Goal: Task Accomplishment & Management: Complete application form

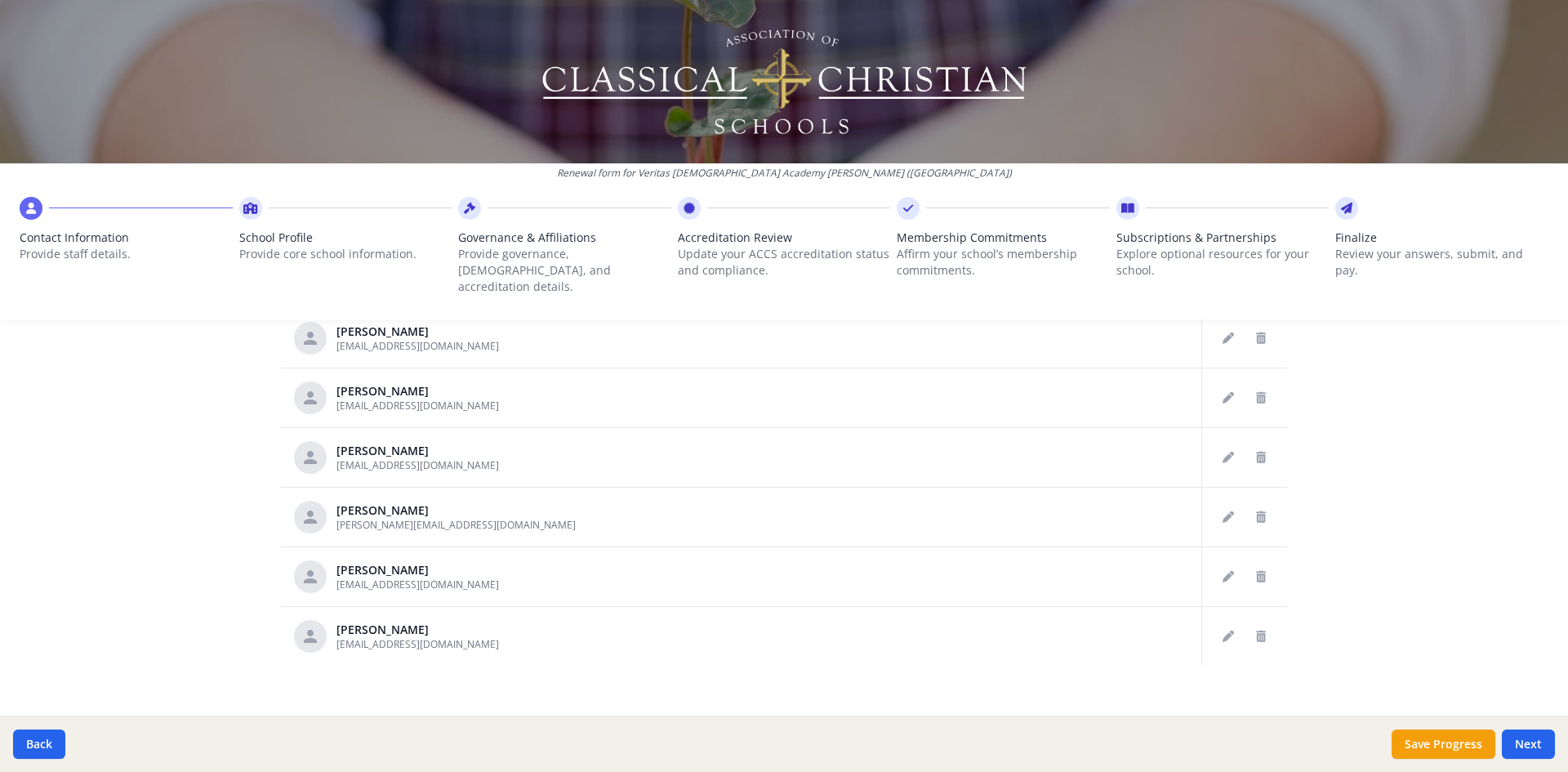
scroll to position [824, 0]
click at [1523, 747] on button "Next" at bounding box center [1528, 743] width 53 height 29
type input "[PHONE_NUMBER]"
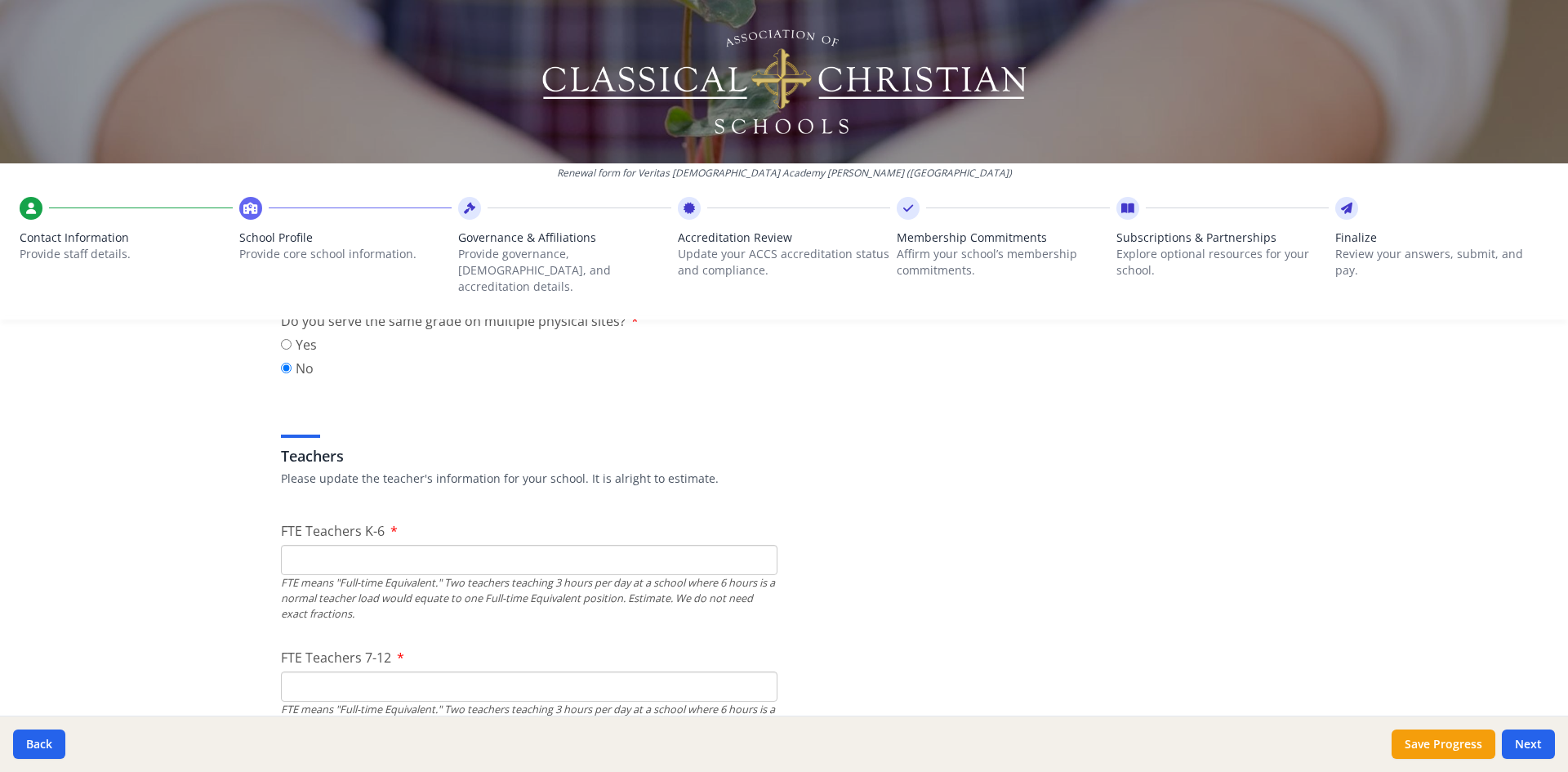
scroll to position [877, 0]
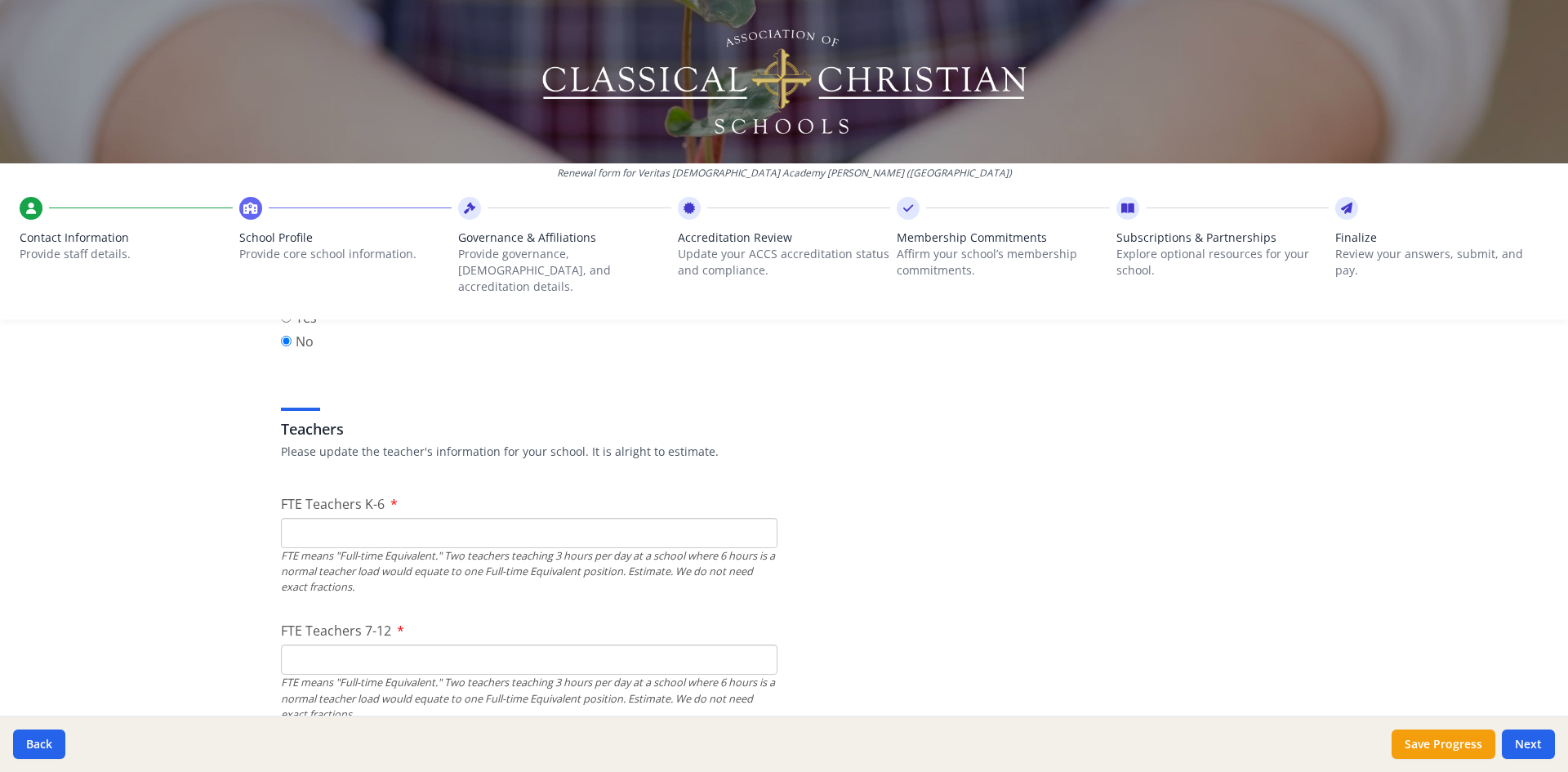
click at [587, 518] on input "FTE Teachers K-6" at bounding box center [528, 533] width 496 height 30
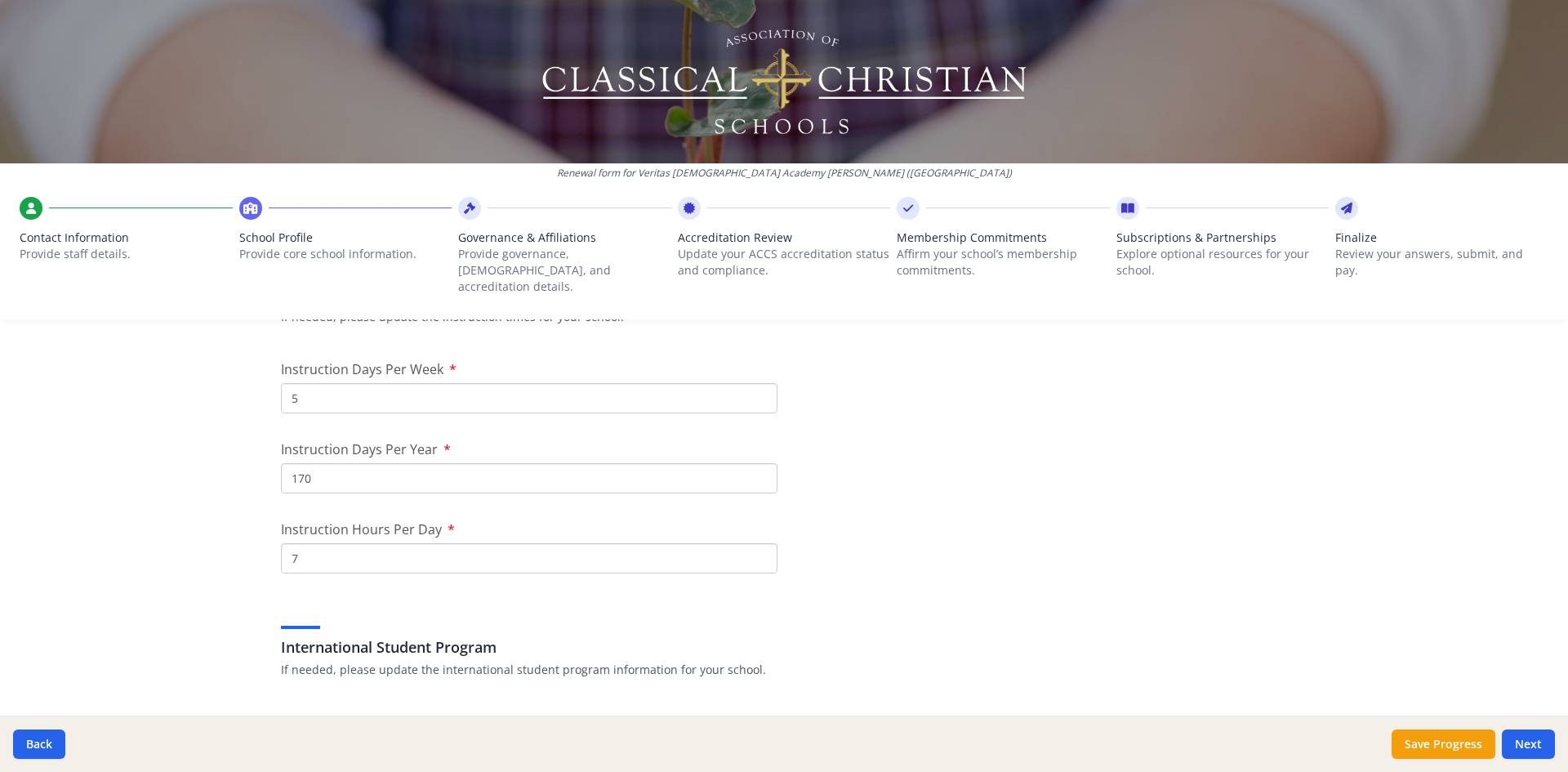
scroll to position [1387, 0]
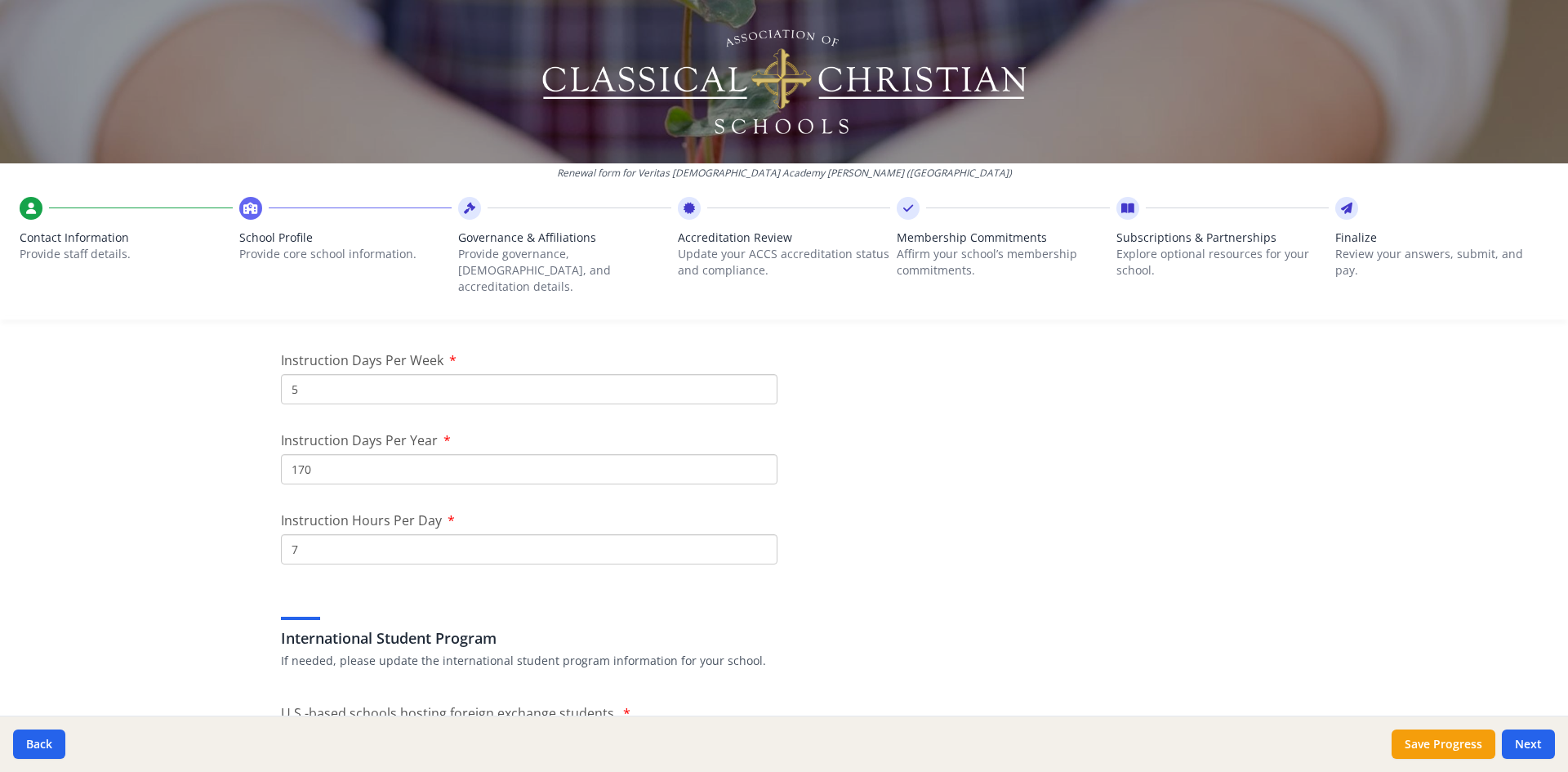
drag, startPoint x: 321, startPoint y: 452, endPoint x: 250, endPoint y: 444, distance: 71.4
click at [251, 444] on div "Renewal form for Veritas [DEMOGRAPHIC_DATA] Academy [PERSON_NAME] ([GEOGRAPHIC_…" at bounding box center [784, 386] width 1568 height 772
type input "180"
click at [326, 534] on input "7" at bounding box center [528, 549] width 496 height 30
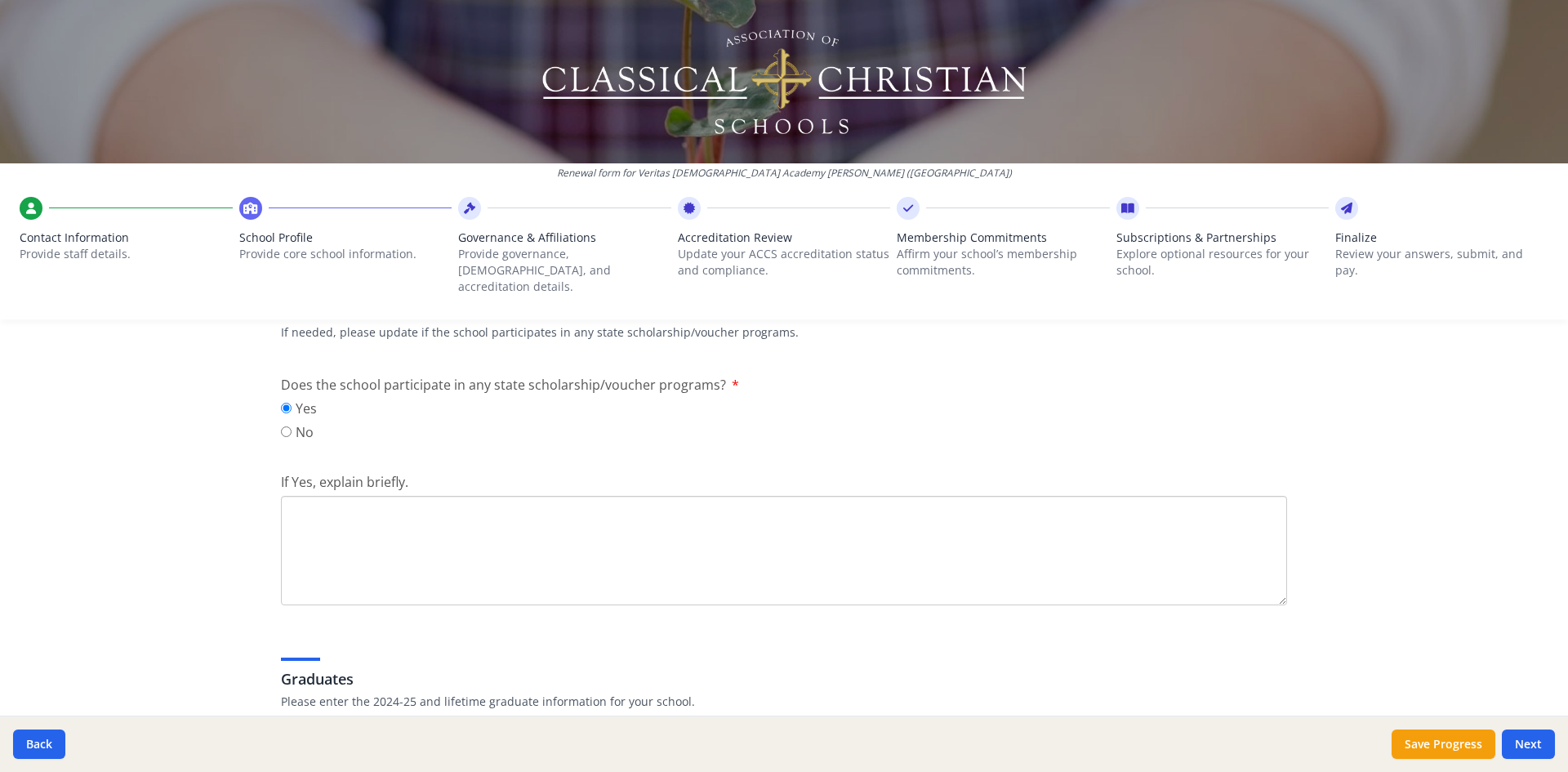
scroll to position [2135, 0]
click at [286, 426] on input "No" at bounding box center [285, 430] width 10 height 10
radio input "true"
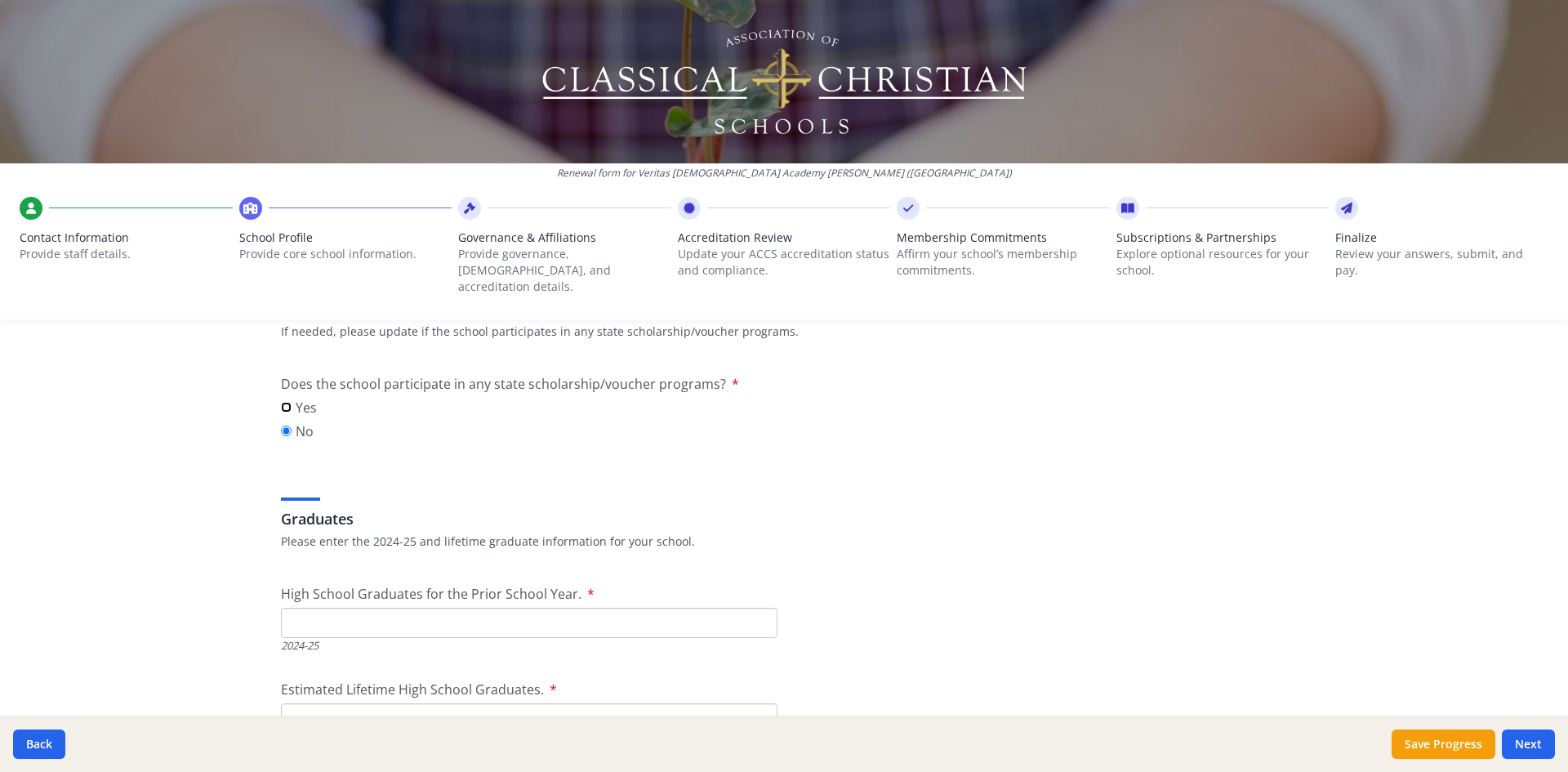
click at [288, 402] on input "Yes" at bounding box center [285, 407] width 10 height 10
radio input "true"
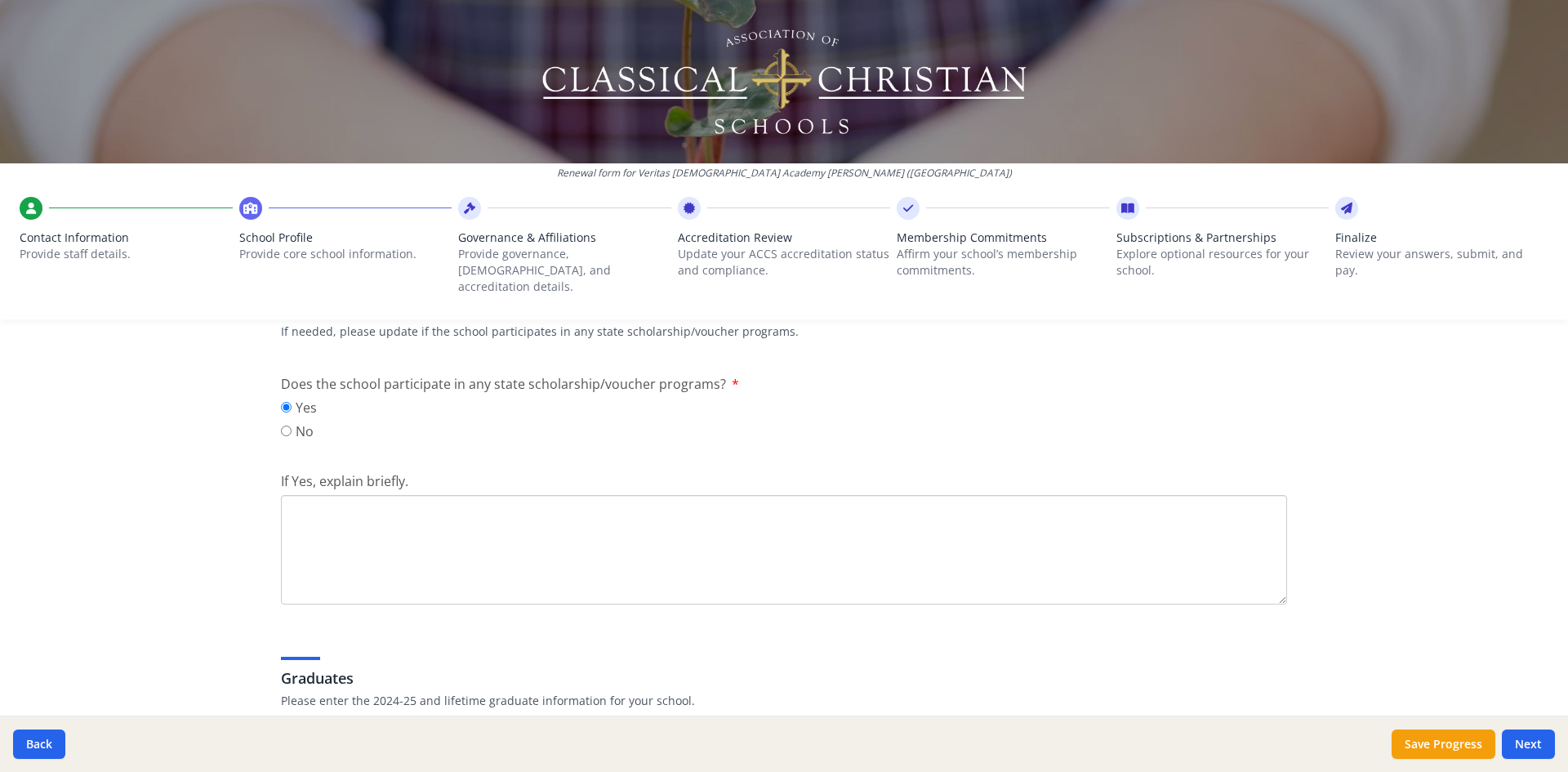
drag, startPoint x: 332, startPoint y: 483, endPoint x: 323, endPoint y: 478, distance: 10.3
click at [331, 495] on textarea "If Yes, explain briefly." at bounding box center [784, 550] width 1007 height 109
click at [289, 498] on textarea "Opportunity Scholarship" at bounding box center [784, 550] width 1007 height 109
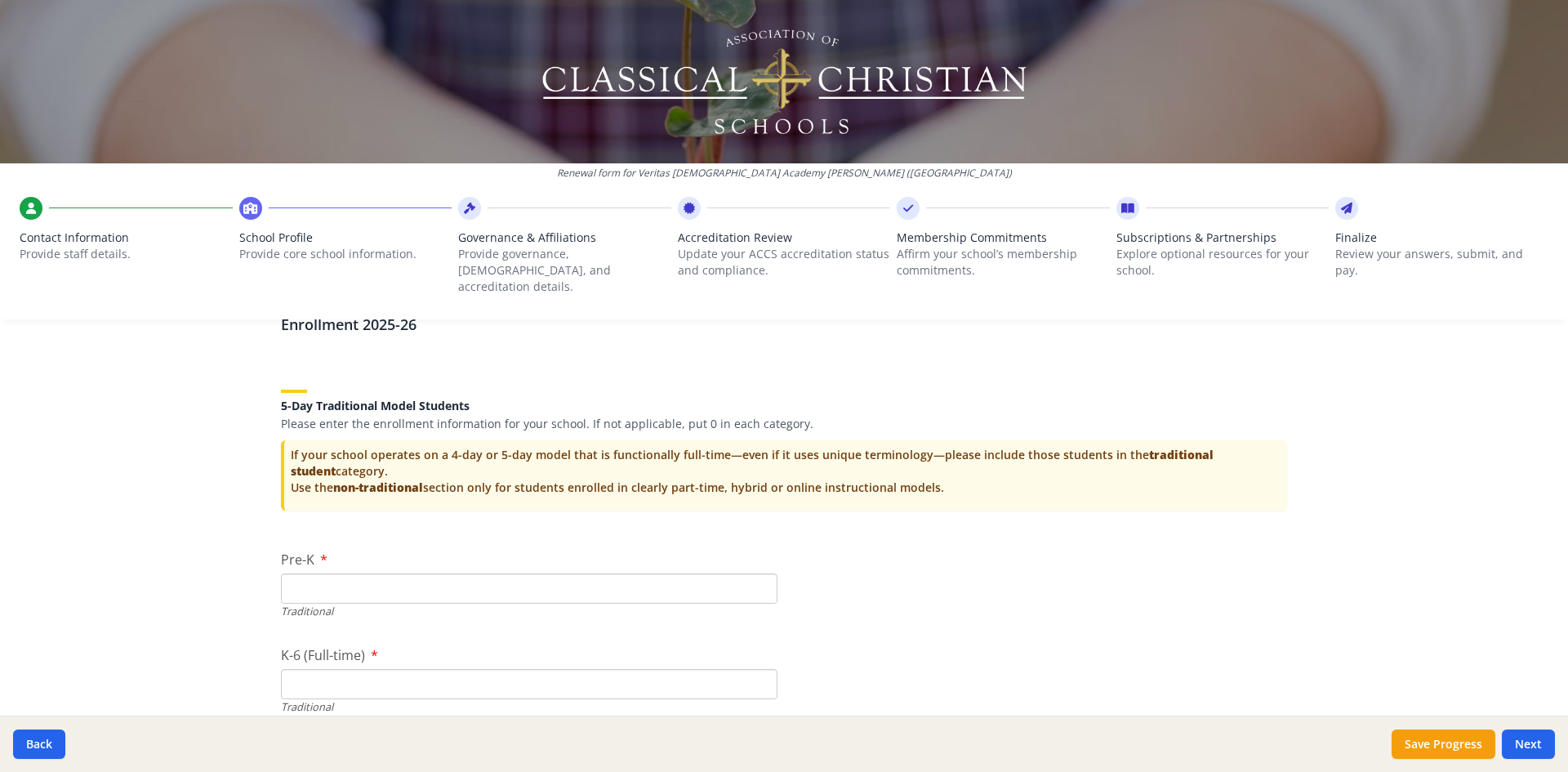
scroll to position [3371, 0]
type textarea "NC Opportunity Scholarship"
click at [405, 571] on input "Pre-K" at bounding box center [528, 586] width 496 height 30
type input "16"
click at [349, 667] on input "K-6 (Full-time)" at bounding box center [528, 682] width 496 height 30
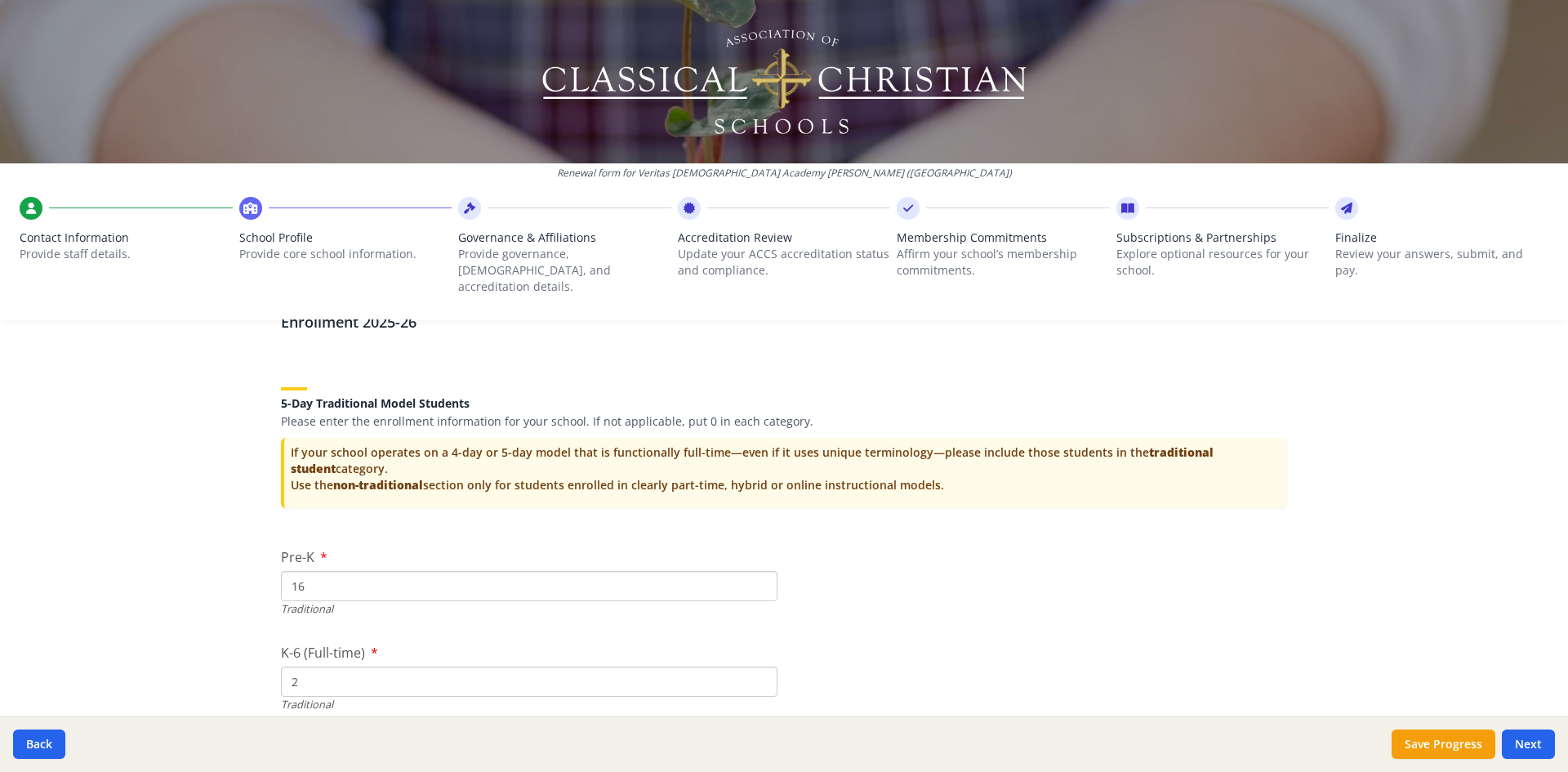
type input "24"
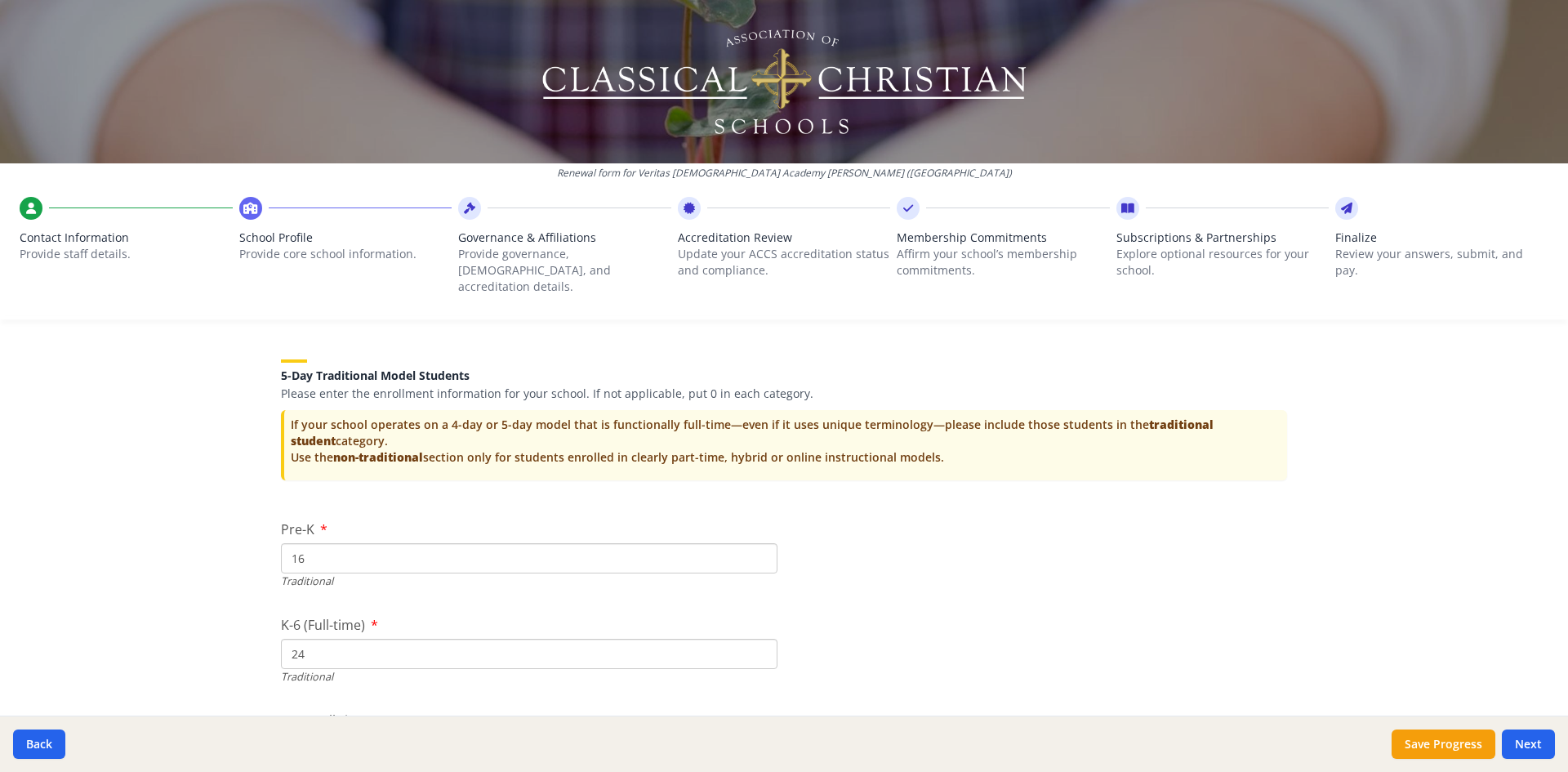
scroll to position [3416, 0]
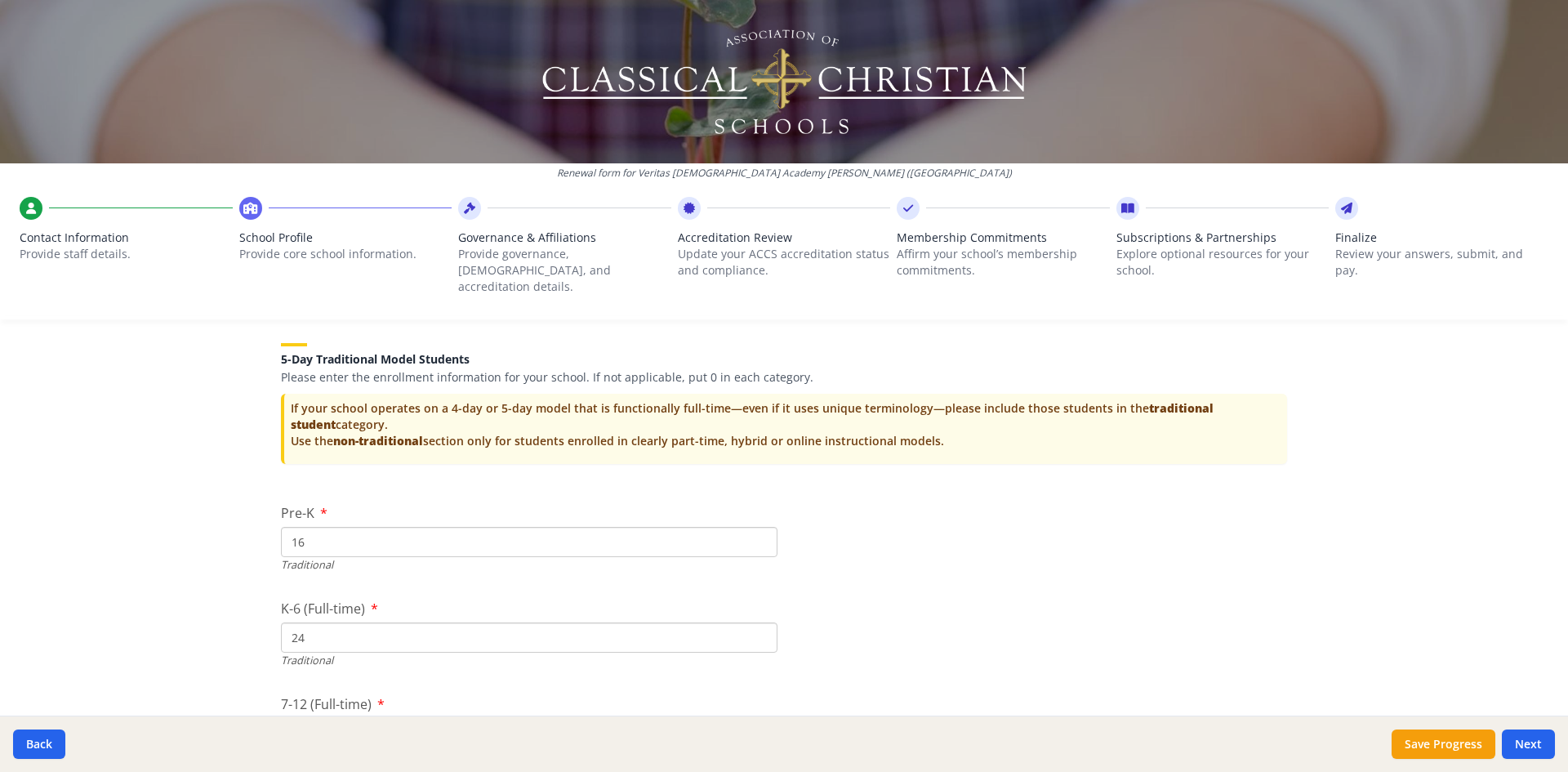
drag, startPoint x: 323, startPoint y: 625, endPoint x: 286, endPoint y: 619, distance: 37.5
click at [286, 622] on input "24" at bounding box center [528, 637] width 496 height 30
type input "192"
click at [144, 586] on div "Renewal form for Veritas [DEMOGRAPHIC_DATA] Academy [PERSON_NAME] ([GEOGRAPHIC_…" at bounding box center [784, 386] width 1568 height 772
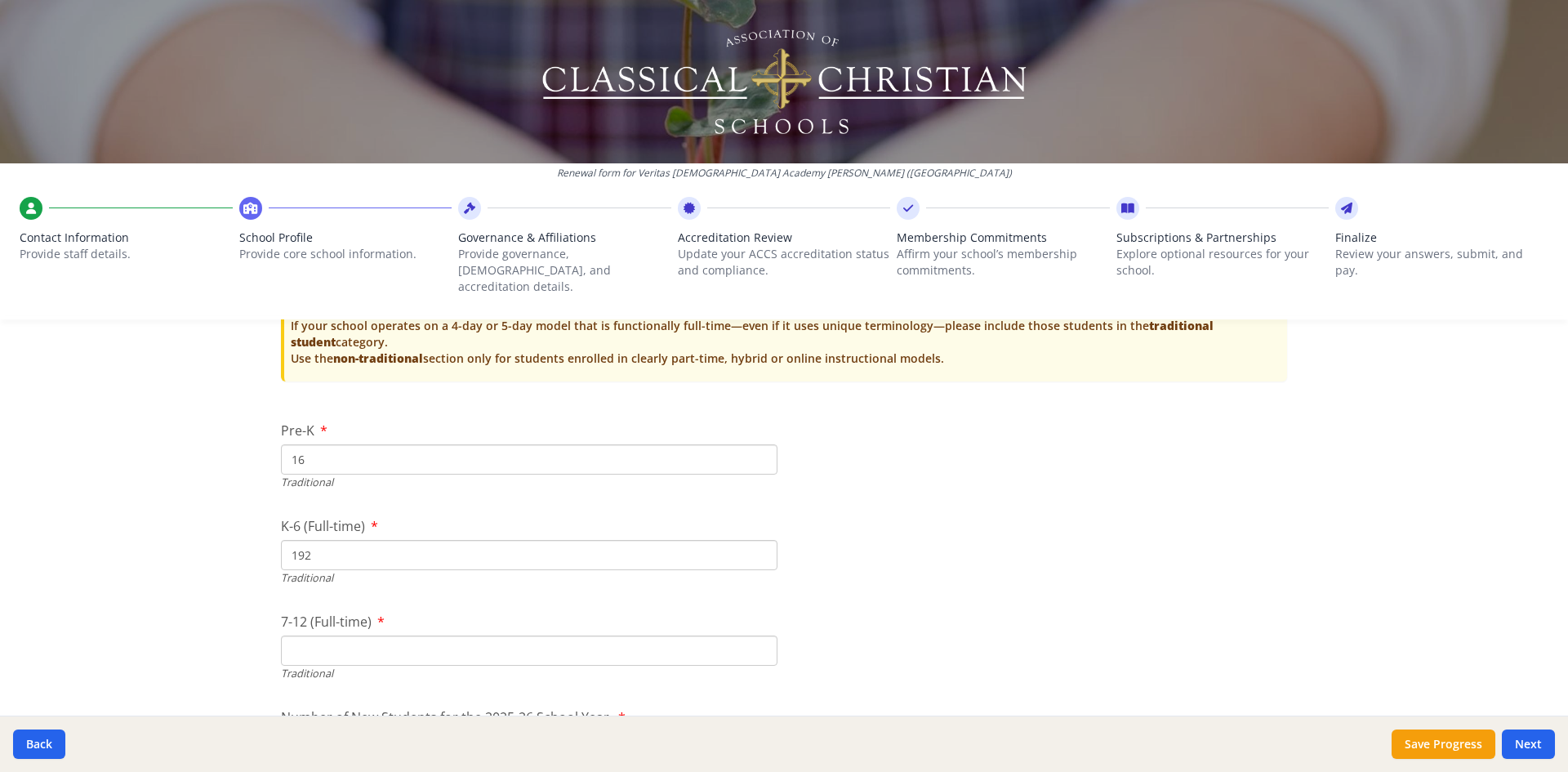
scroll to position [3499, 0]
click at [314, 636] on input "7-12 (Full-time)" at bounding box center [528, 649] width 496 height 30
type input "156"
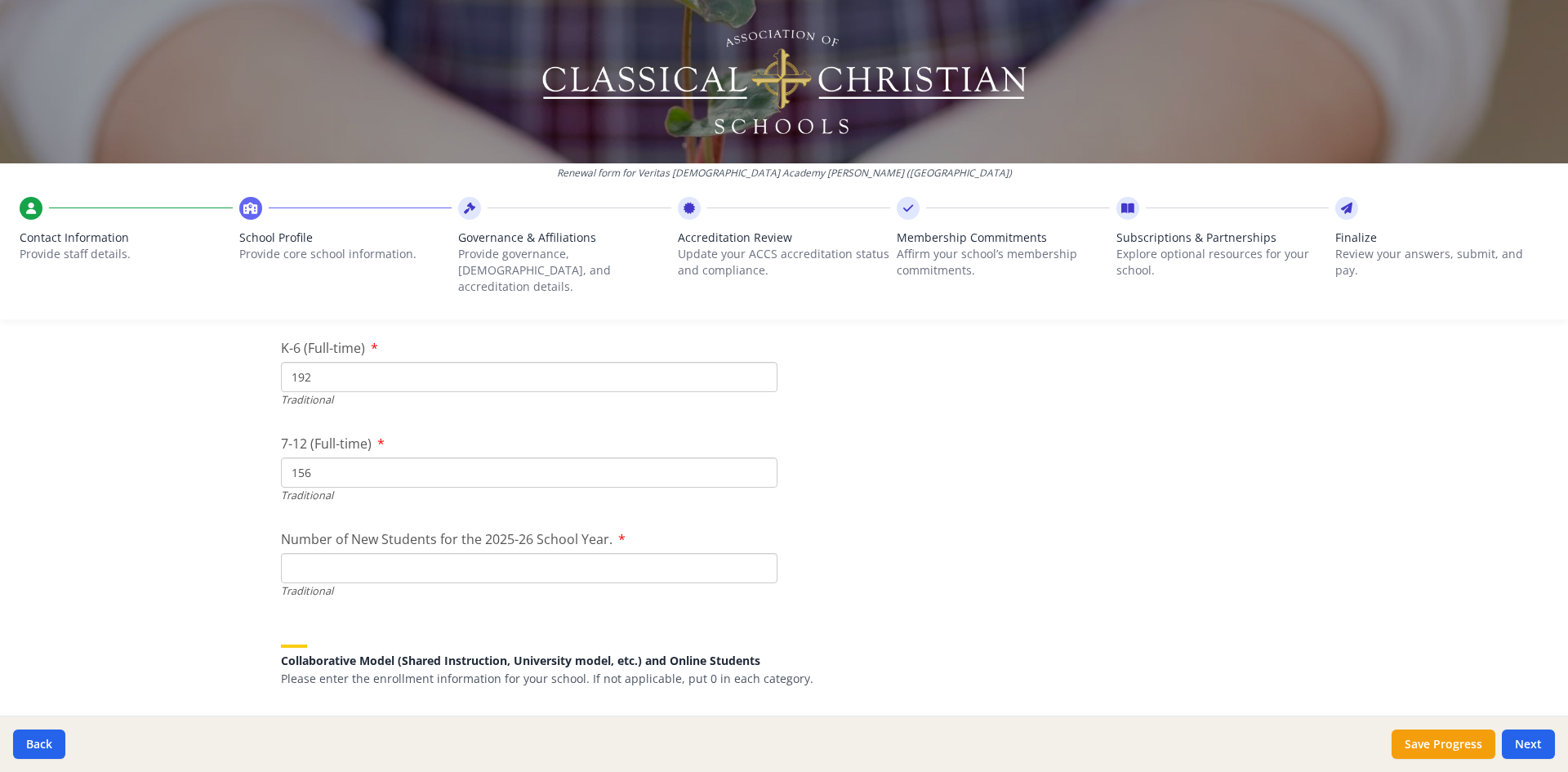
scroll to position [3705, 0]
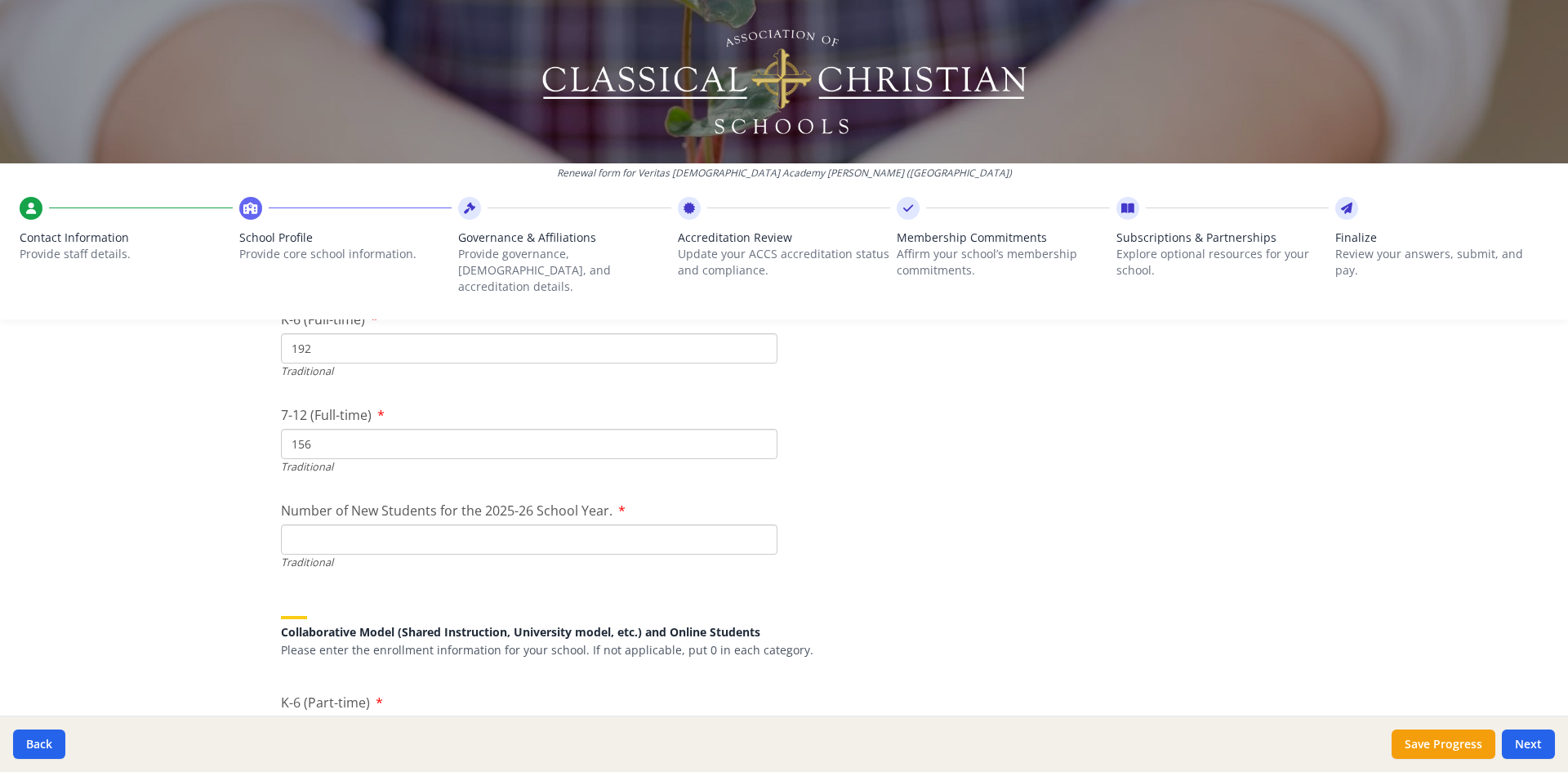
click at [541, 524] on input "Number of New Students for the 2025-26 School Year." at bounding box center [528, 539] width 496 height 30
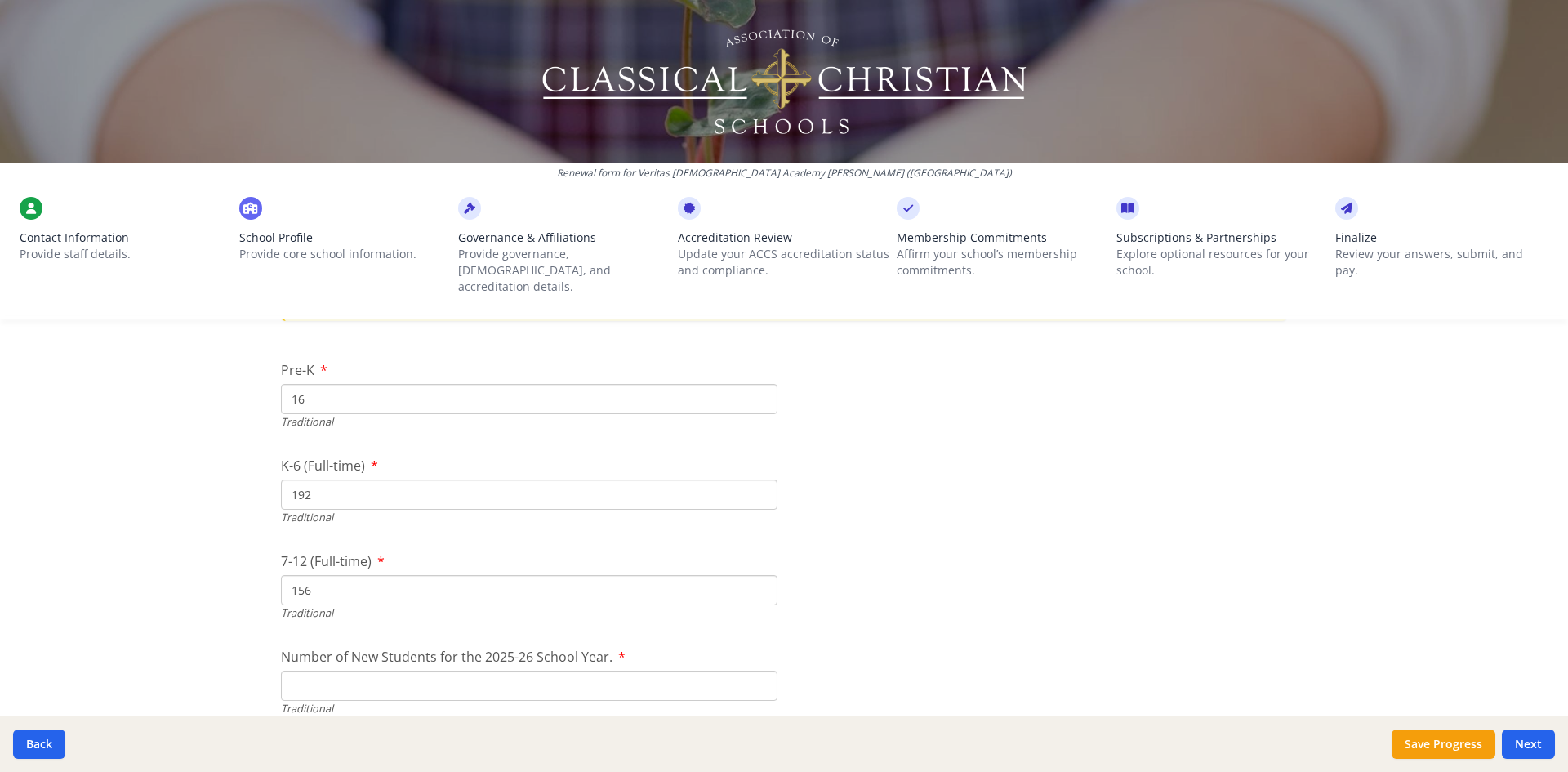
scroll to position [3566, 0]
drag, startPoint x: 330, startPoint y: 464, endPoint x: 245, endPoint y: 471, distance: 85.3
click at [251, 476] on div "Renewal form for Veritas [DEMOGRAPHIC_DATA] Academy [PERSON_NAME] ([GEOGRAPHIC_…" at bounding box center [784, 386] width 1568 height 772
drag, startPoint x: 331, startPoint y: 475, endPoint x: 266, endPoint y: 483, distance: 65.5
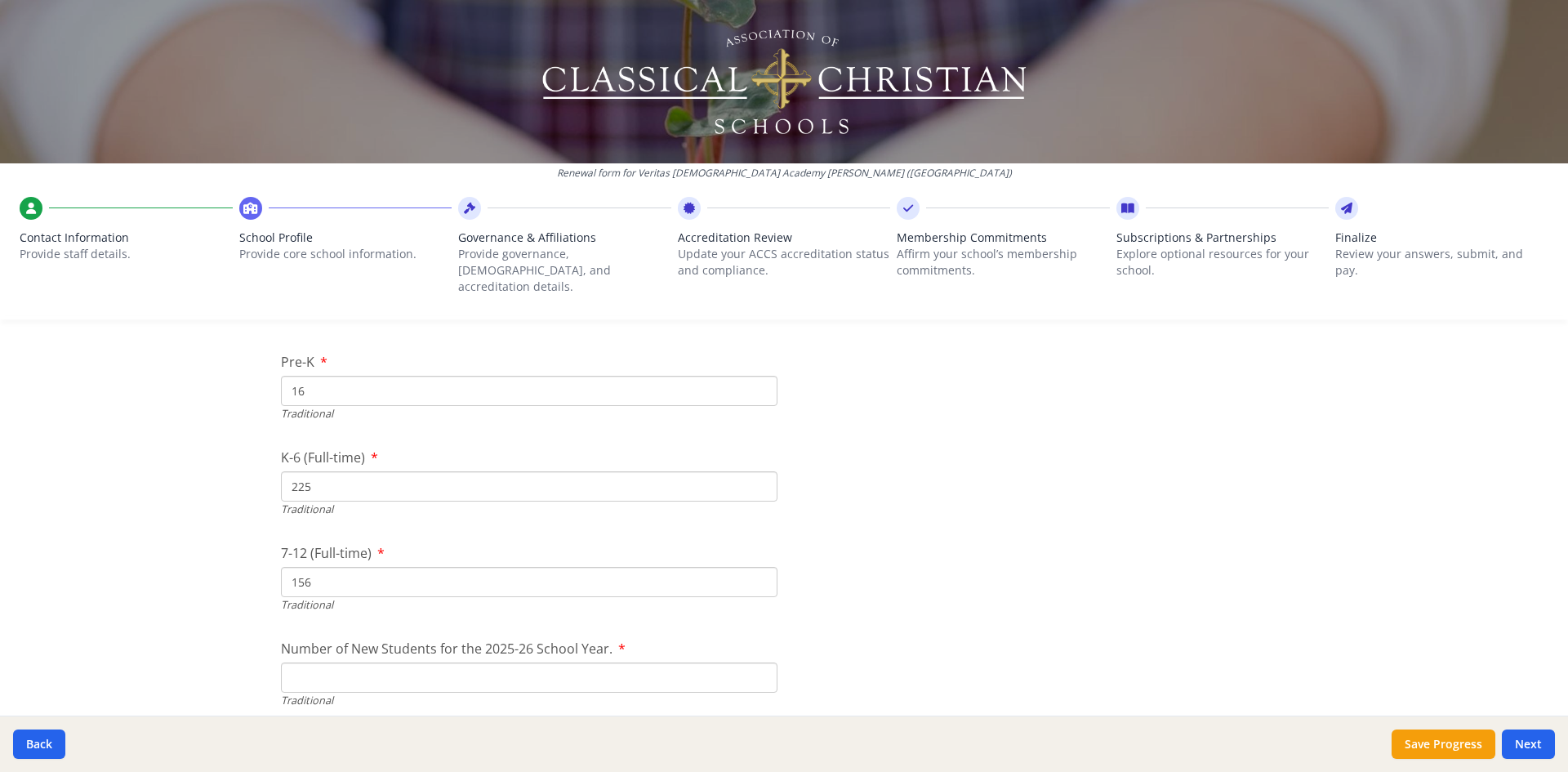
type input "243"
click at [744, 667] on input "Number of New Students for the 2025-26 School Year." at bounding box center [528, 677] width 496 height 30
type input "415"
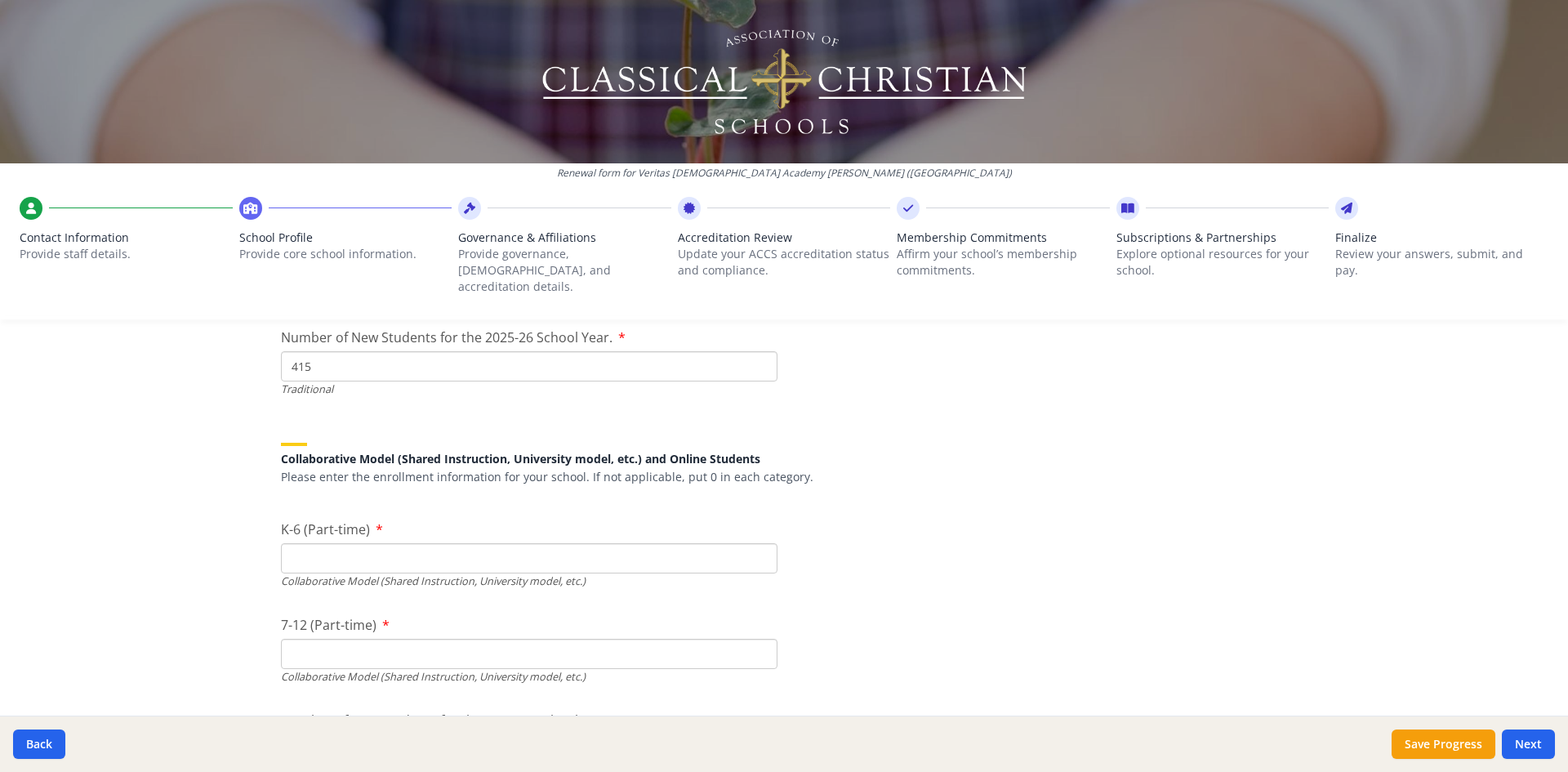
scroll to position [3830, 0]
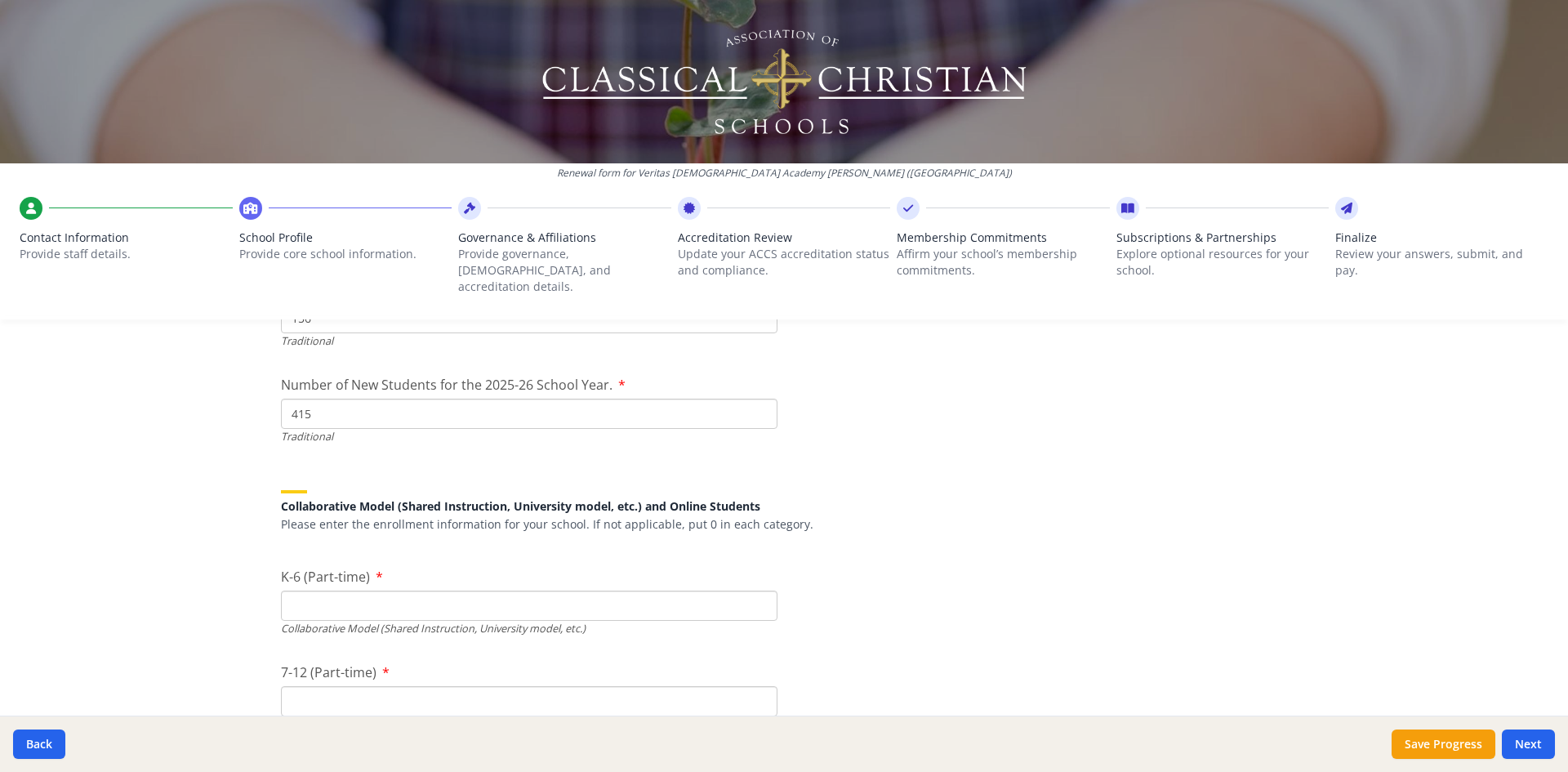
click at [441, 601] on input "K-6 (Part-time)" at bounding box center [528, 605] width 496 height 30
type input "0"
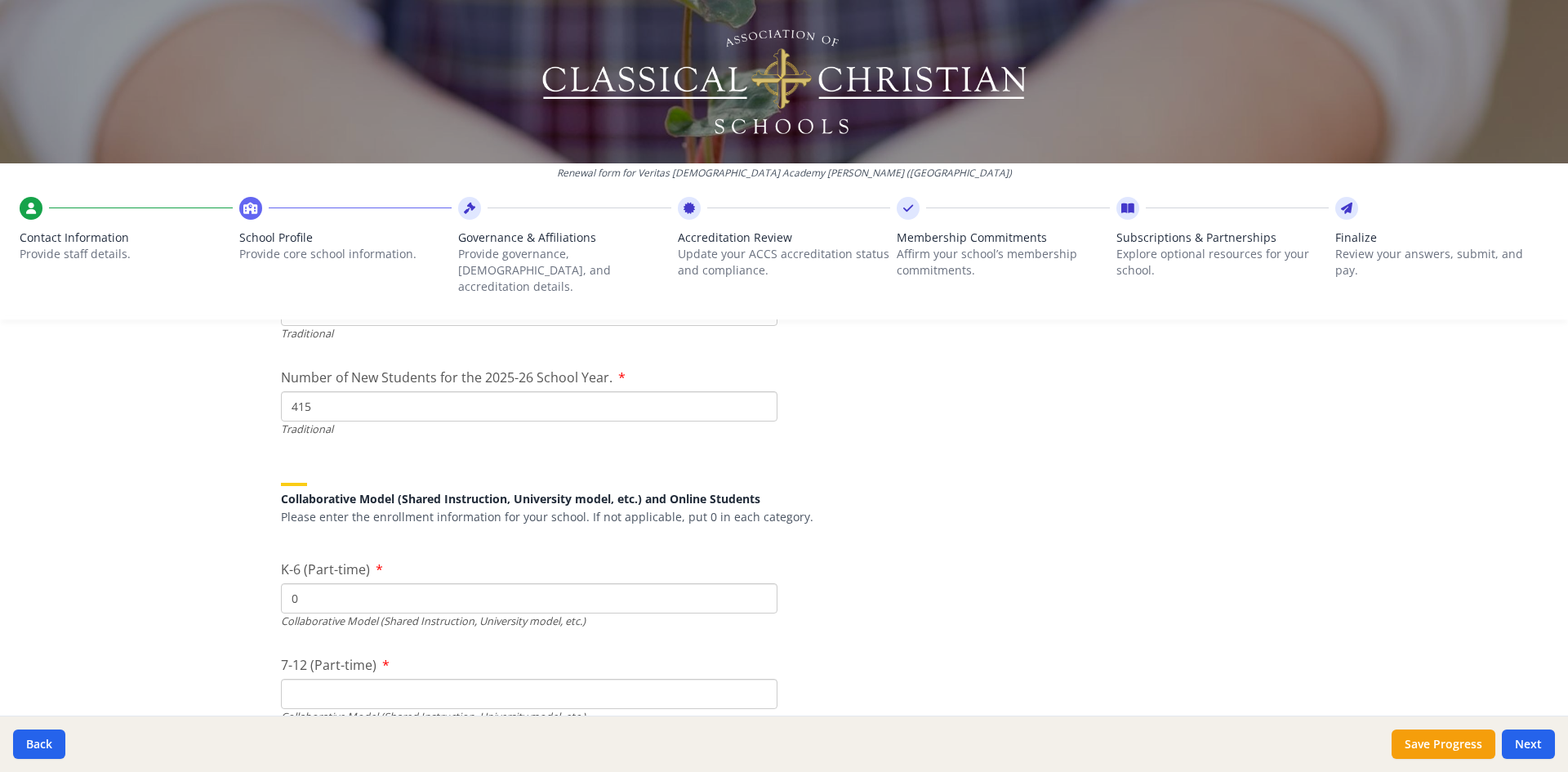
scroll to position [3847, 0]
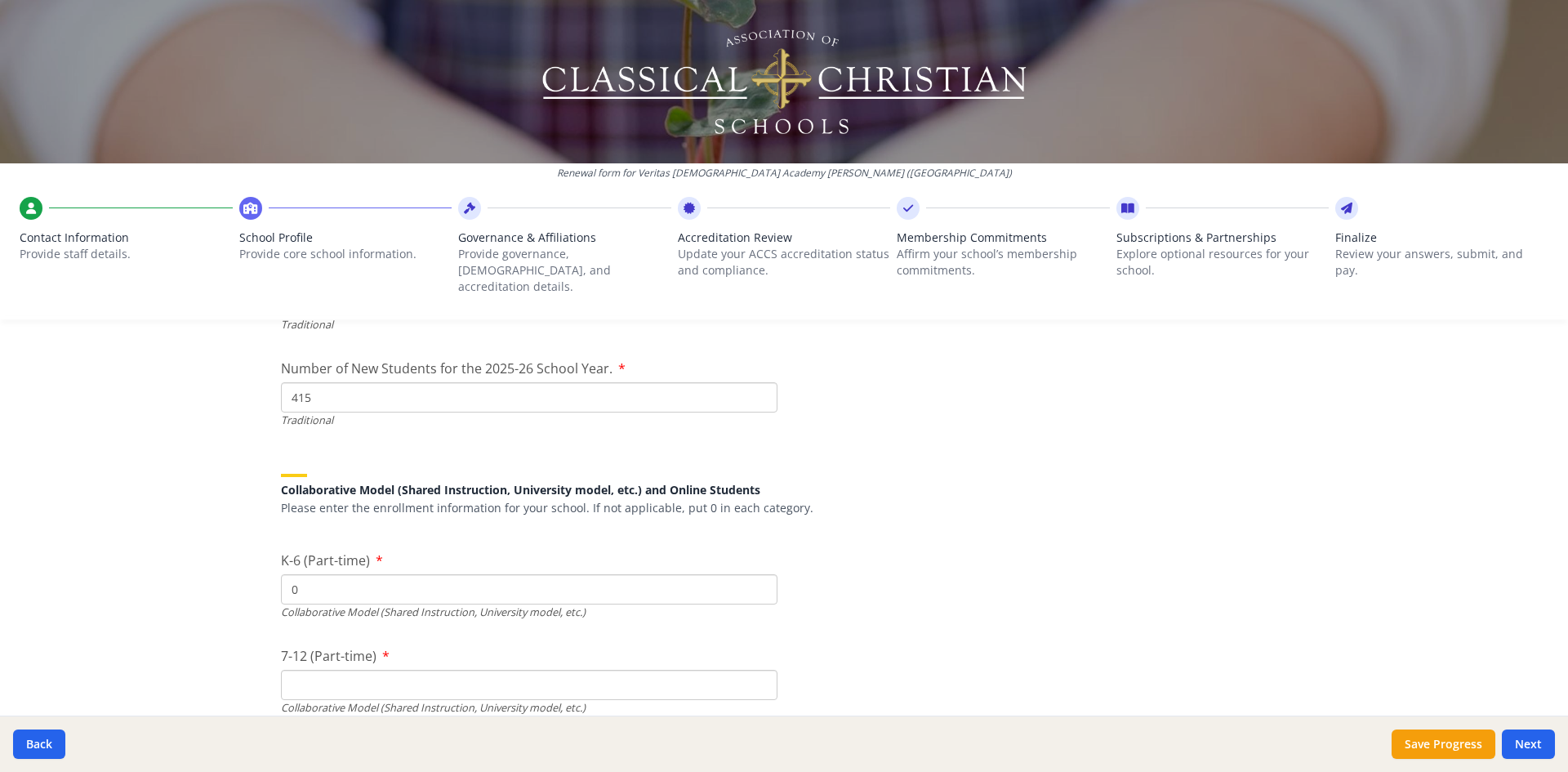
click at [680, 669] on input "7-12 (Part-time)" at bounding box center [528, 684] width 496 height 30
type input "2"
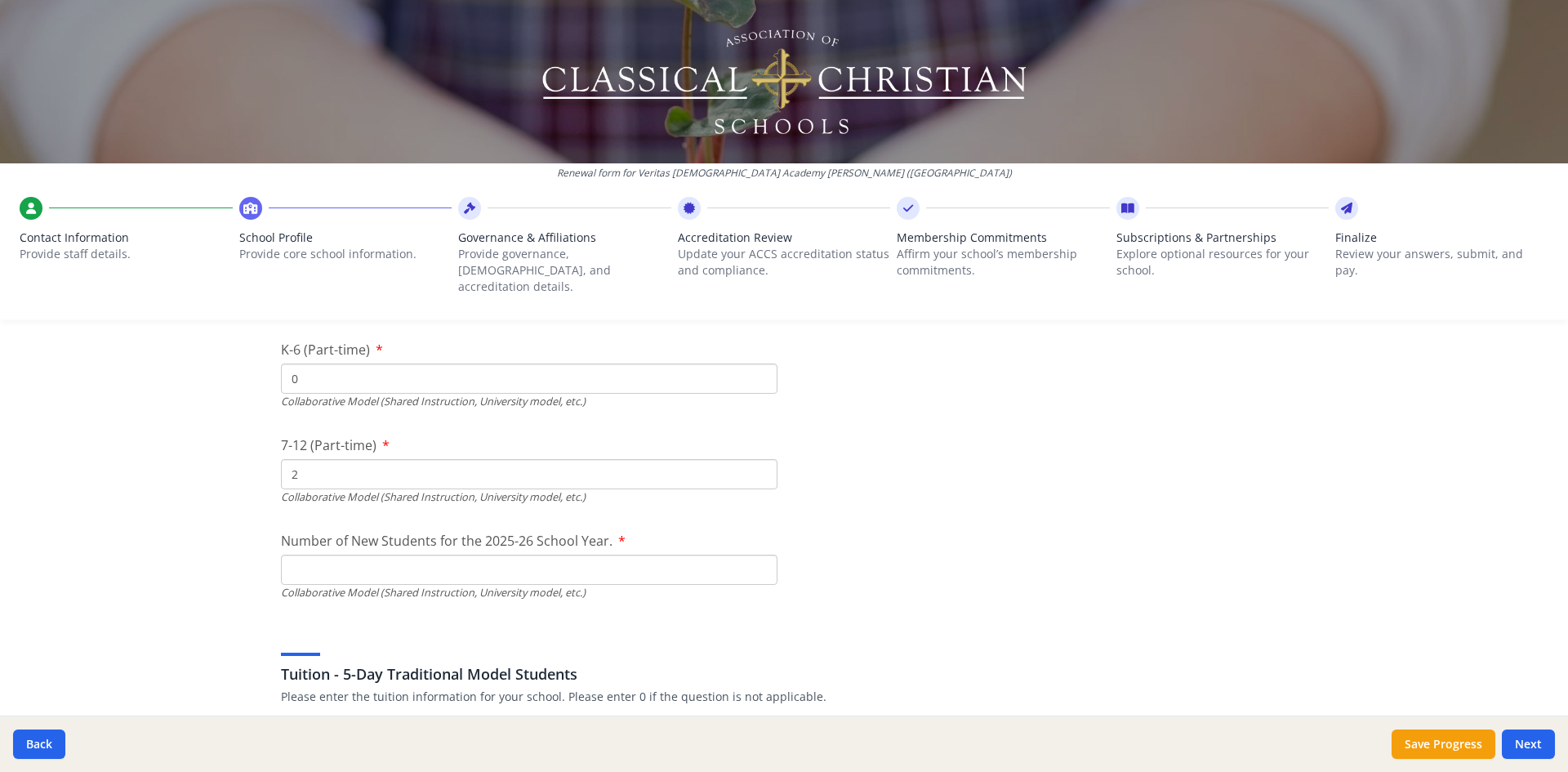
scroll to position [4065, 0]
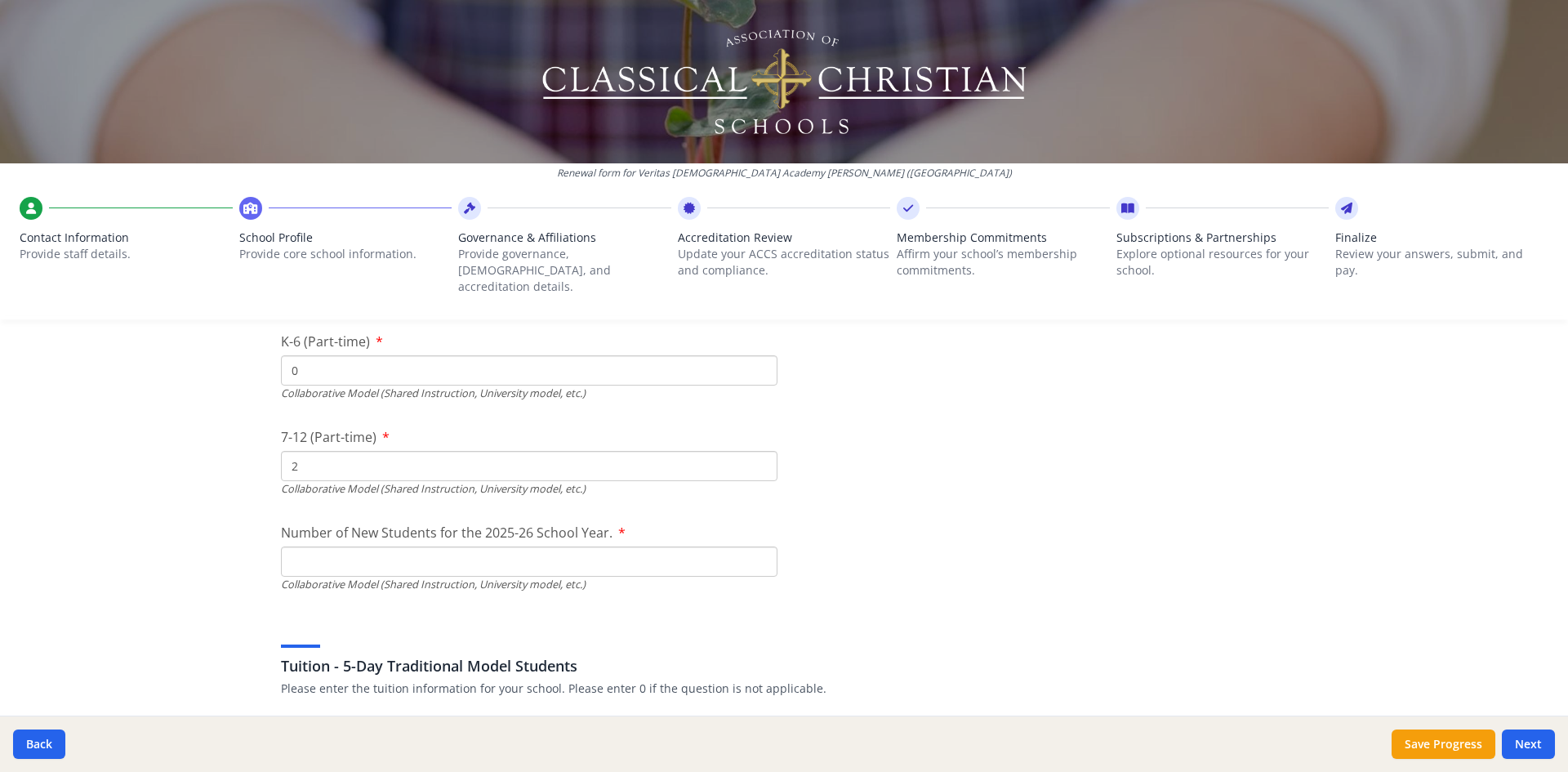
click at [508, 194] on input "Number of New Students for the 2025-26 School Year." at bounding box center [528, 178] width 496 height 30
click at [1061, 625] on div "Tuition - 5-Day Traditional Model Students Please enter the tuition information…" at bounding box center [784, 657] width 1007 height 78
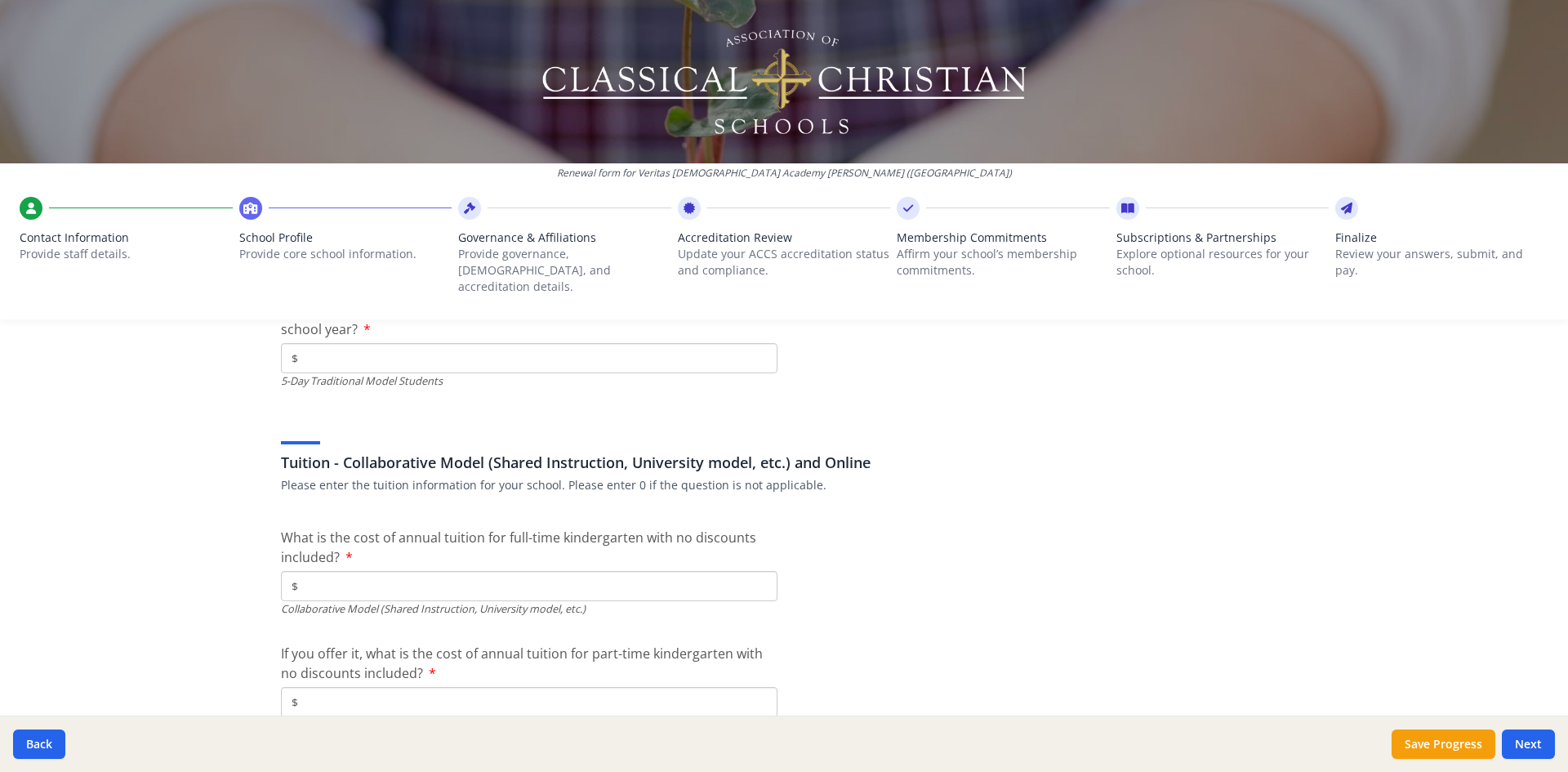
scroll to position [4997, 0]
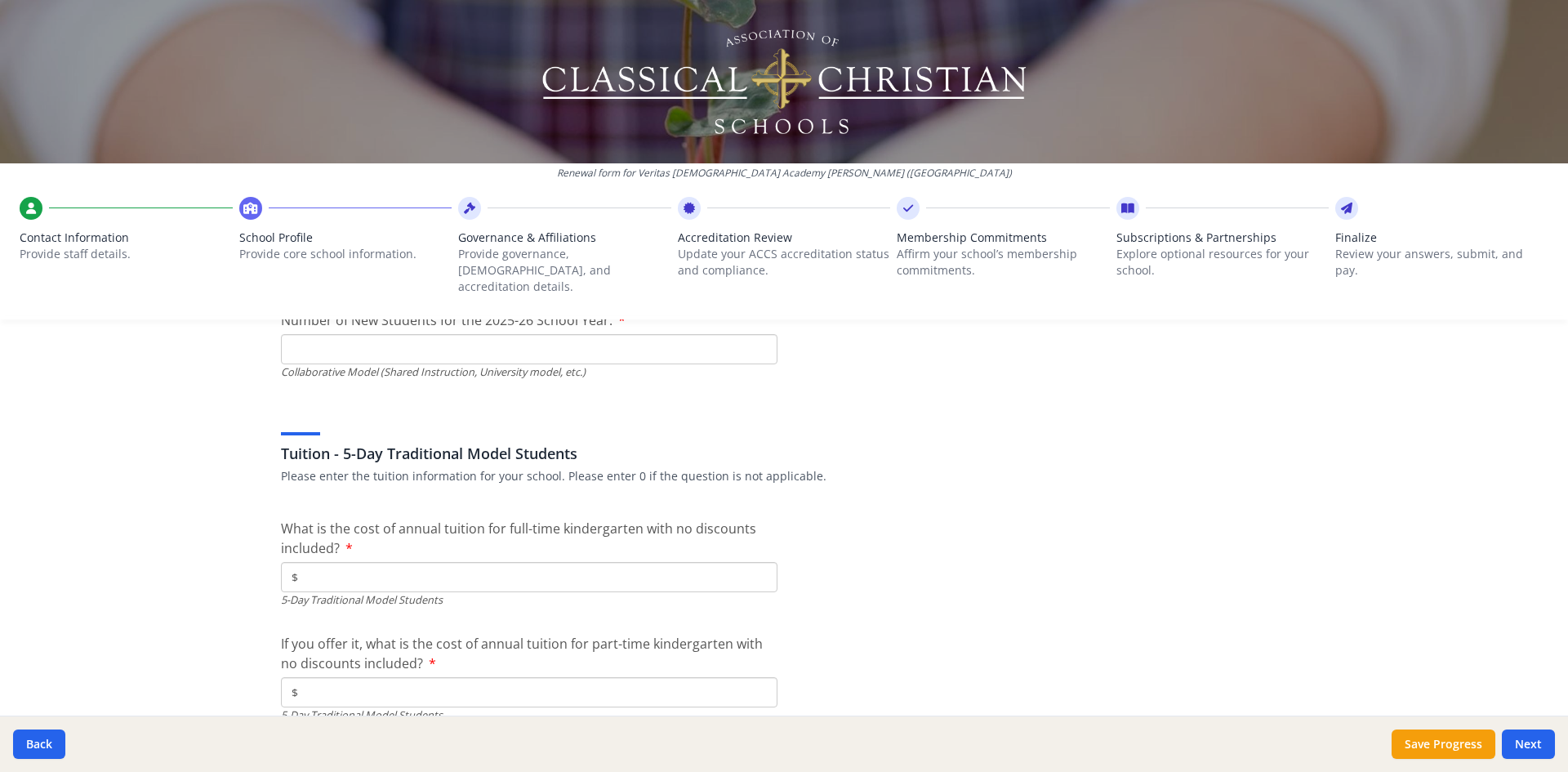
scroll to position [4289, 0]
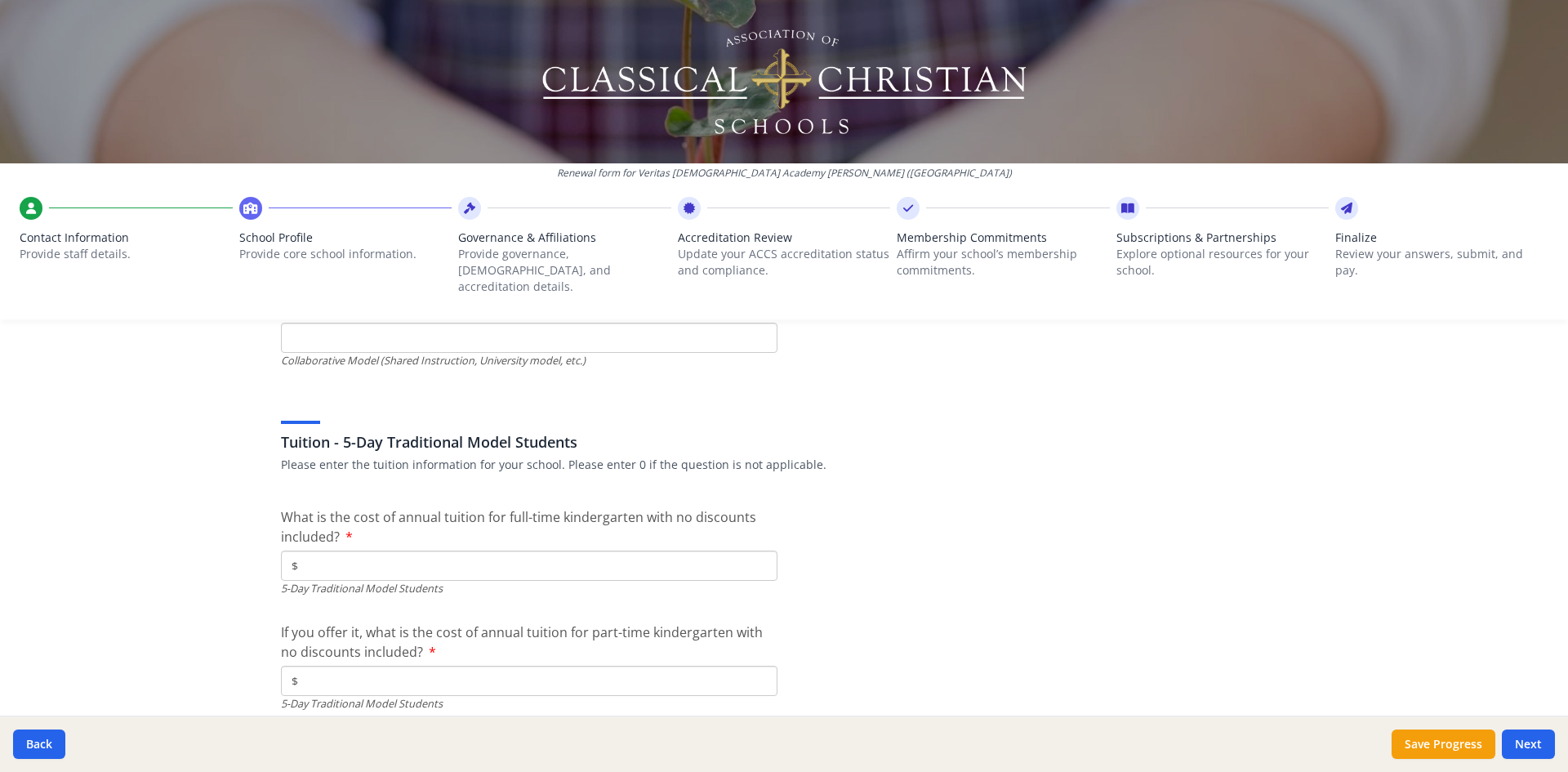
click at [671, 552] on input "$" at bounding box center [528, 566] width 496 height 30
type input "$10 041"
click at [542, 666] on input "$" at bounding box center [528, 681] width 496 height 30
type input "$0"
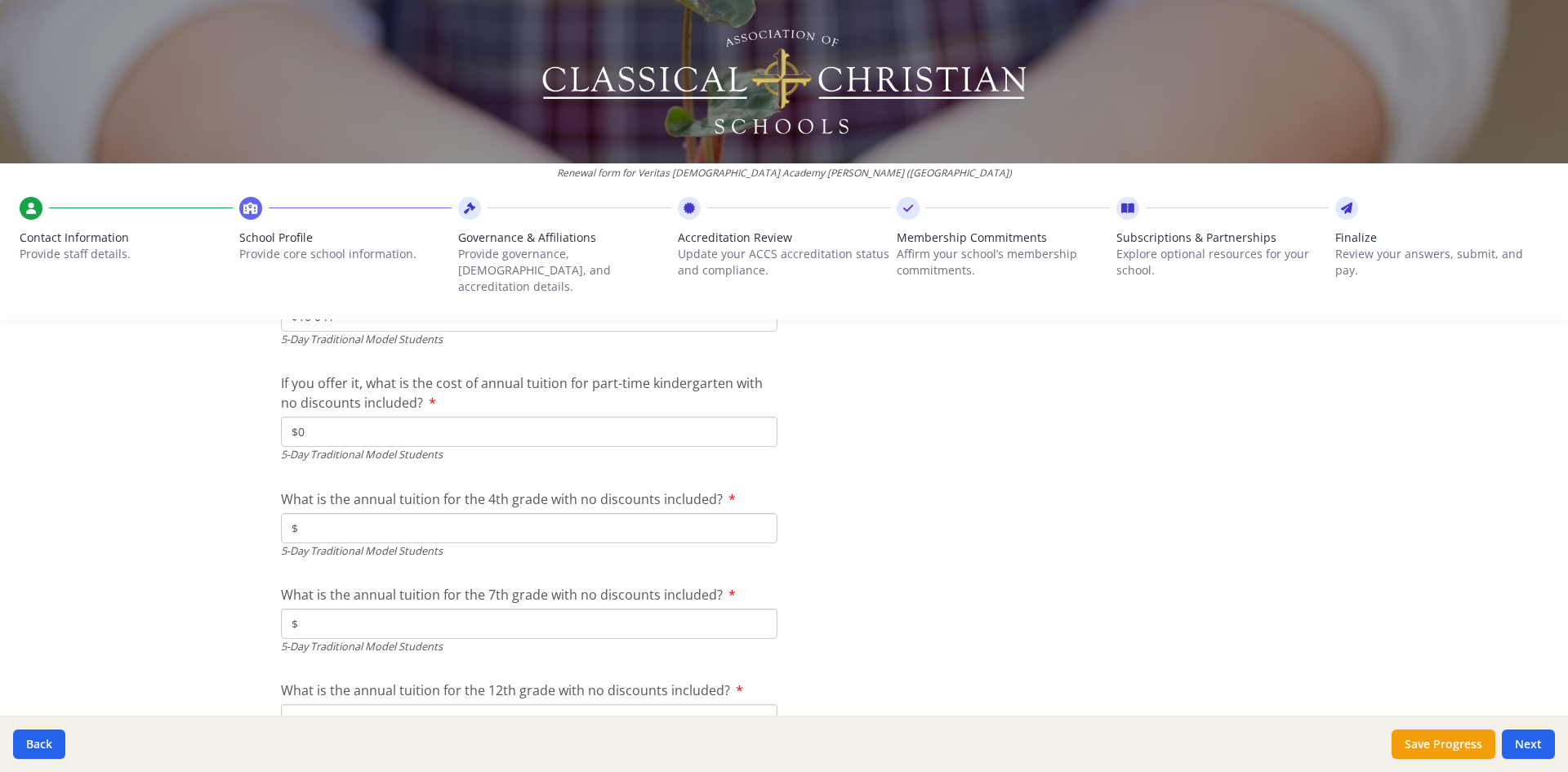
scroll to position [4539, 0]
click at [619, 512] on input "$" at bounding box center [528, 527] width 496 height 30
type input "$14 184"
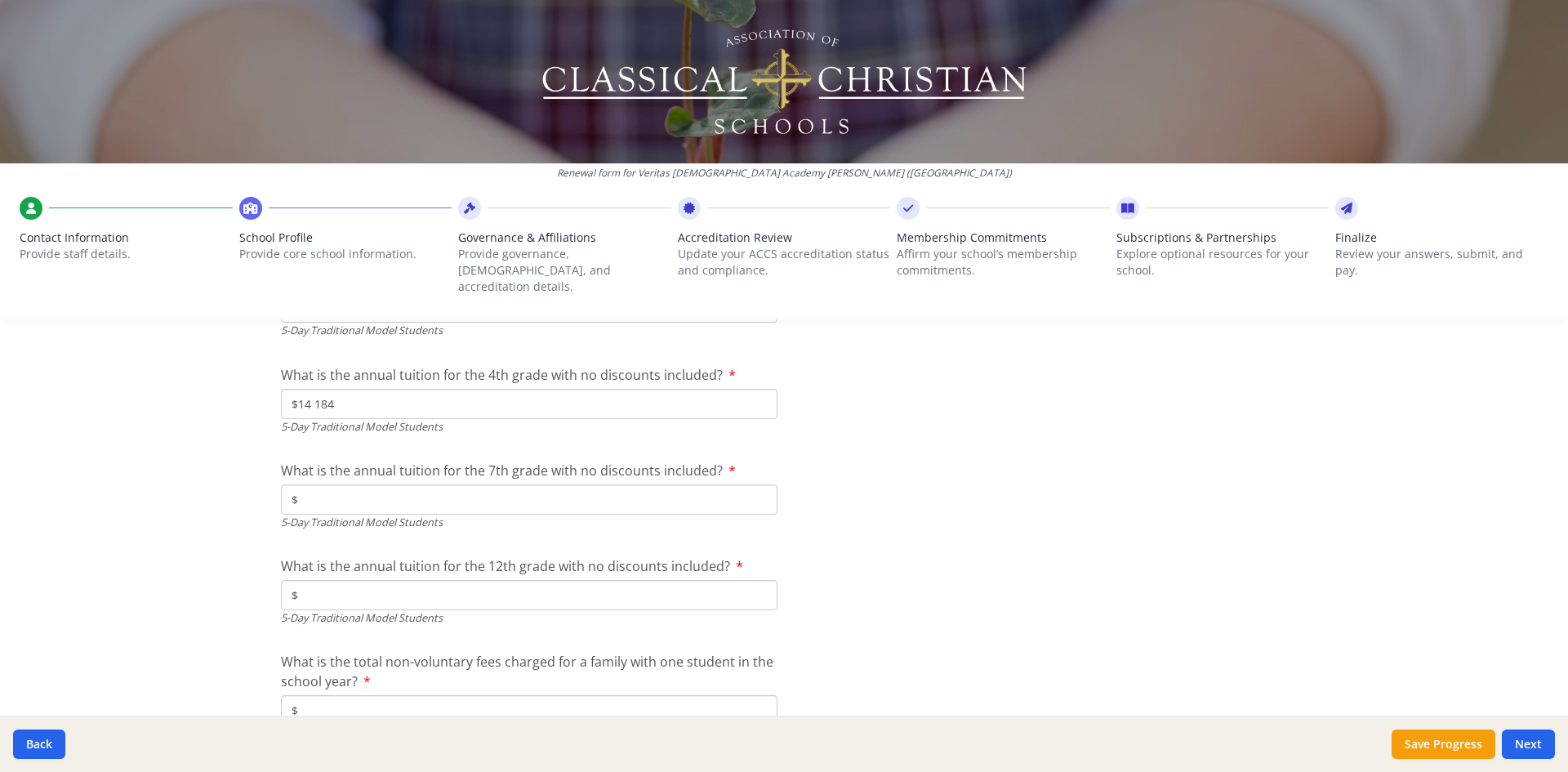
scroll to position [4667, 0]
click at [473, 480] on input "$" at bounding box center [528, 494] width 496 height 30
type input "$15 065"
click at [426, 578] on input "$" at bounding box center [528, 590] width 496 height 30
type input "$18 007"
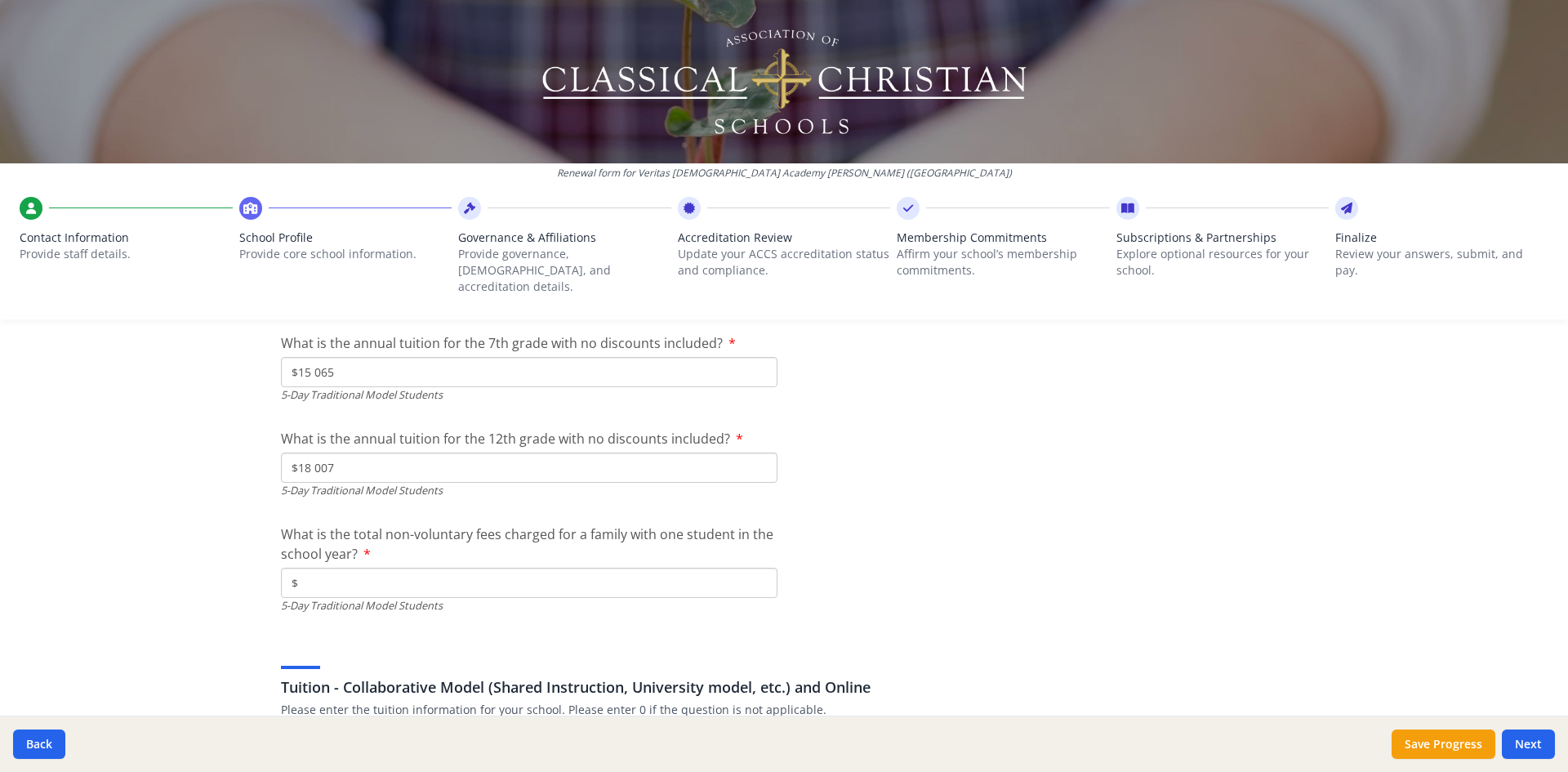
scroll to position [4802, 0]
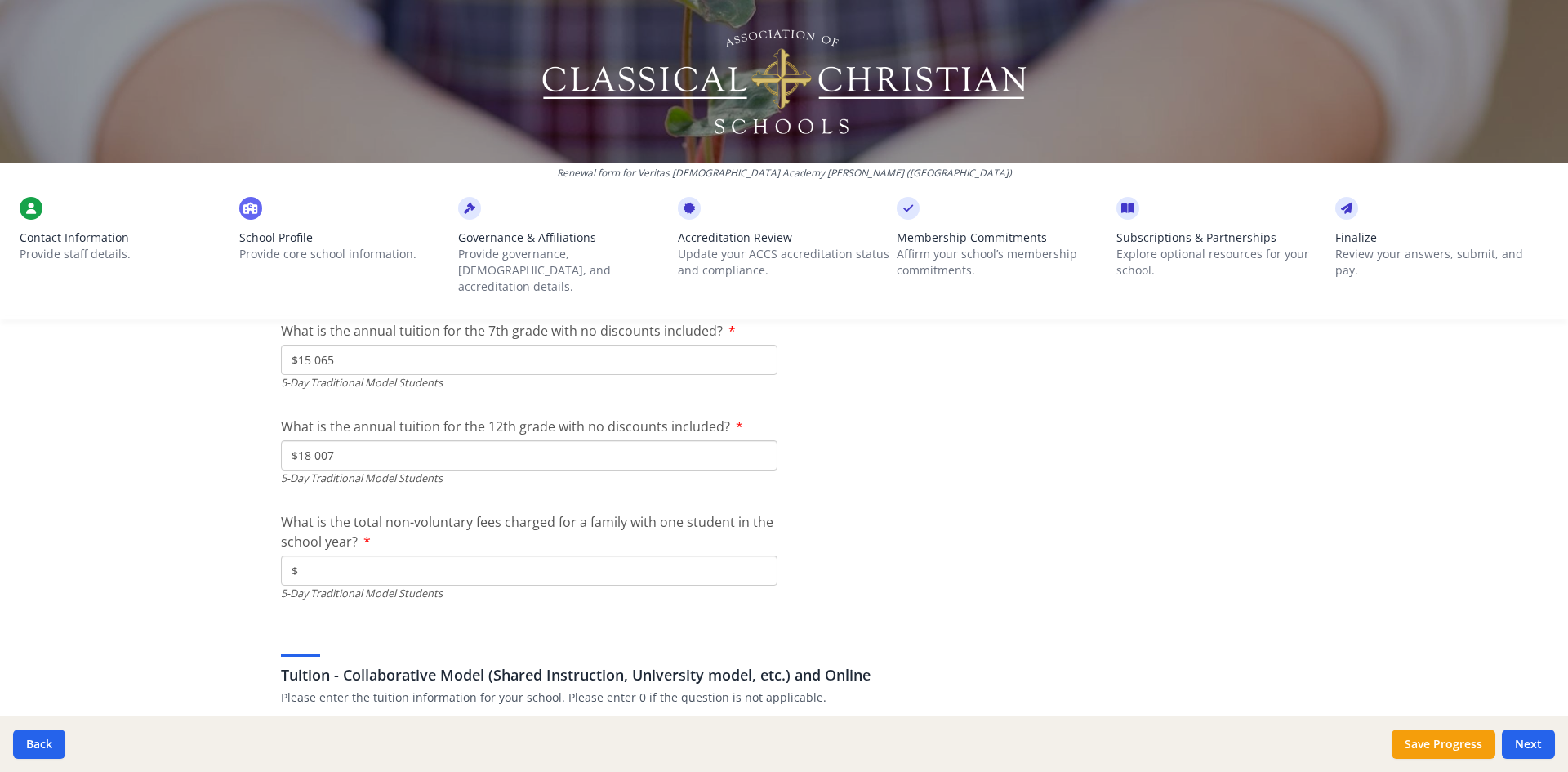
click at [356, 555] on input "$" at bounding box center [528, 571] width 496 height 30
type input "$0"
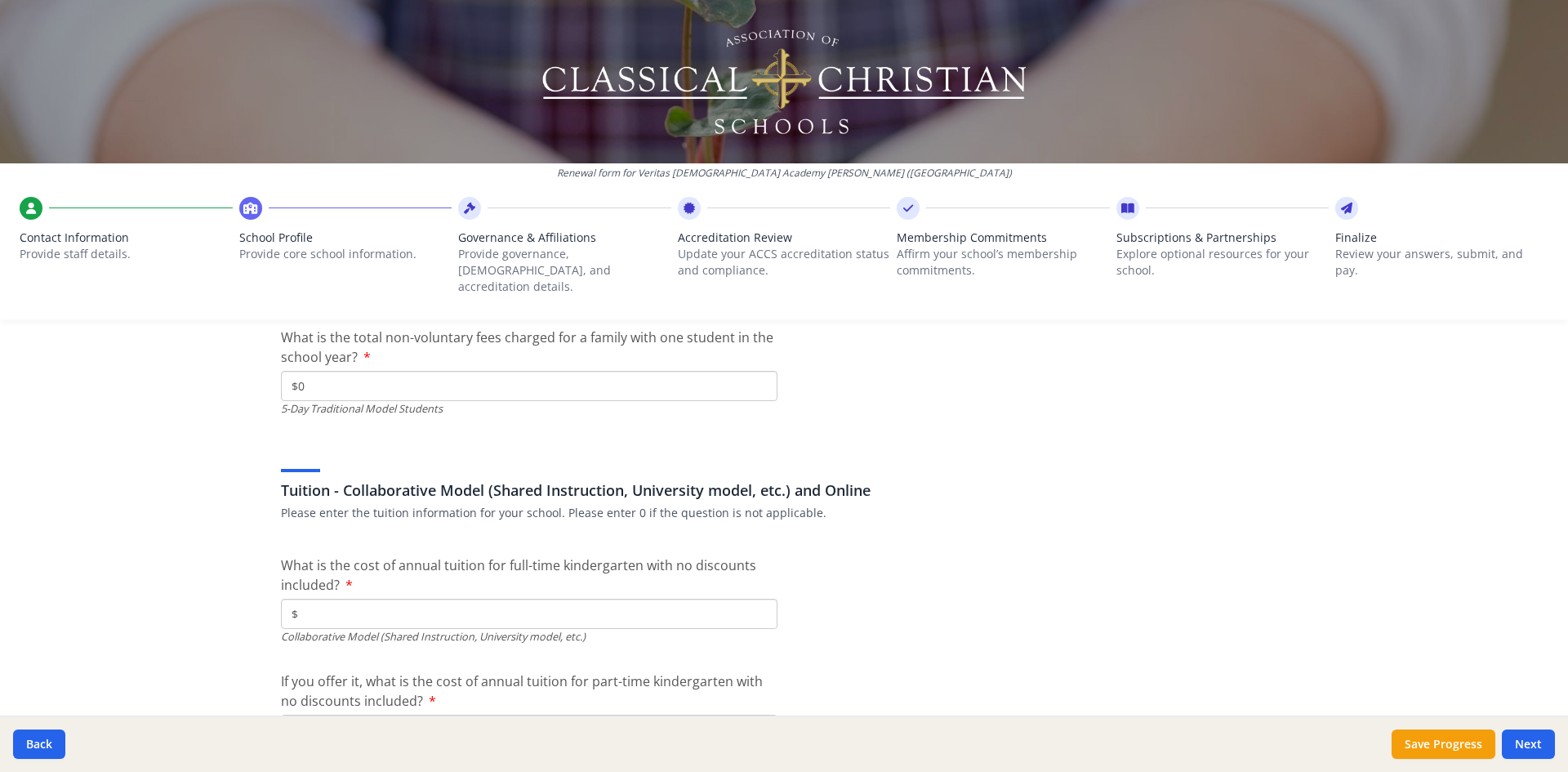
scroll to position [5011, 0]
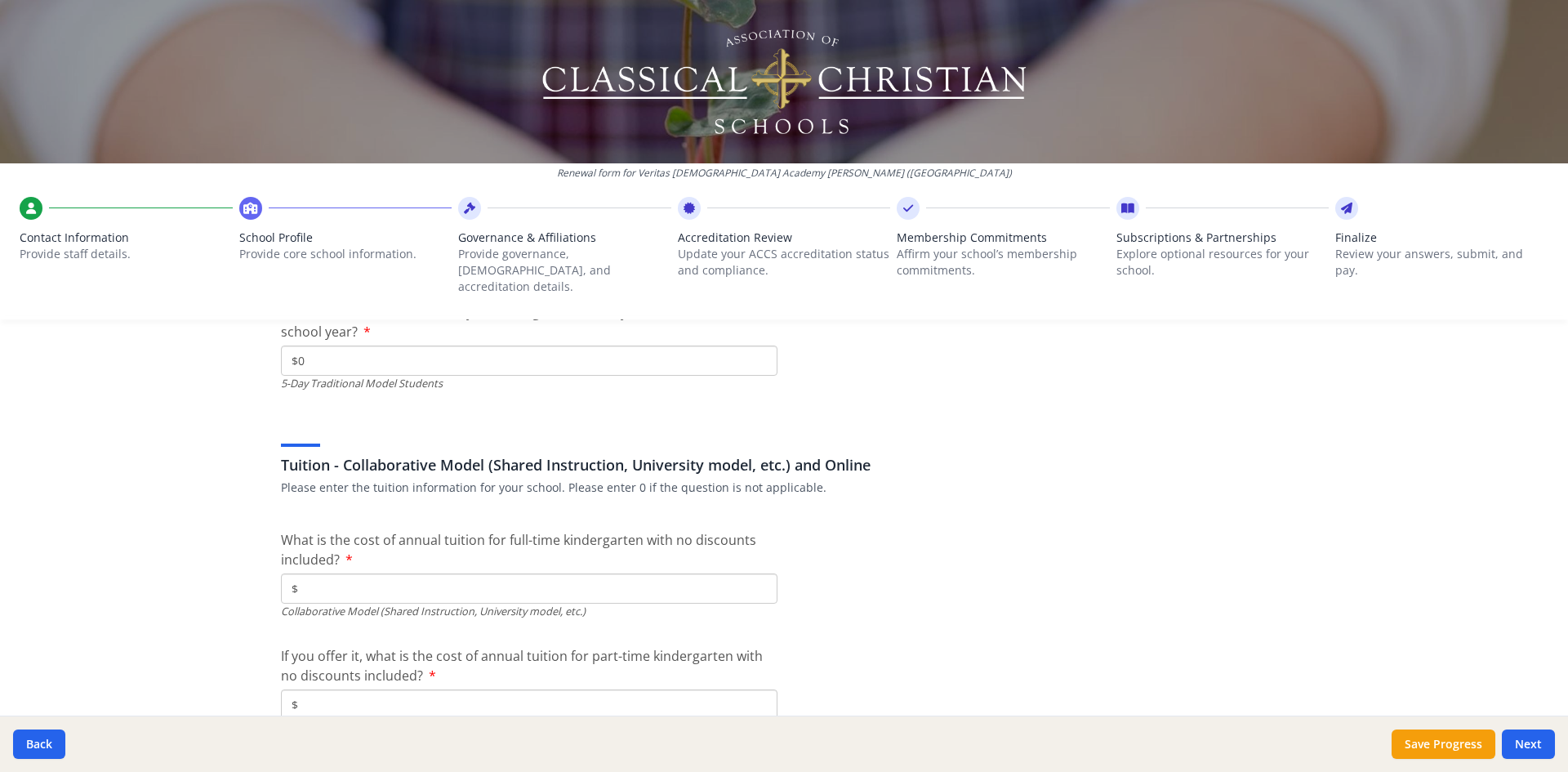
type input "$0"
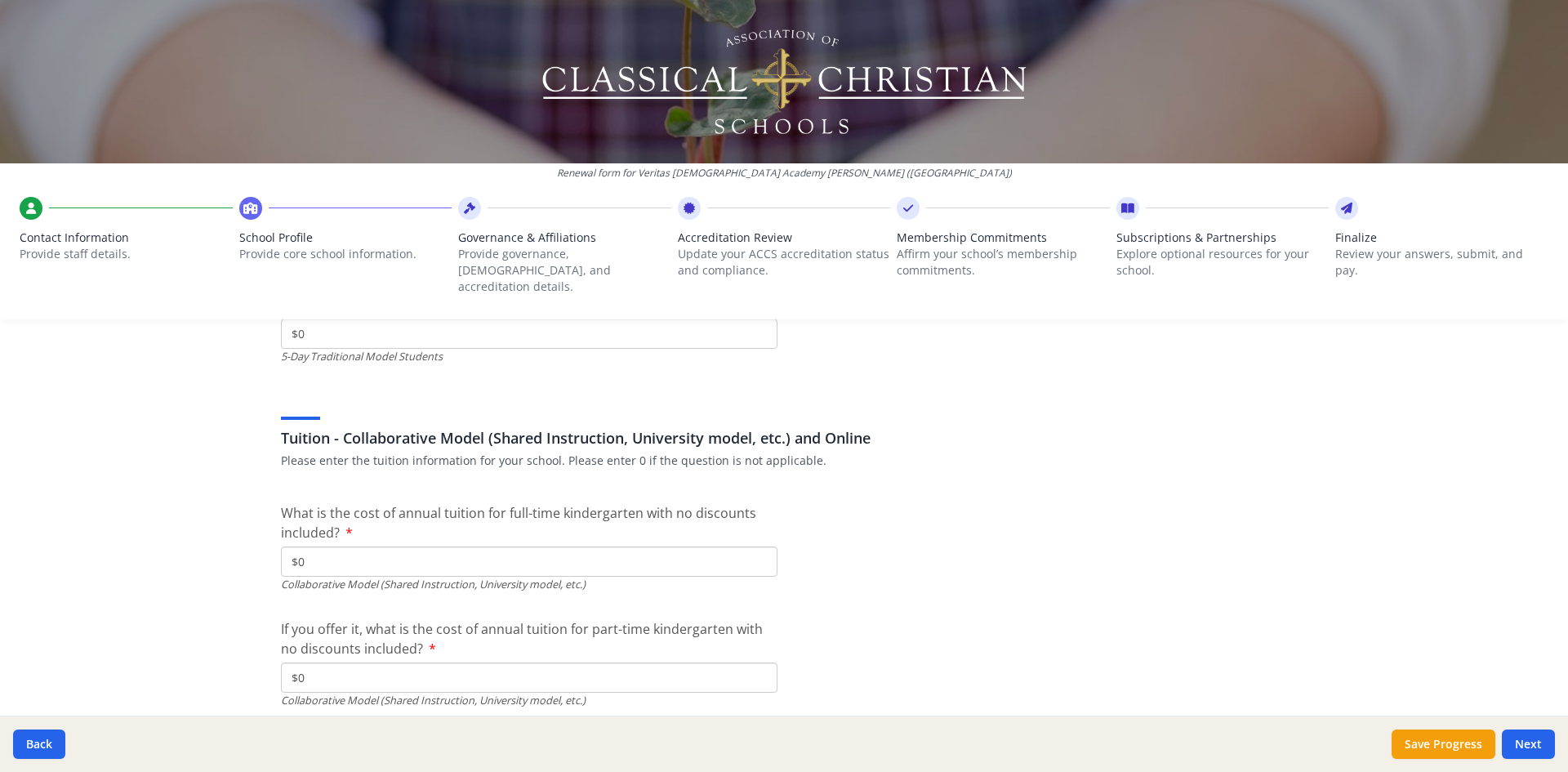
scroll to position [5486, 0]
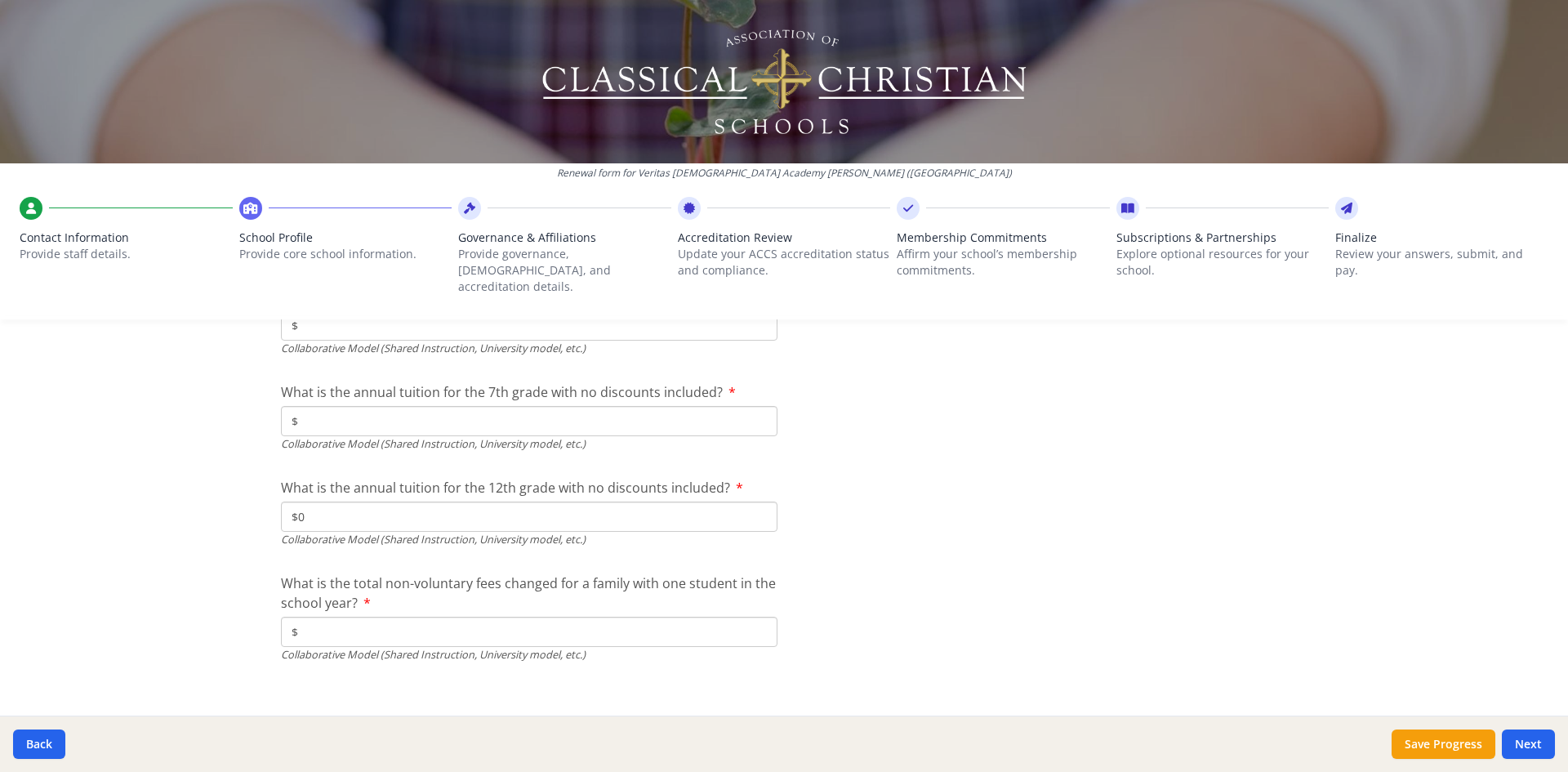
type input "$0"
click at [1545, 739] on button "Next" at bounding box center [1528, 743] width 53 height 29
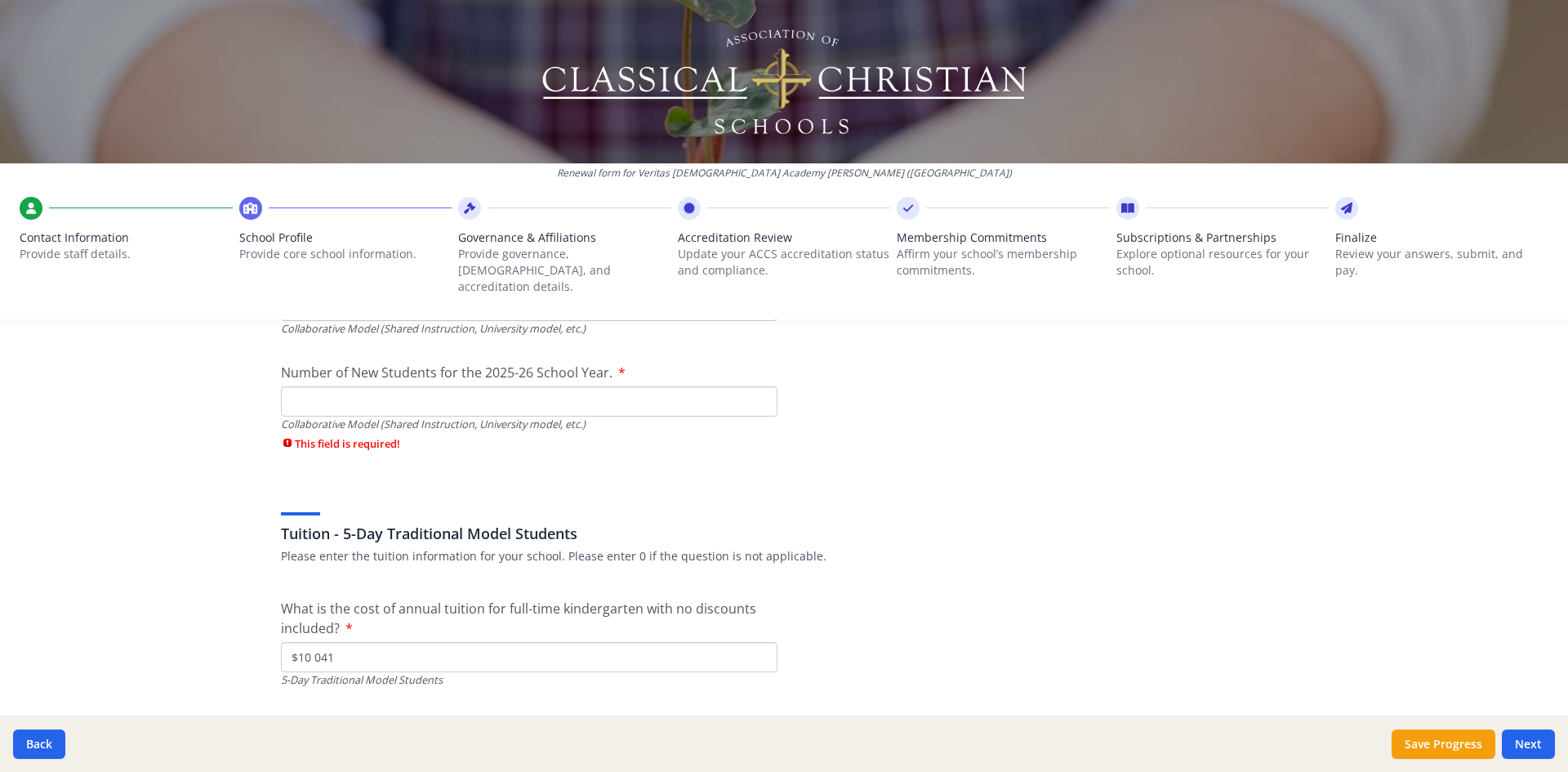
scroll to position [4336, 0]
click at [353, 387] on input "Number of New Students for the 2025-26 School Year." at bounding box center [528, 402] width 496 height 30
type input "19"
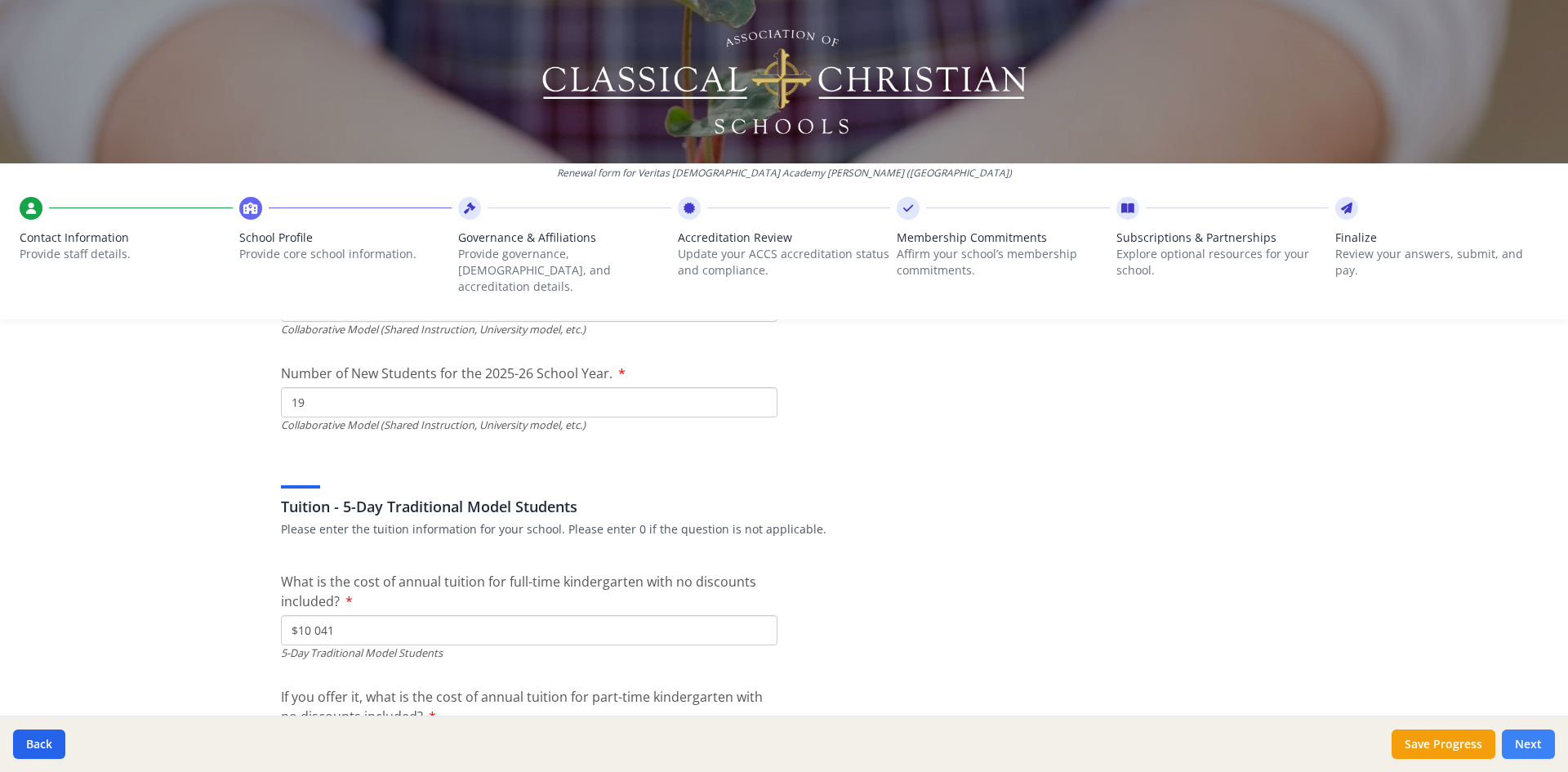
click at [1528, 749] on button "Next" at bounding box center [1528, 743] width 53 height 29
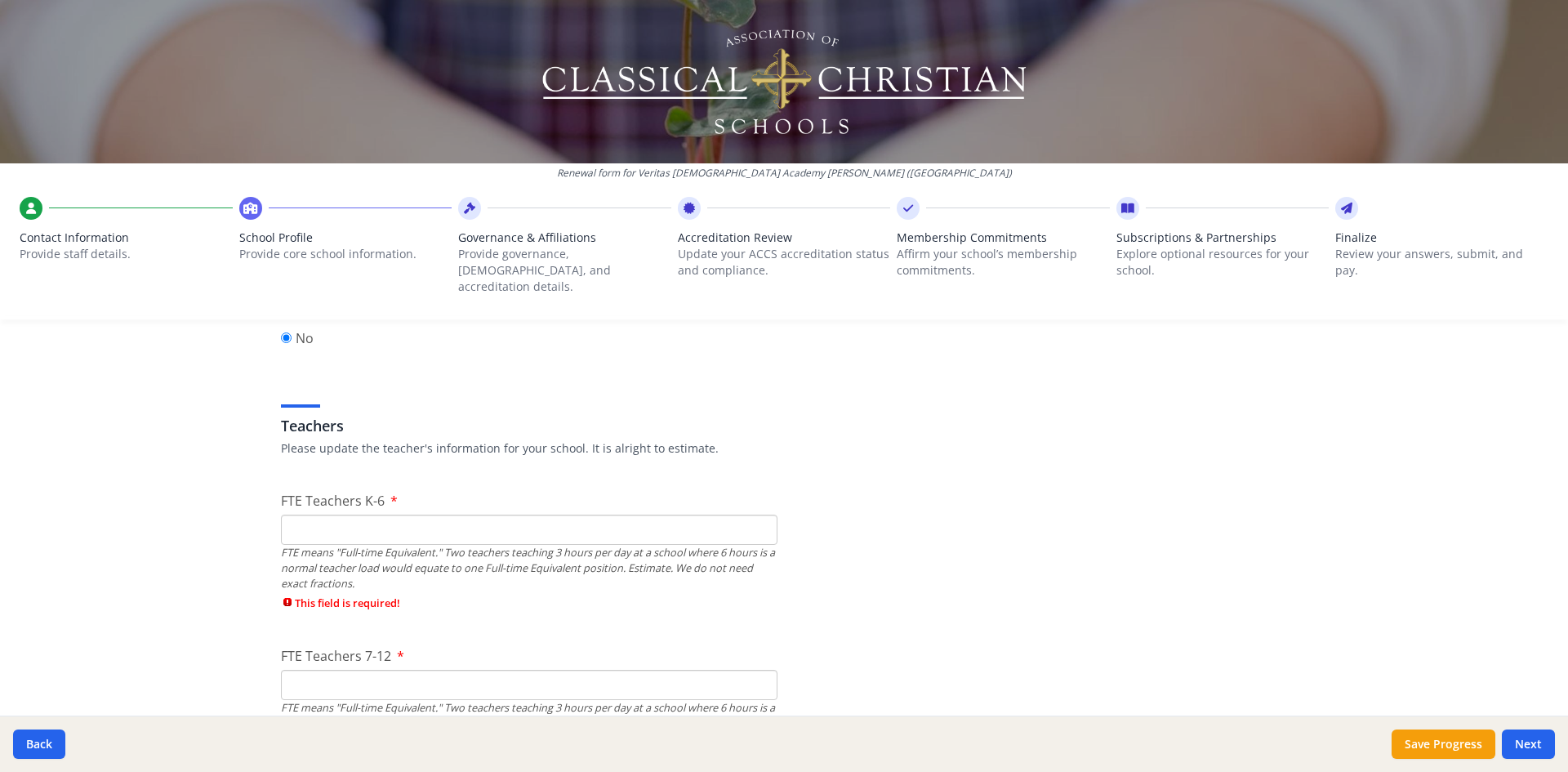
scroll to position [970, 0]
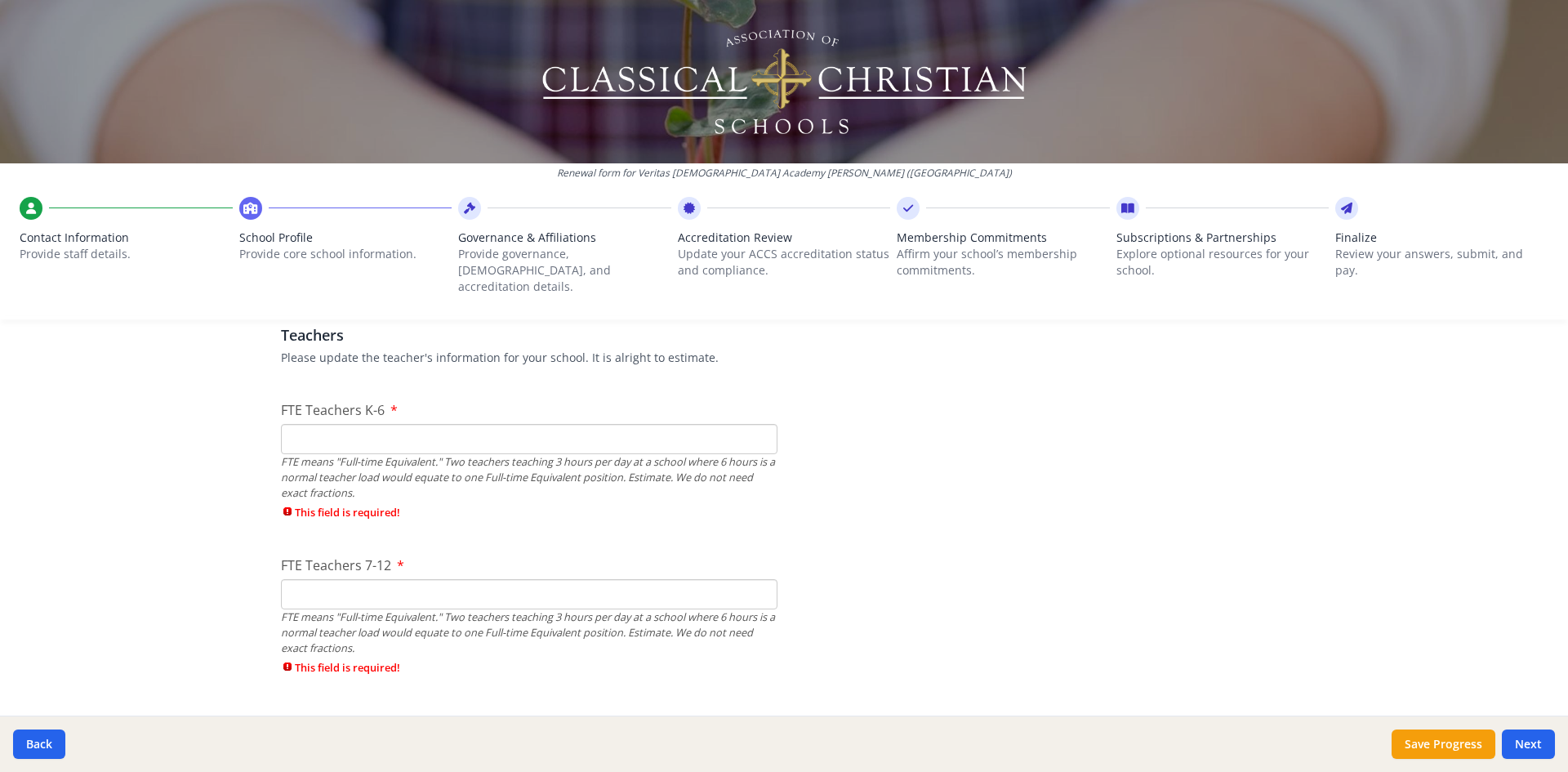
click at [396, 424] on input "FTE Teachers K-6" at bounding box center [528, 439] width 496 height 30
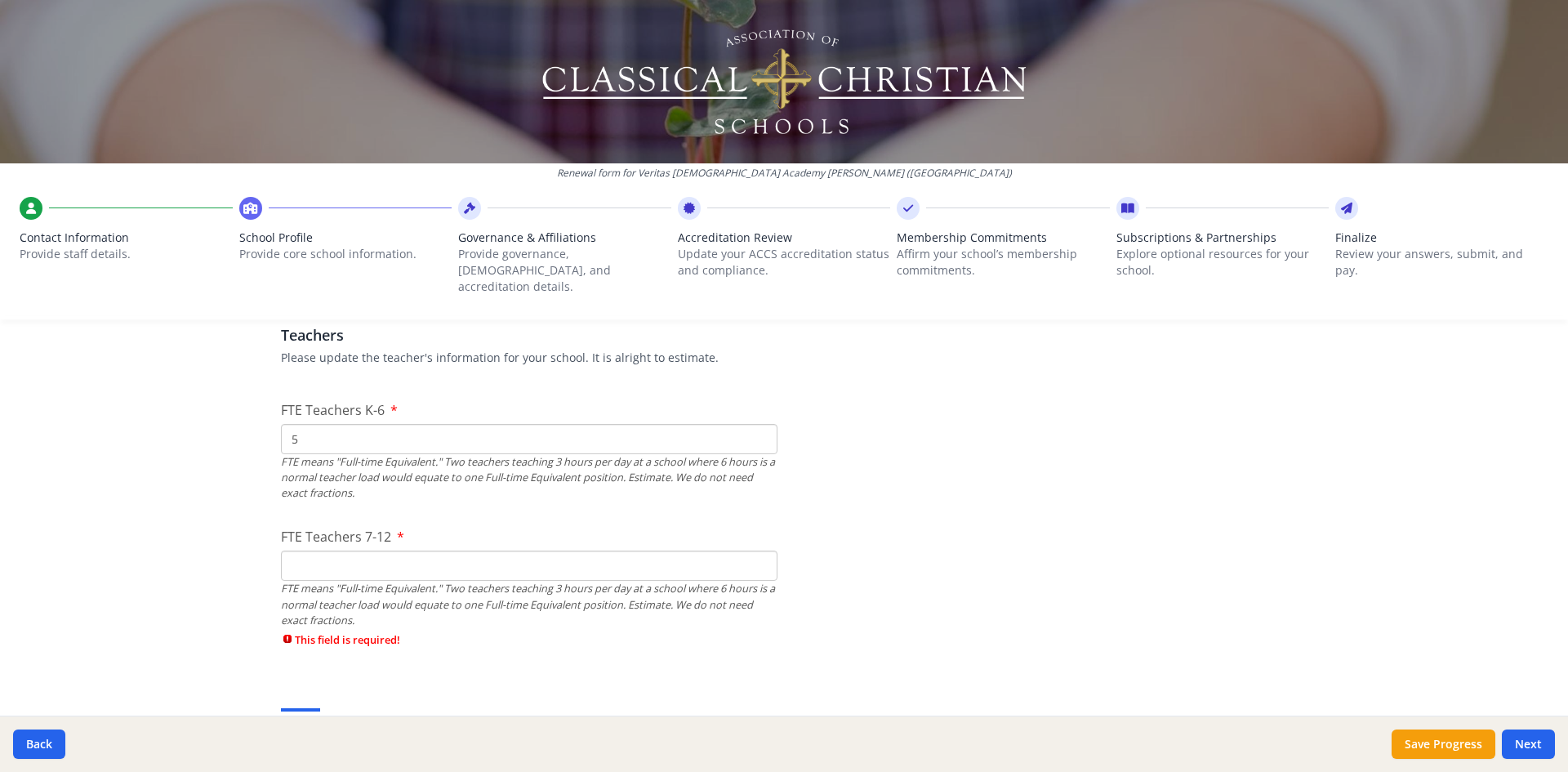
type input "5"
click at [358, 558] on input "FTE Teachers 7-12" at bounding box center [528, 566] width 496 height 30
type input "5"
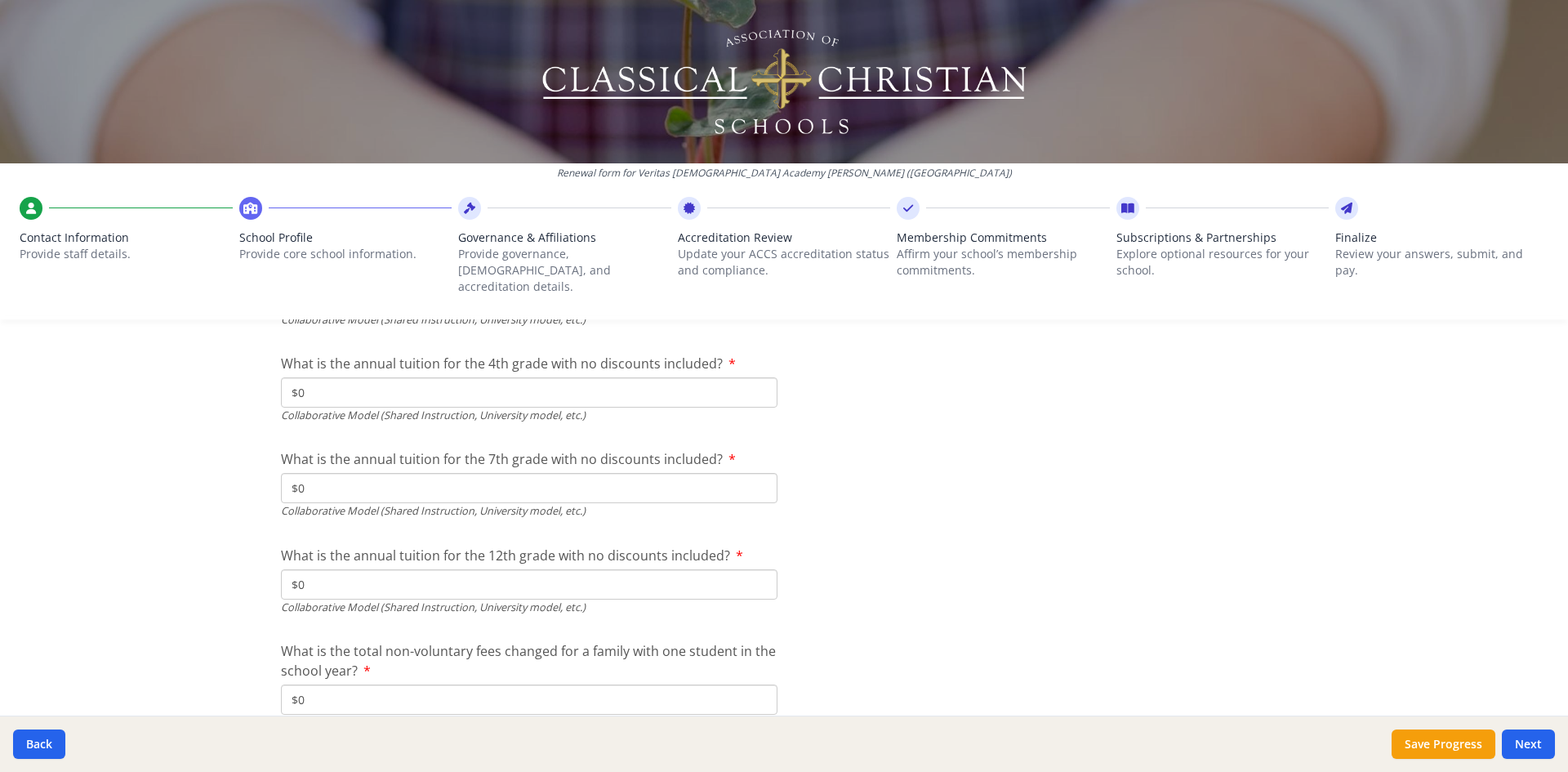
scroll to position [5541, 0]
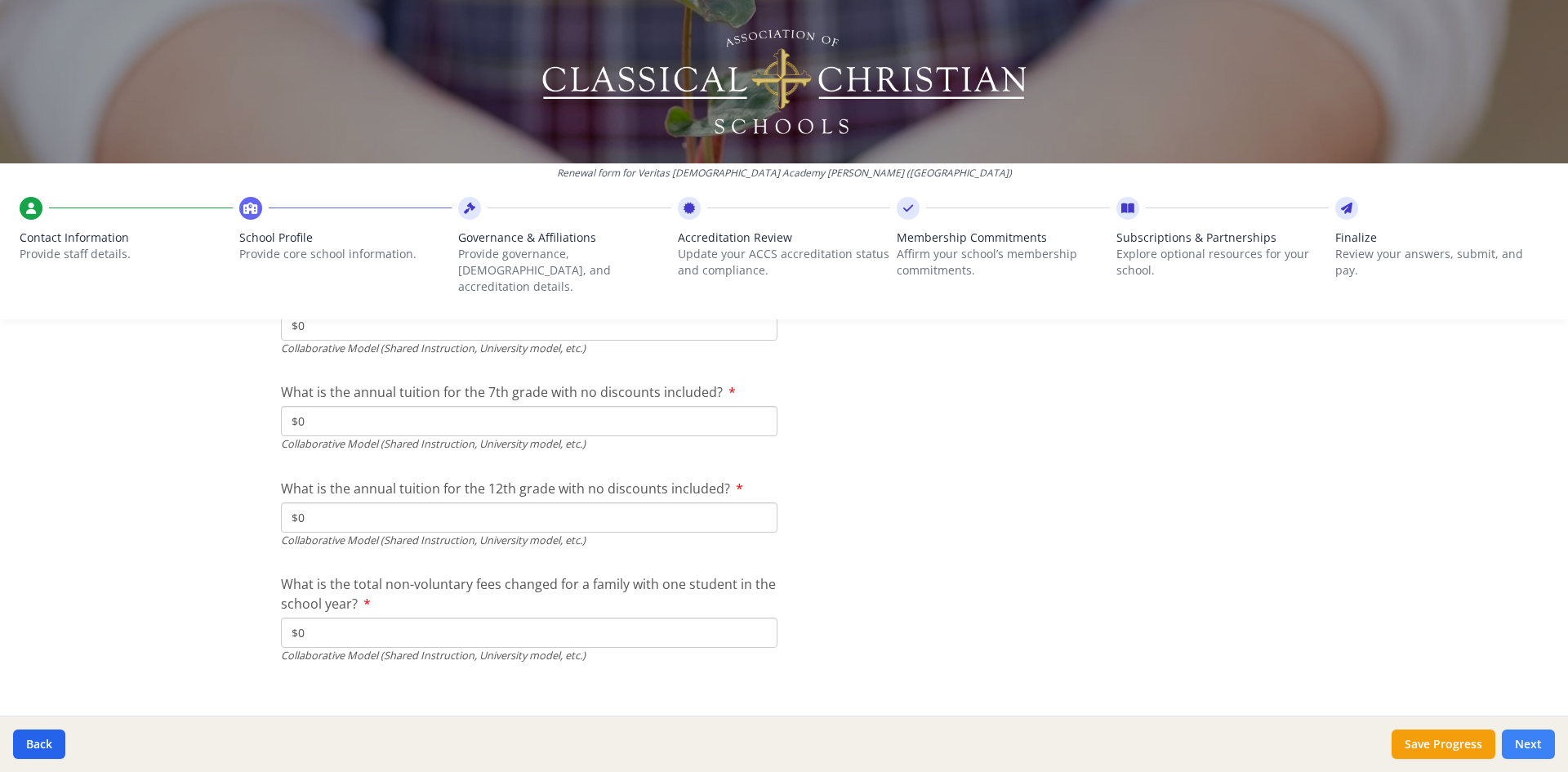
click at [1532, 755] on button "Next" at bounding box center [1528, 743] width 53 height 29
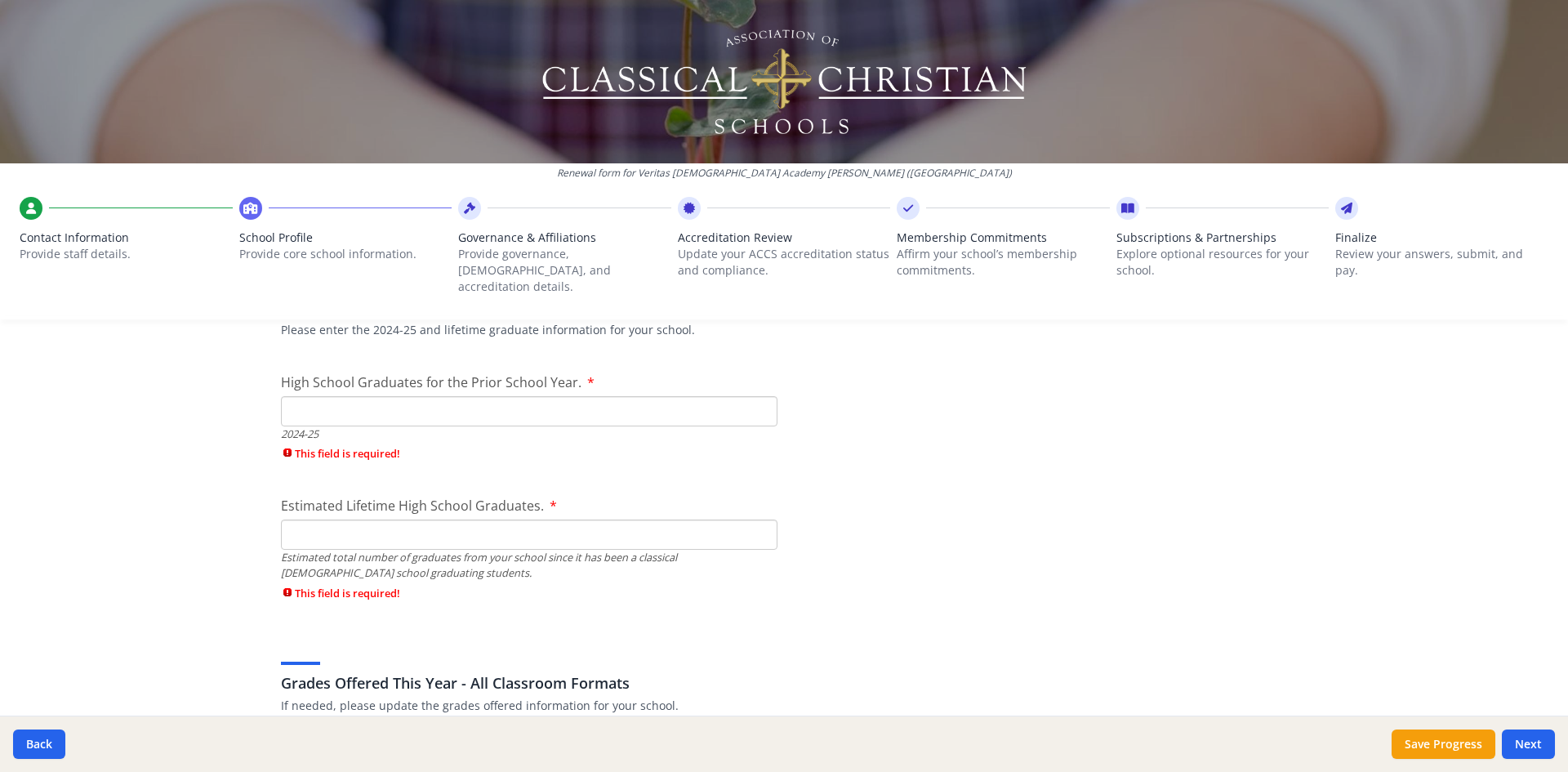
scroll to position [2499, 0]
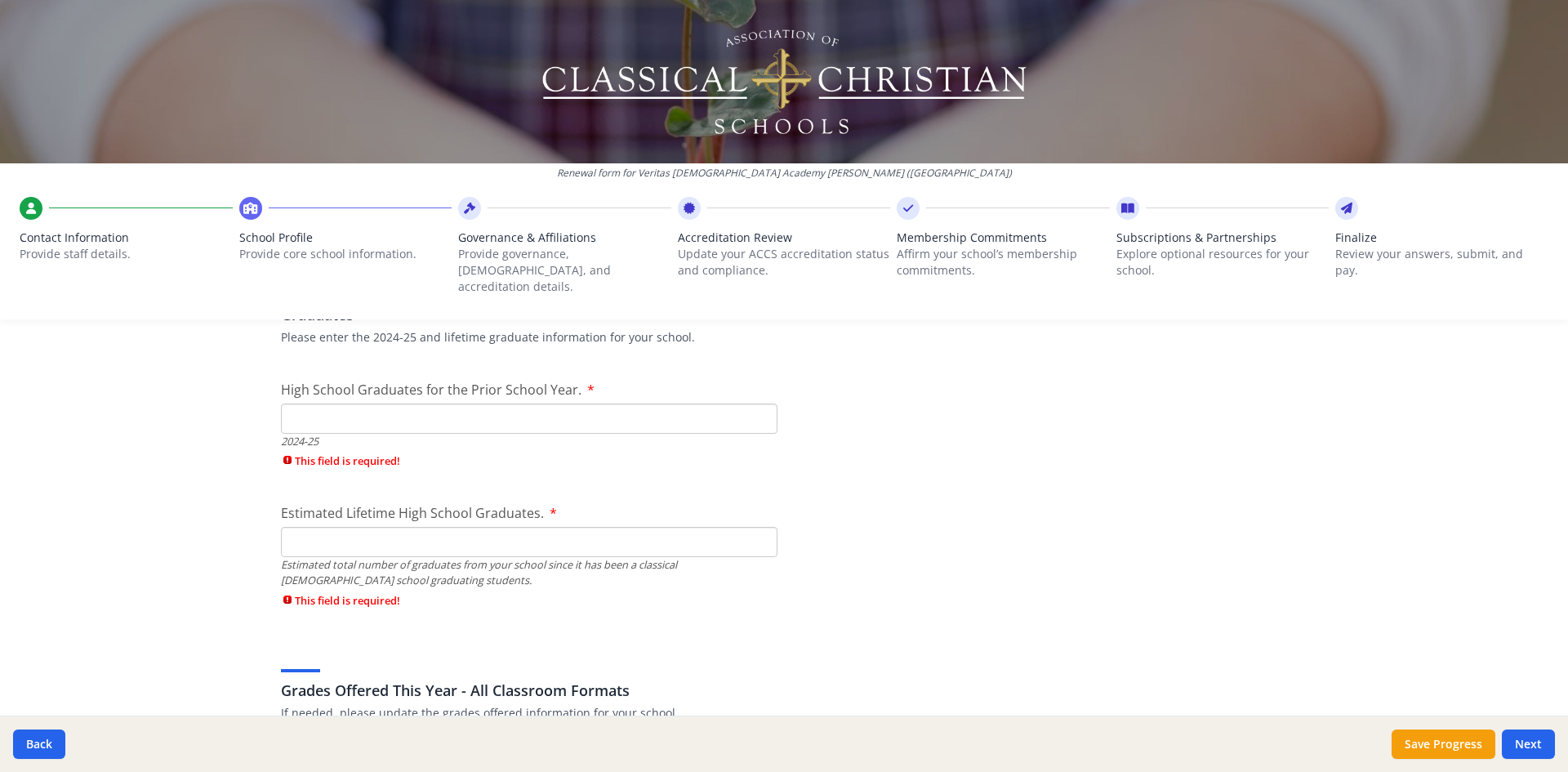
click at [360, 526] on input "Estimated Lifetime High School Graduates." at bounding box center [528, 541] width 496 height 30
click at [345, 410] on input "High School Graduates for the Prior School Year." at bounding box center [528, 418] width 496 height 30
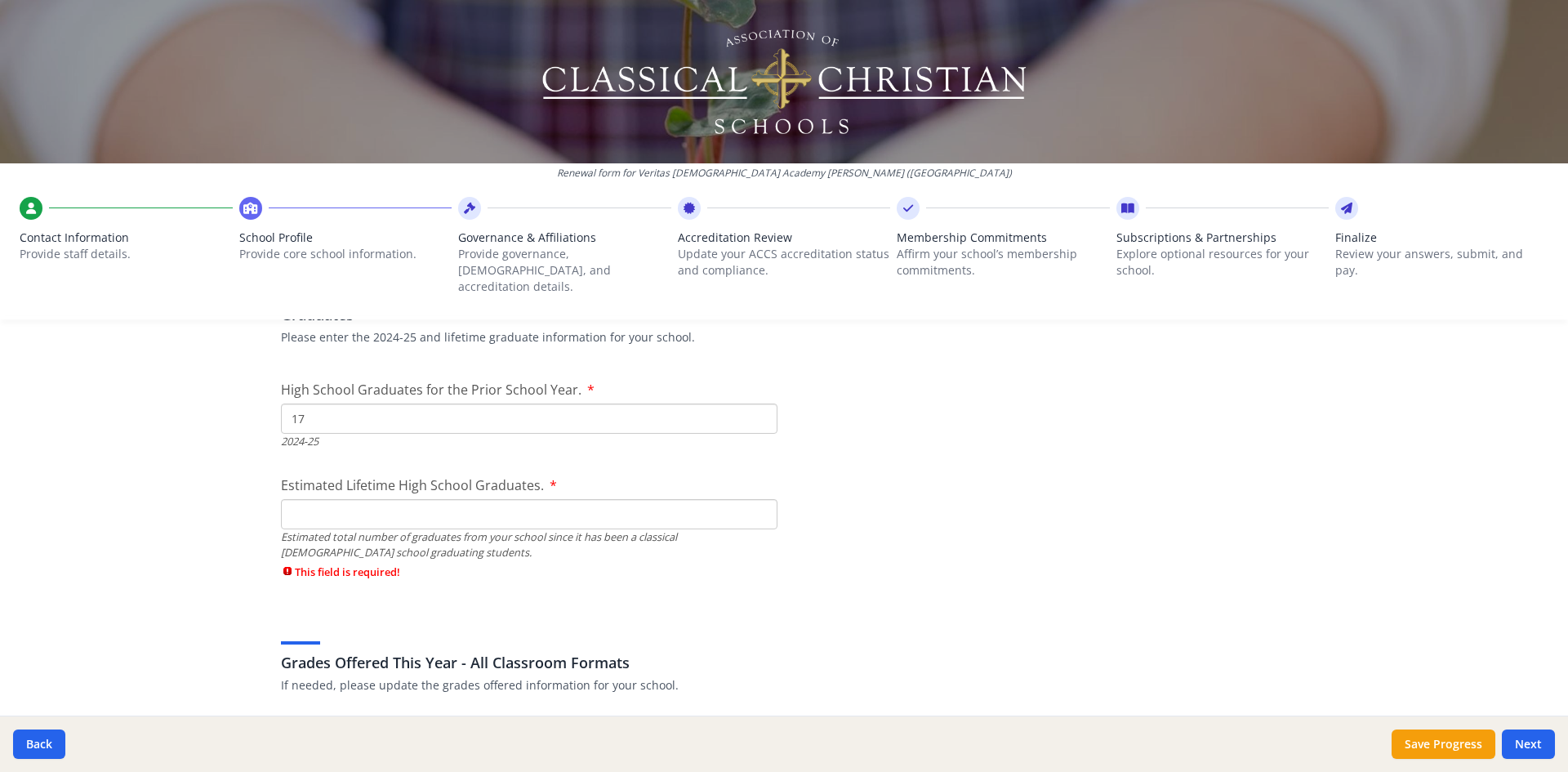
type input "17"
click at [335, 500] on input "Estimated Lifetime High School Graduates." at bounding box center [528, 514] width 496 height 30
type input "264"
click at [247, 473] on div "Renewal form for Veritas [DEMOGRAPHIC_DATA] Academy [PERSON_NAME] ([GEOGRAPHIC_…" at bounding box center [784, 386] width 1568 height 772
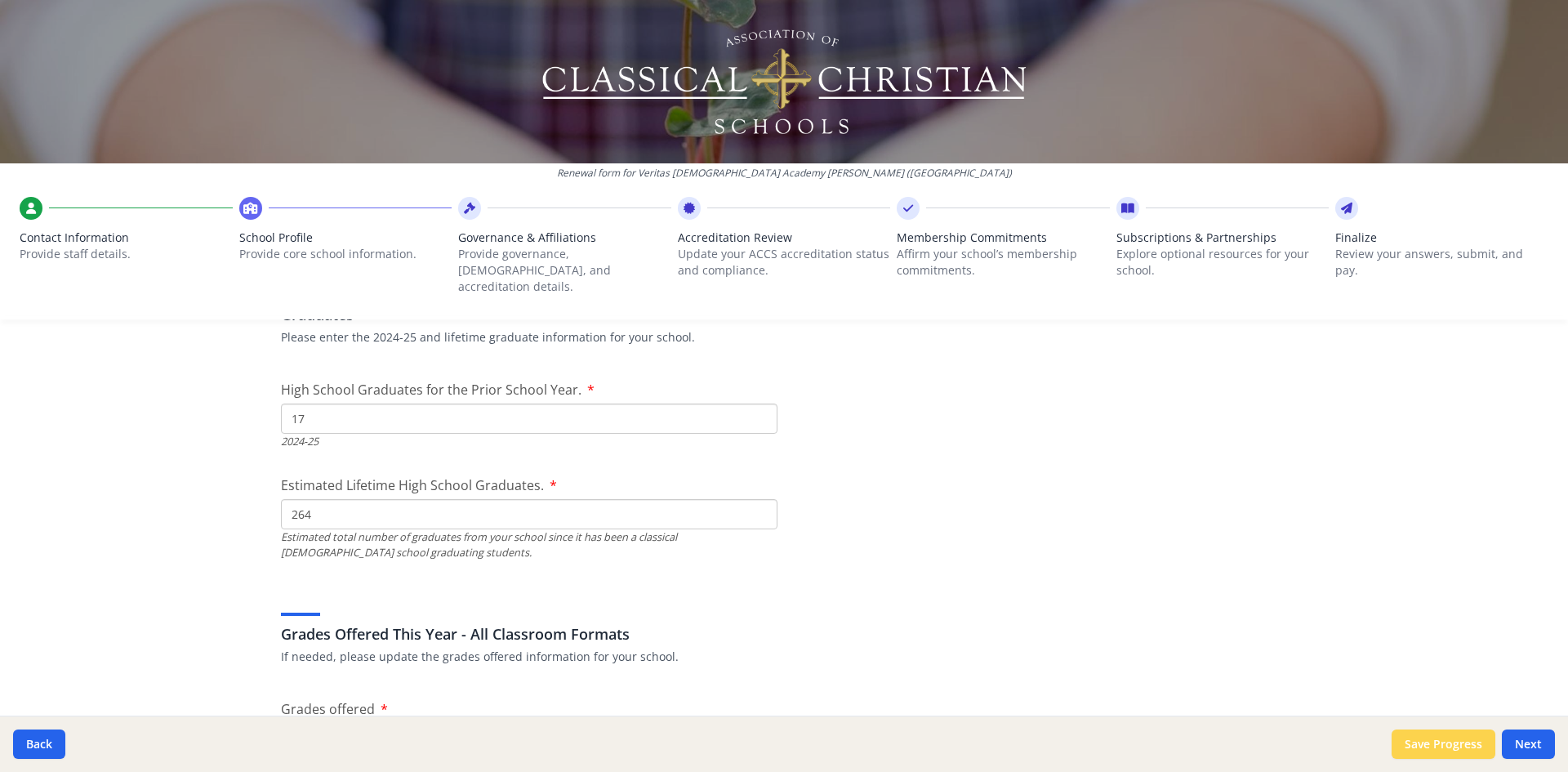
click at [1419, 741] on button "Save Progress" at bounding box center [1444, 743] width 104 height 29
type input "[PHONE_NUMBER]"
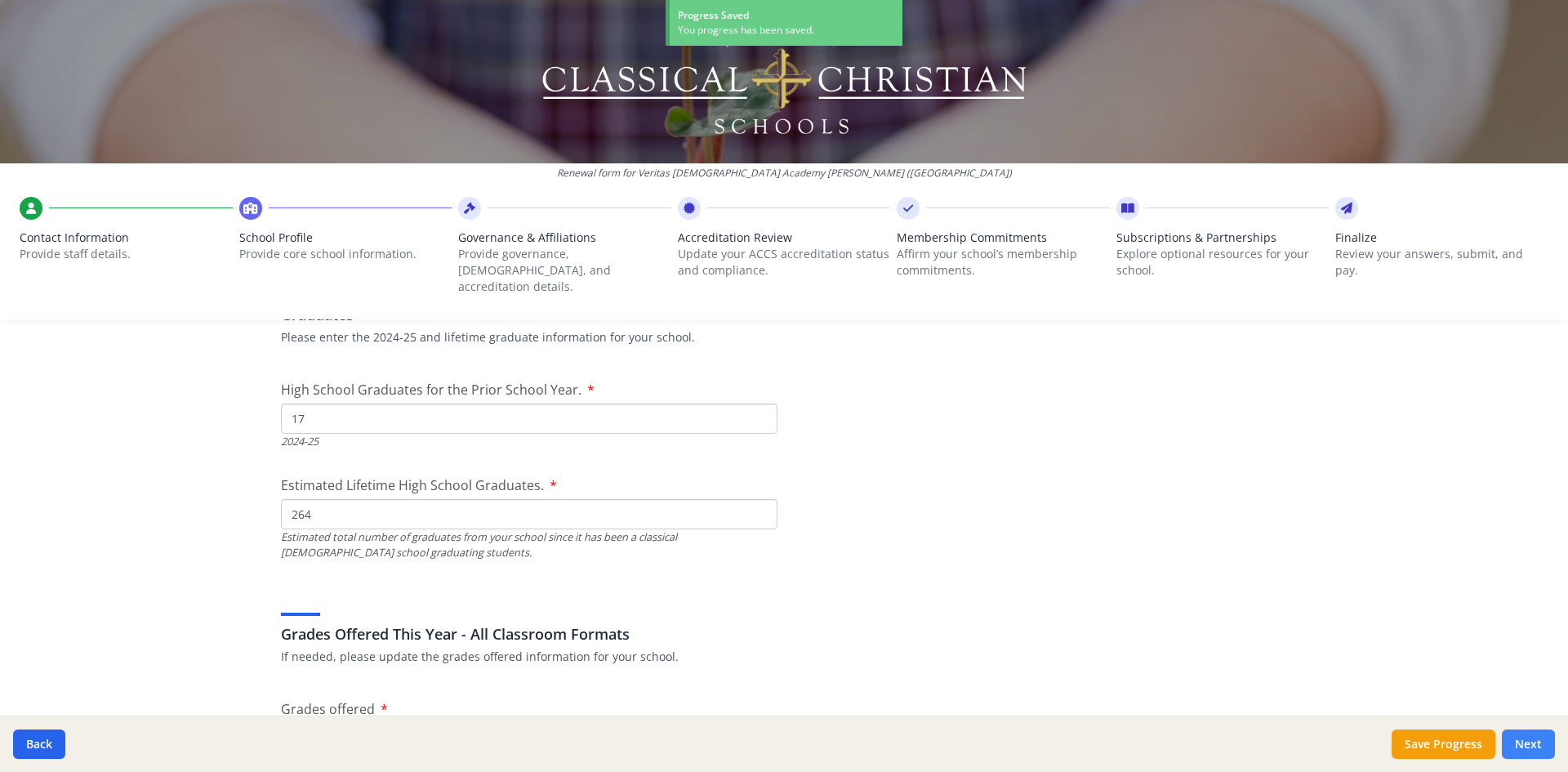
click at [1527, 739] on button "Next" at bounding box center [1528, 743] width 53 height 29
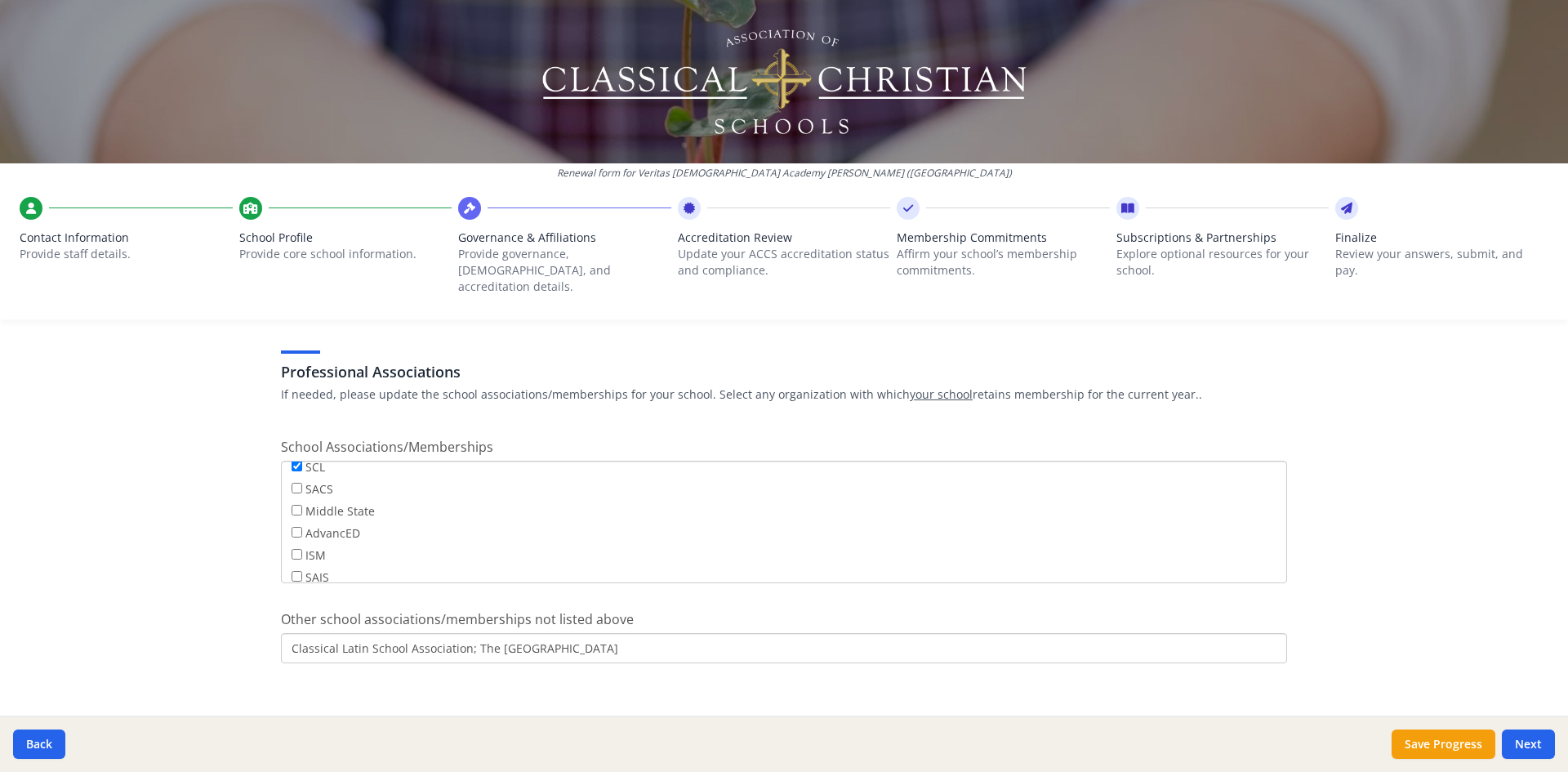
scroll to position [132, 0]
click at [1525, 737] on button "Next" at bounding box center [1528, 743] width 53 height 29
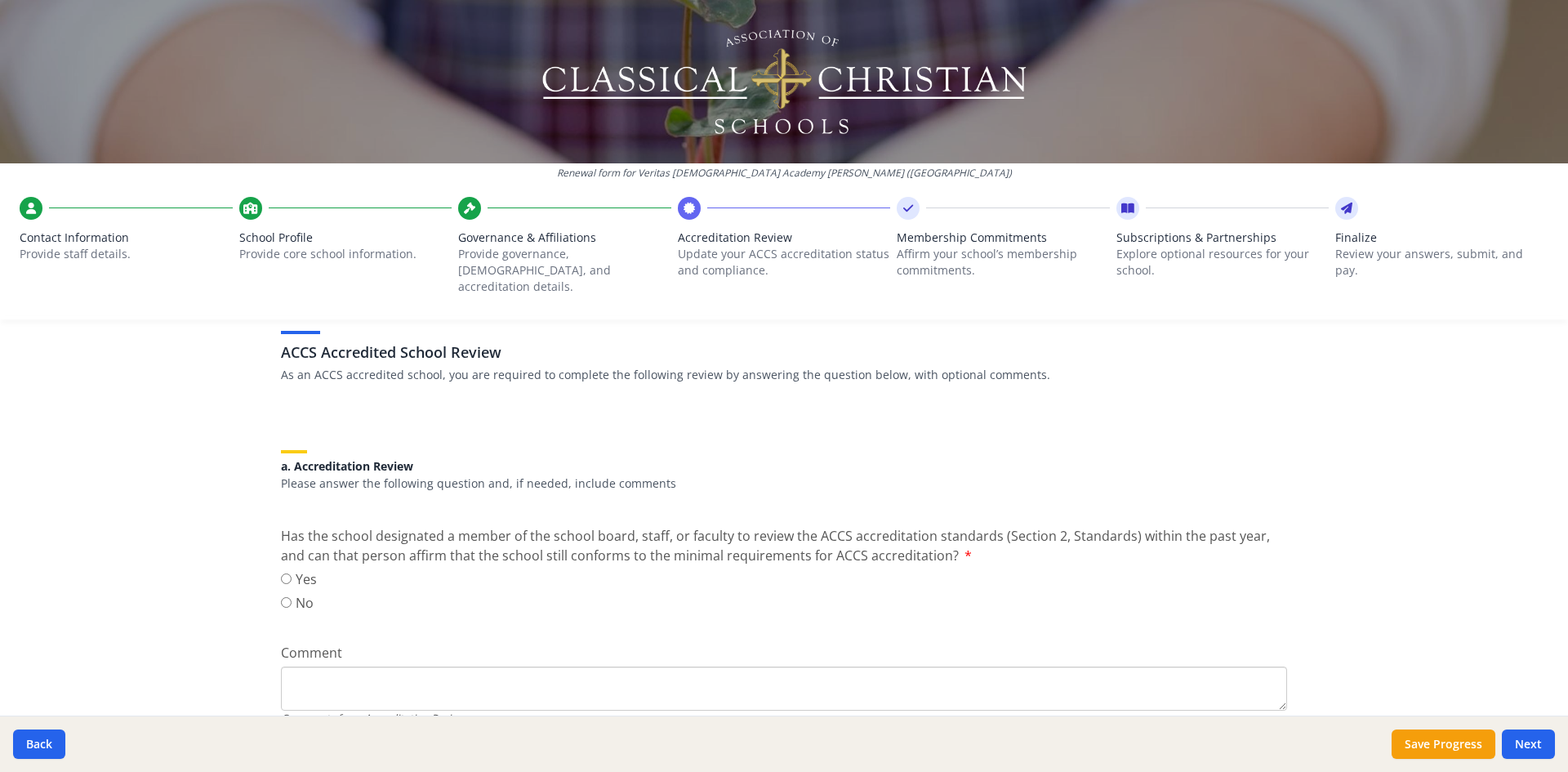
scroll to position [108, 0]
click at [287, 571] on input "Yes" at bounding box center [285, 575] width 10 height 10
radio input "true"
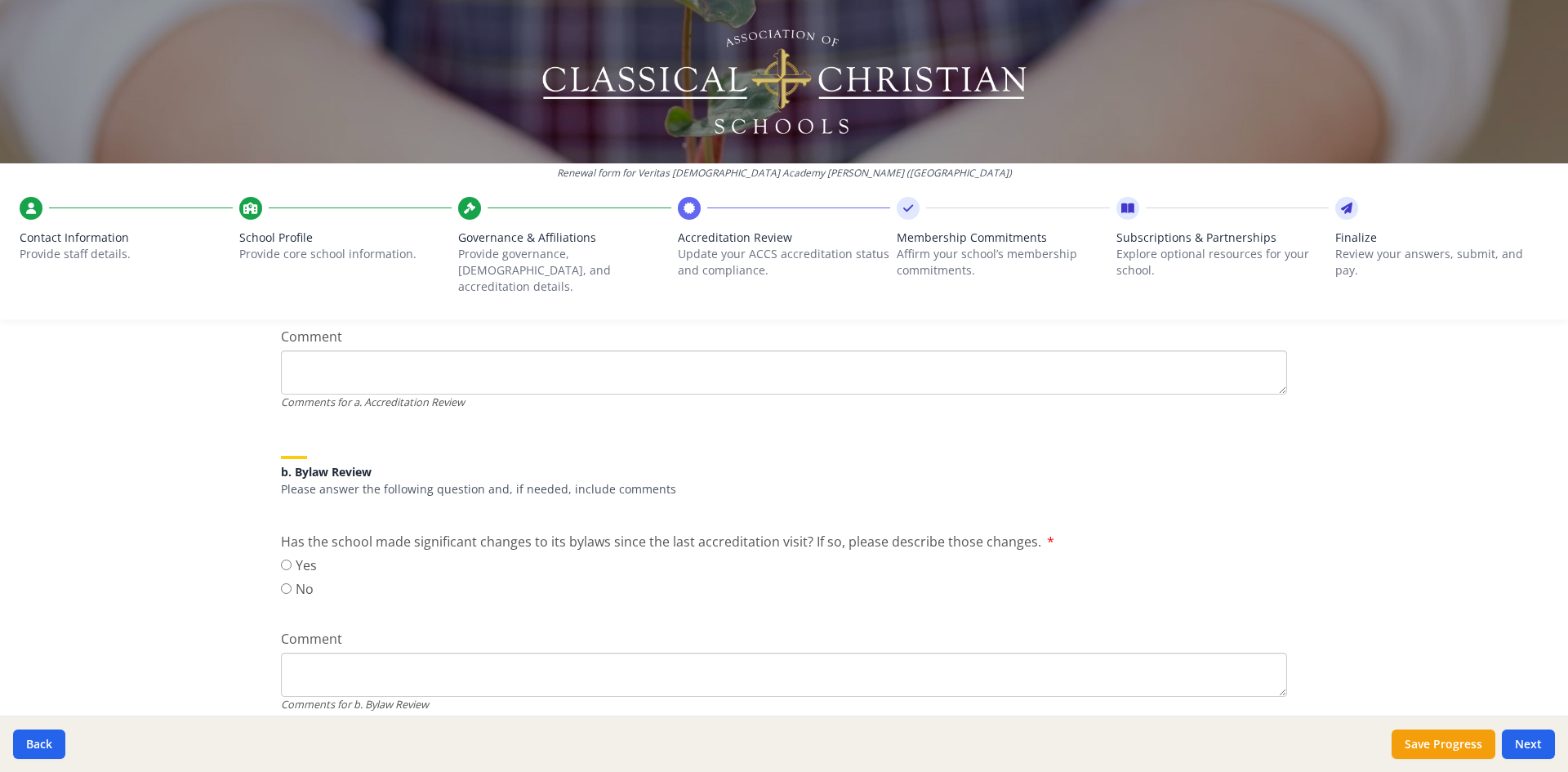
scroll to position [443, 0]
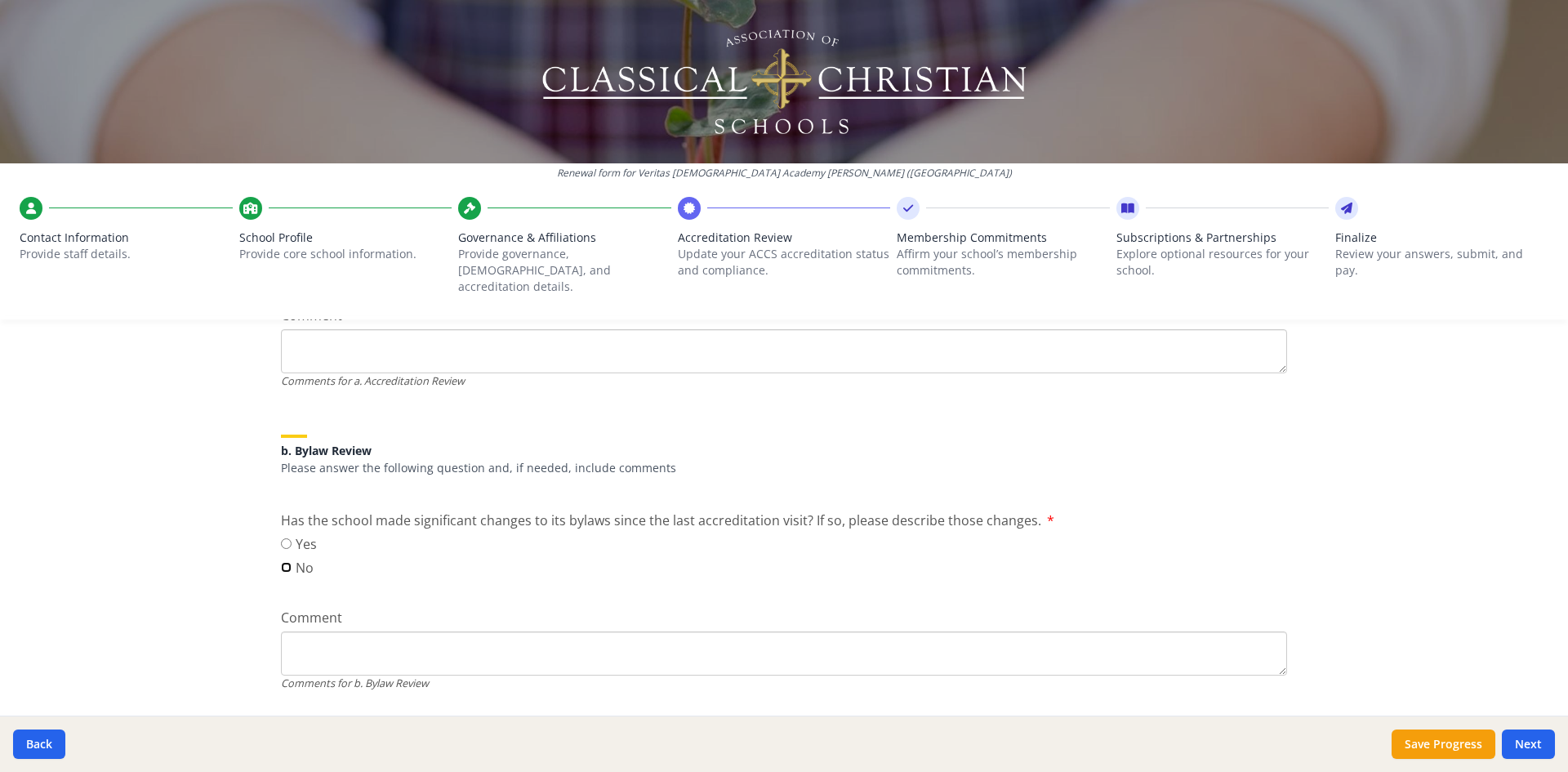
click at [287, 562] on input "No" at bounding box center [285, 567] width 10 height 10
radio input "true"
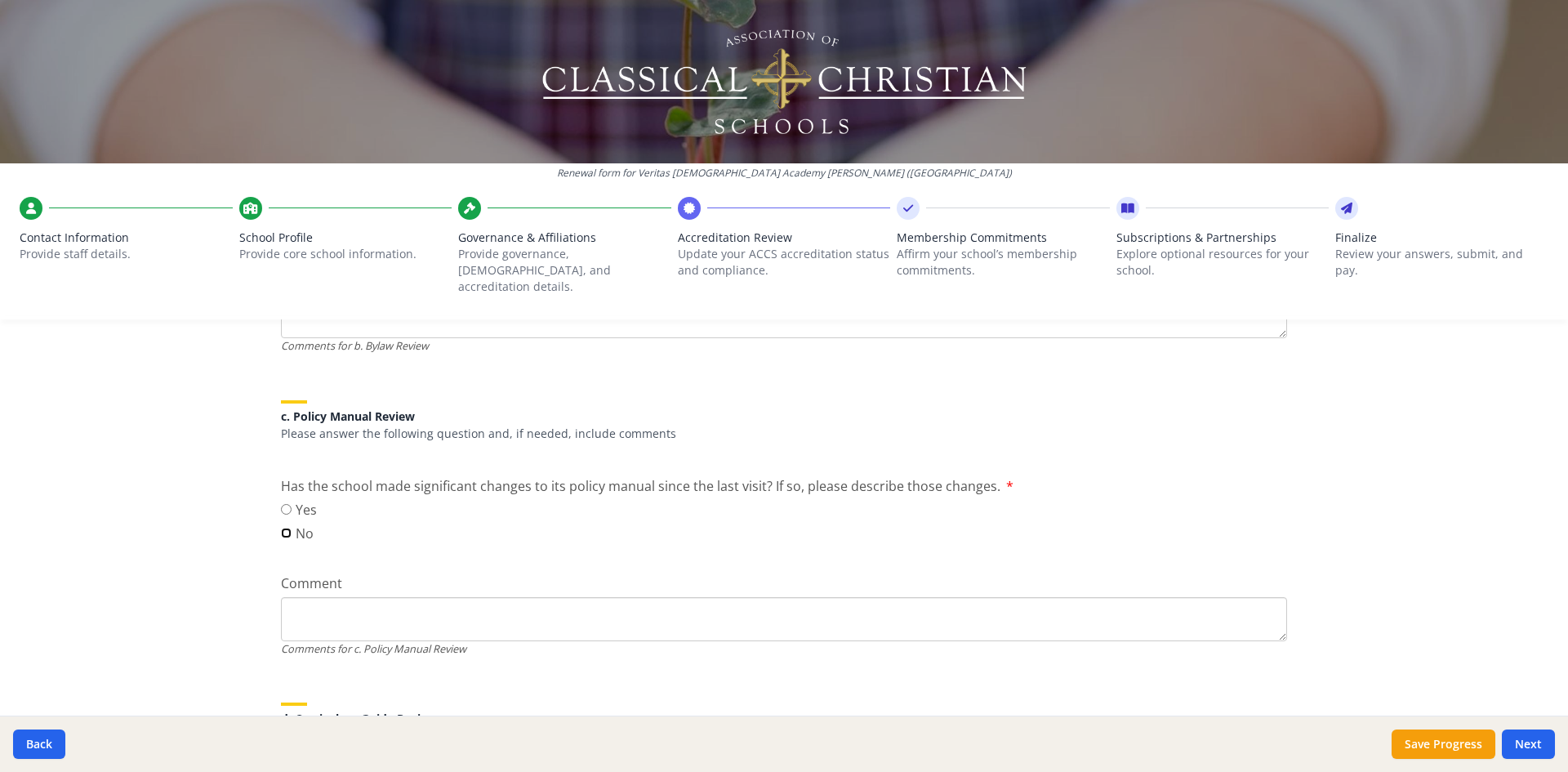
click at [288, 527] on input "No" at bounding box center [285, 532] width 10 height 10
radio input "true"
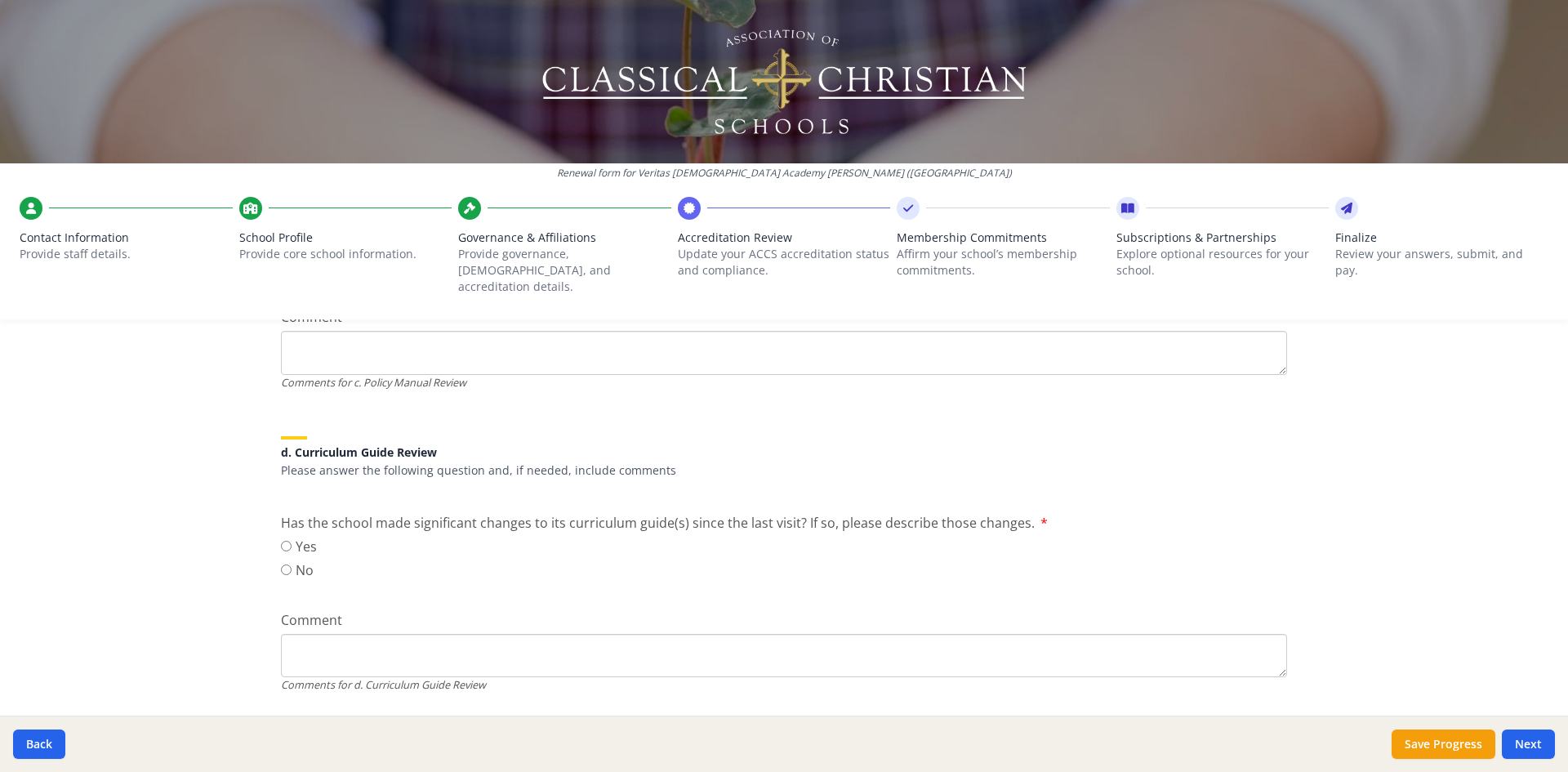
scroll to position [1105, 0]
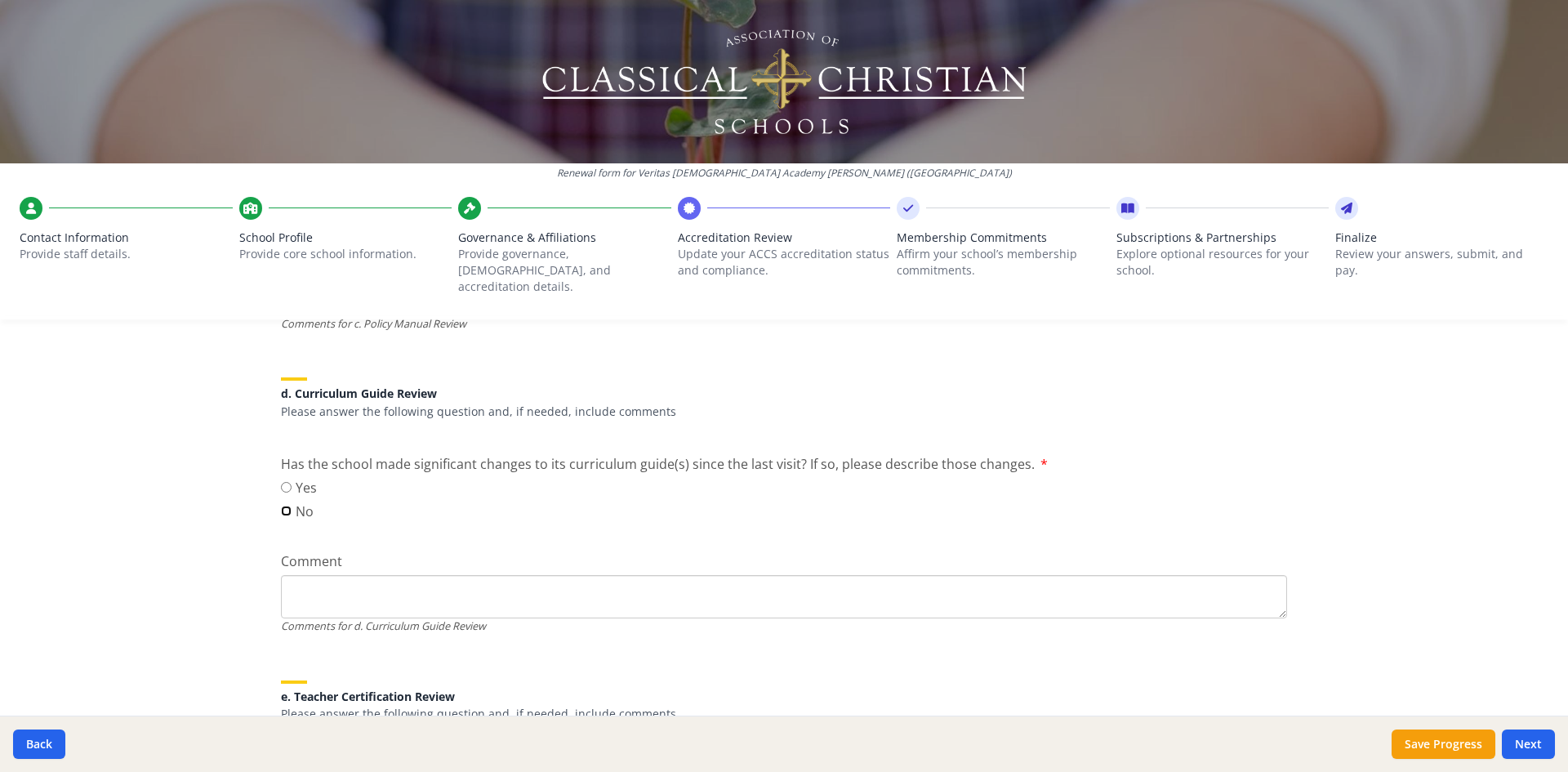
click at [283, 506] on input "No" at bounding box center [285, 510] width 10 height 10
radio input "true"
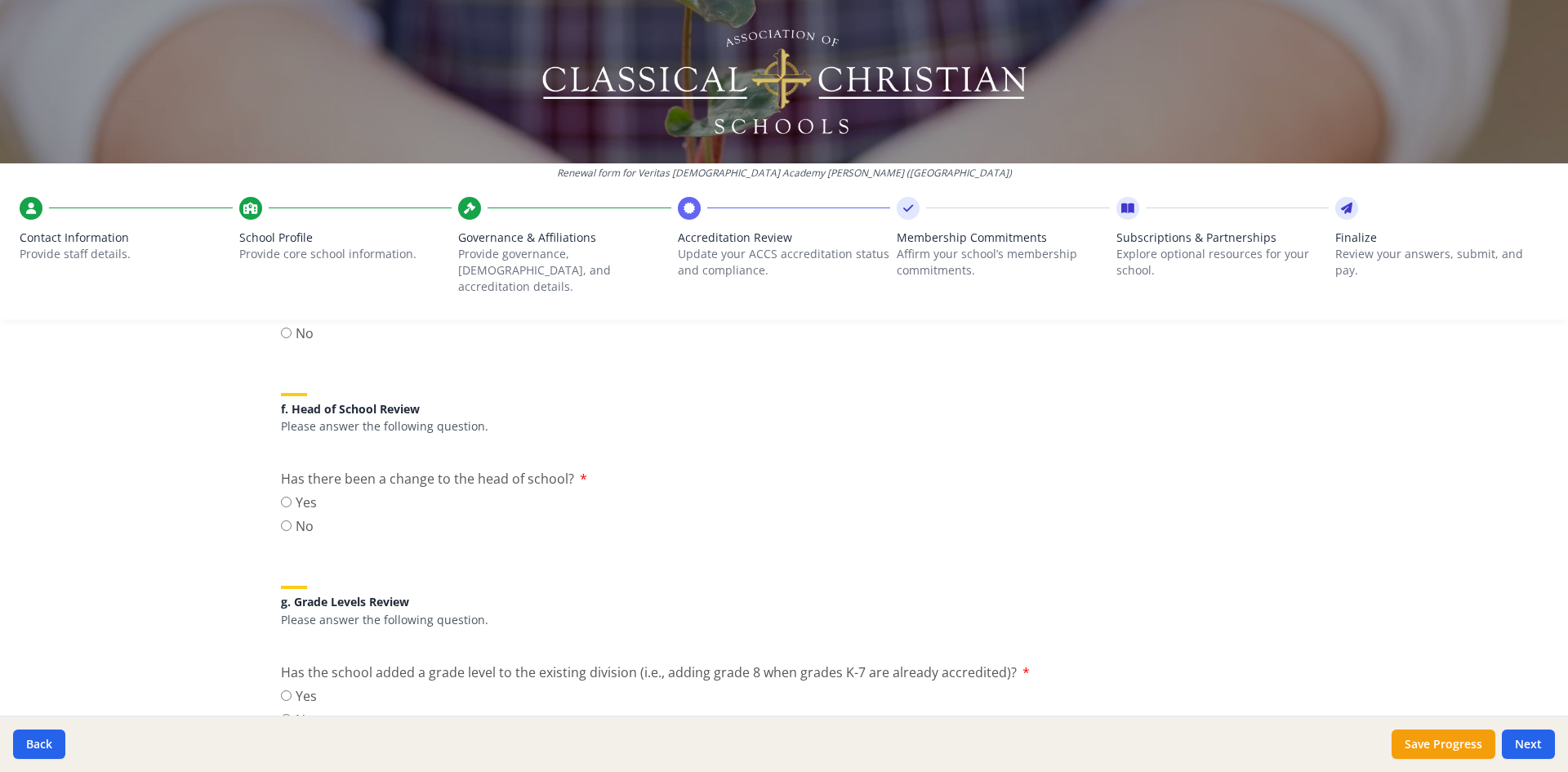
scroll to position [1612, 0]
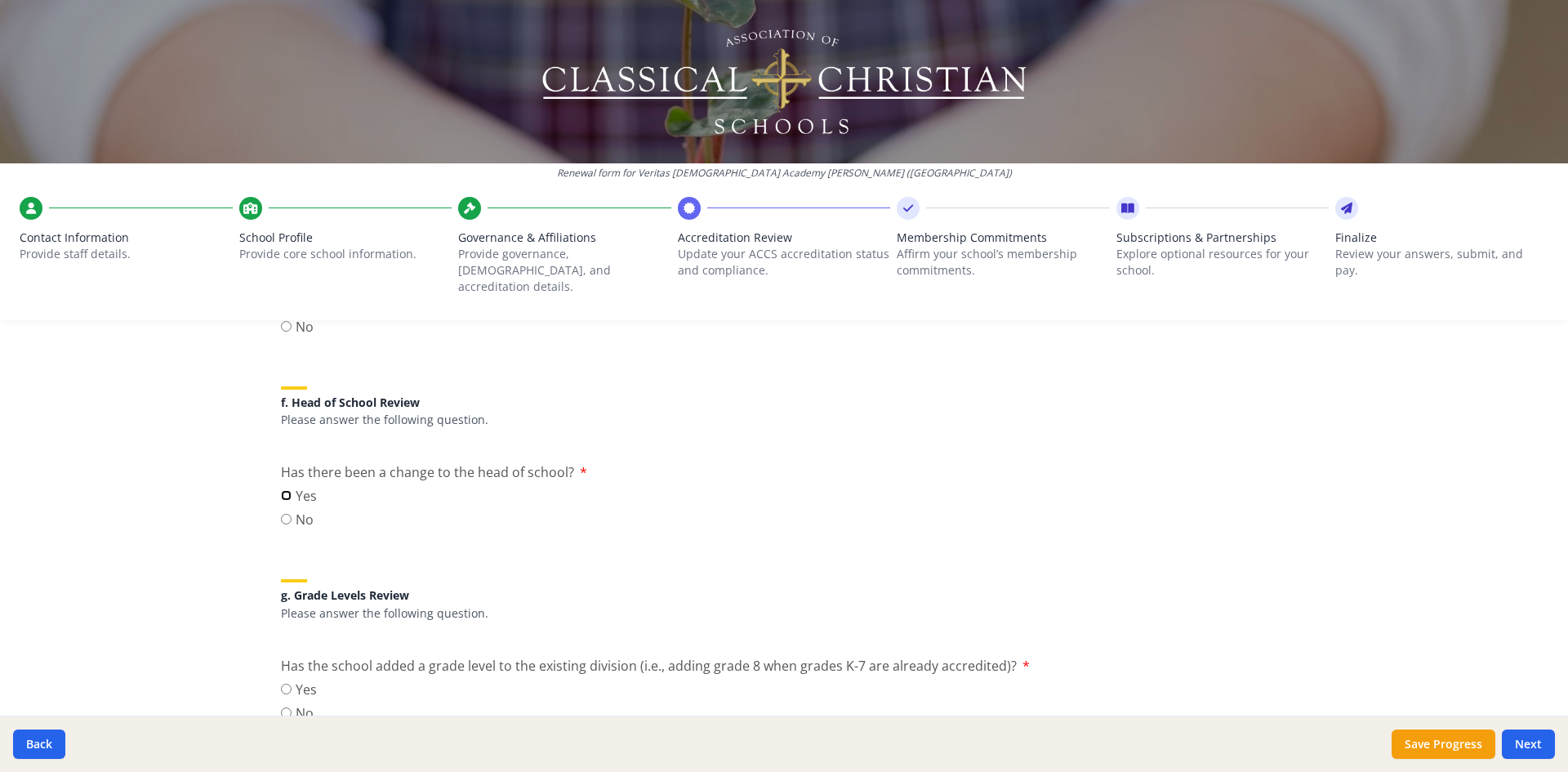
click at [289, 490] on input "Yes" at bounding box center [285, 494] width 10 height 10
radio input "true"
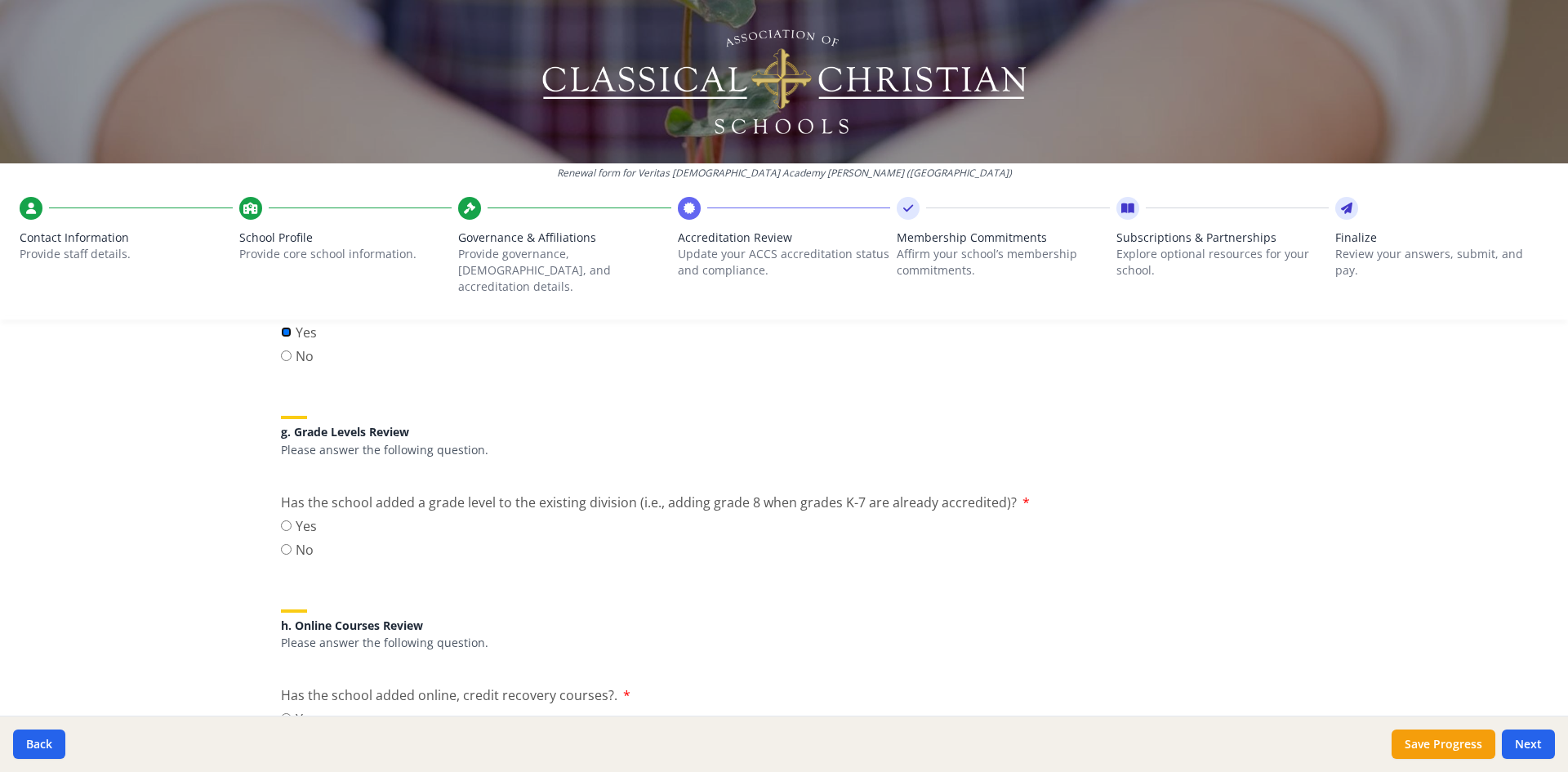
scroll to position [1780, 0]
click at [288, 539] on input "No" at bounding box center [285, 543] width 10 height 10
radio input "true"
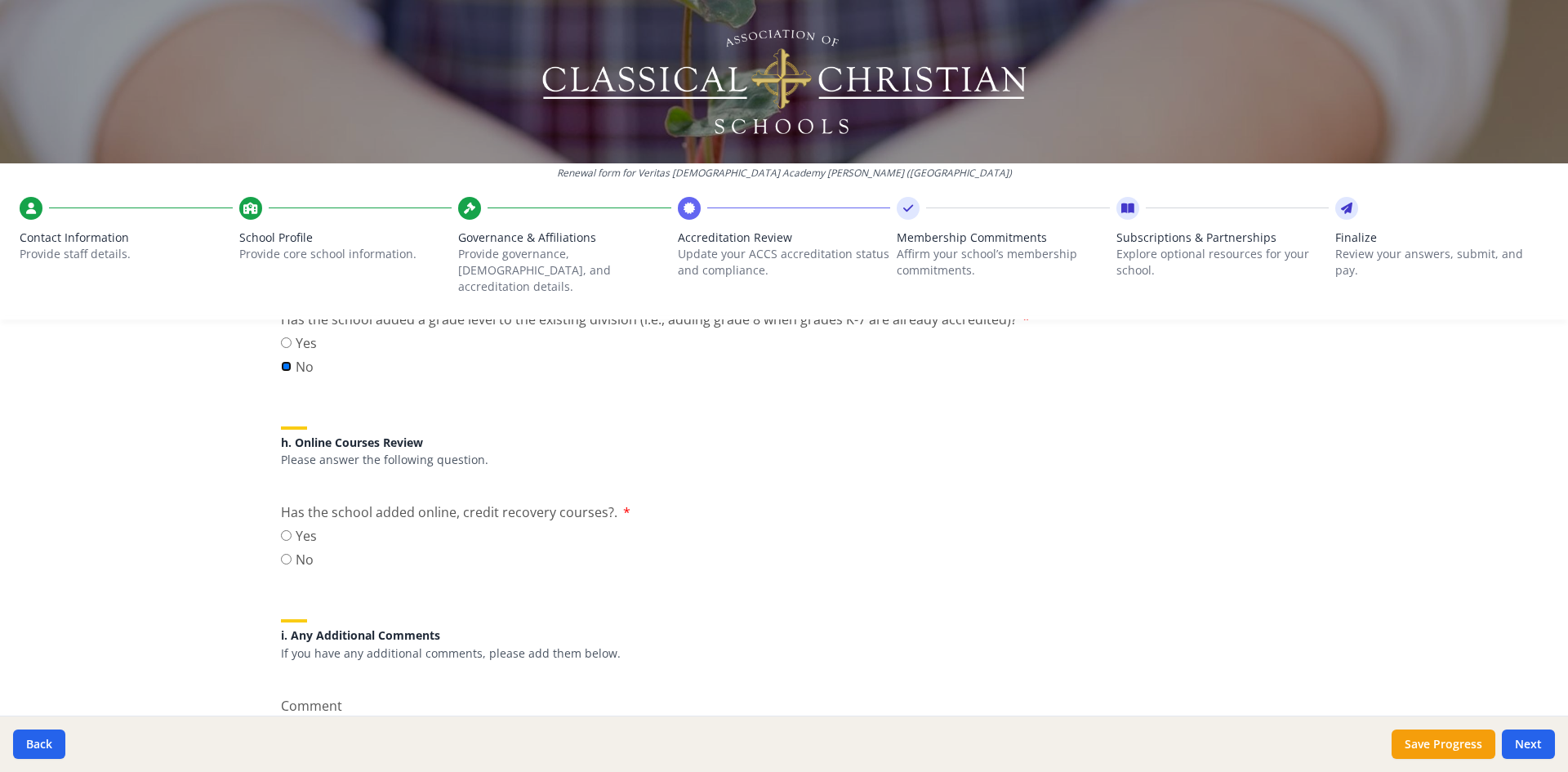
scroll to position [2074, 0]
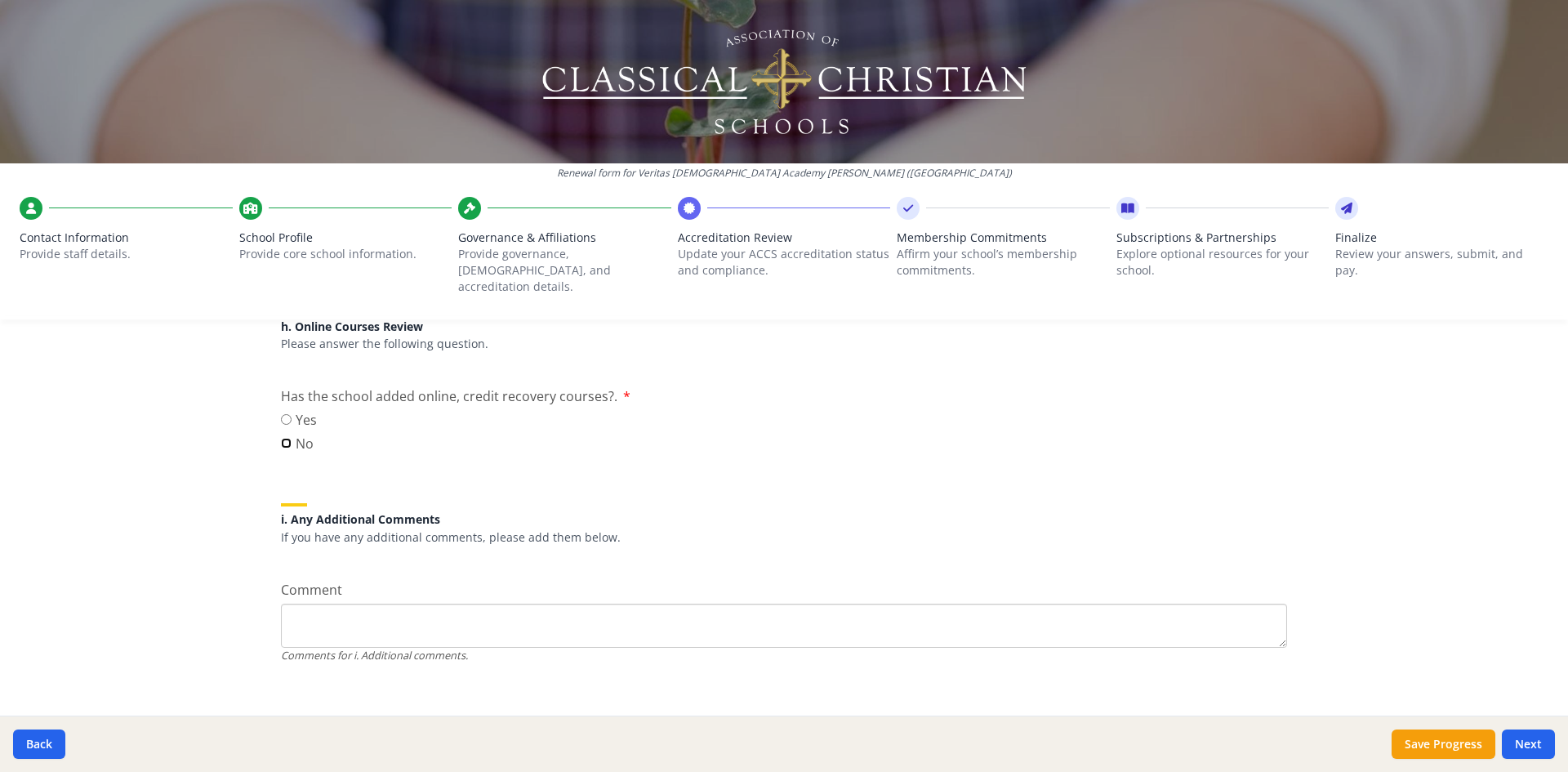
click at [285, 438] on input "No" at bounding box center [285, 442] width 10 height 10
radio input "true"
click at [1433, 748] on button "Save Progress" at bounding box center [1444, 743] width 104 height 29
click at [259, 220] on div "School Profile Provide core school information." at bounding box center [346, 241] width 213 height 89
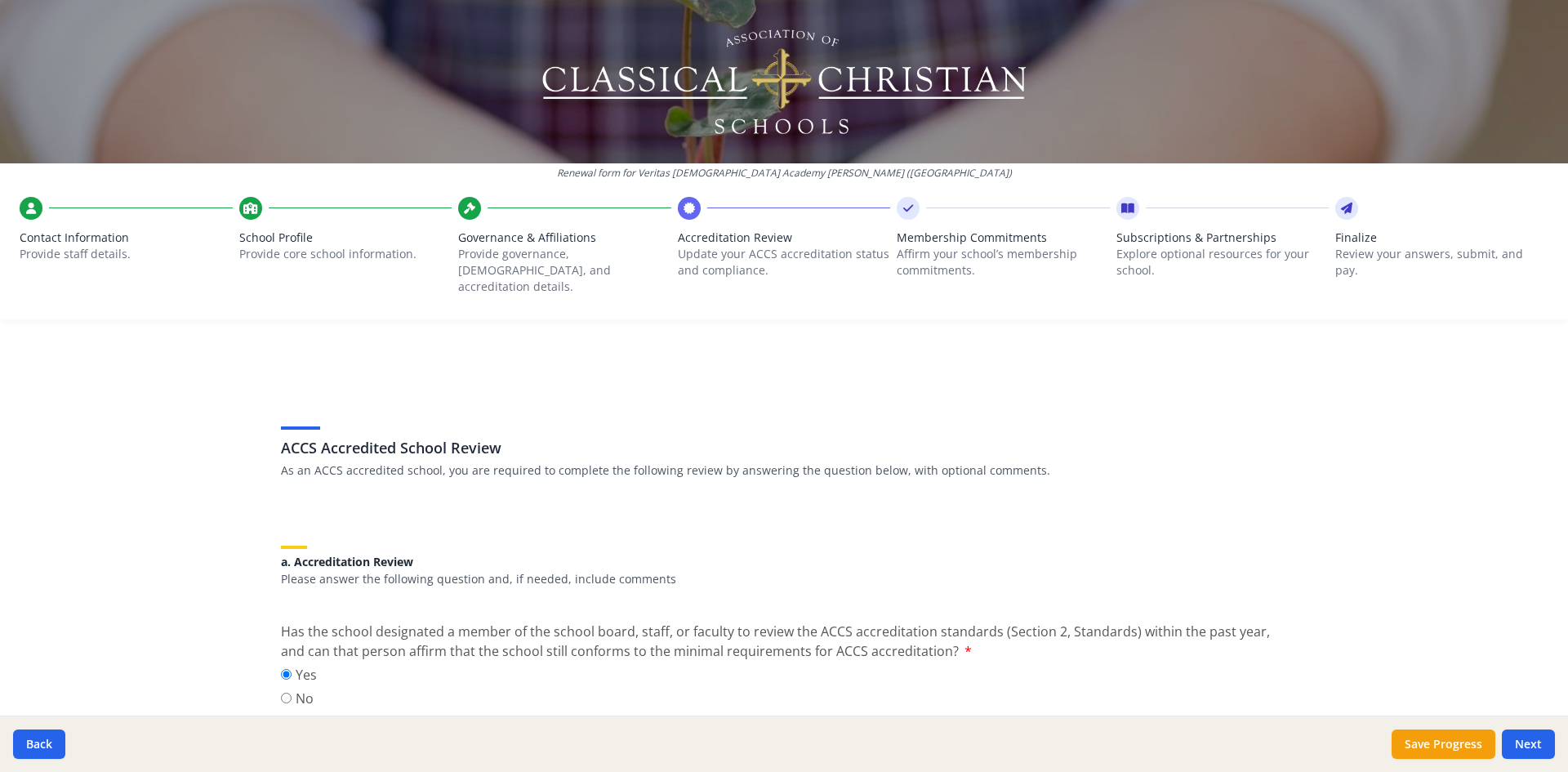
scroll to position [0, 0]
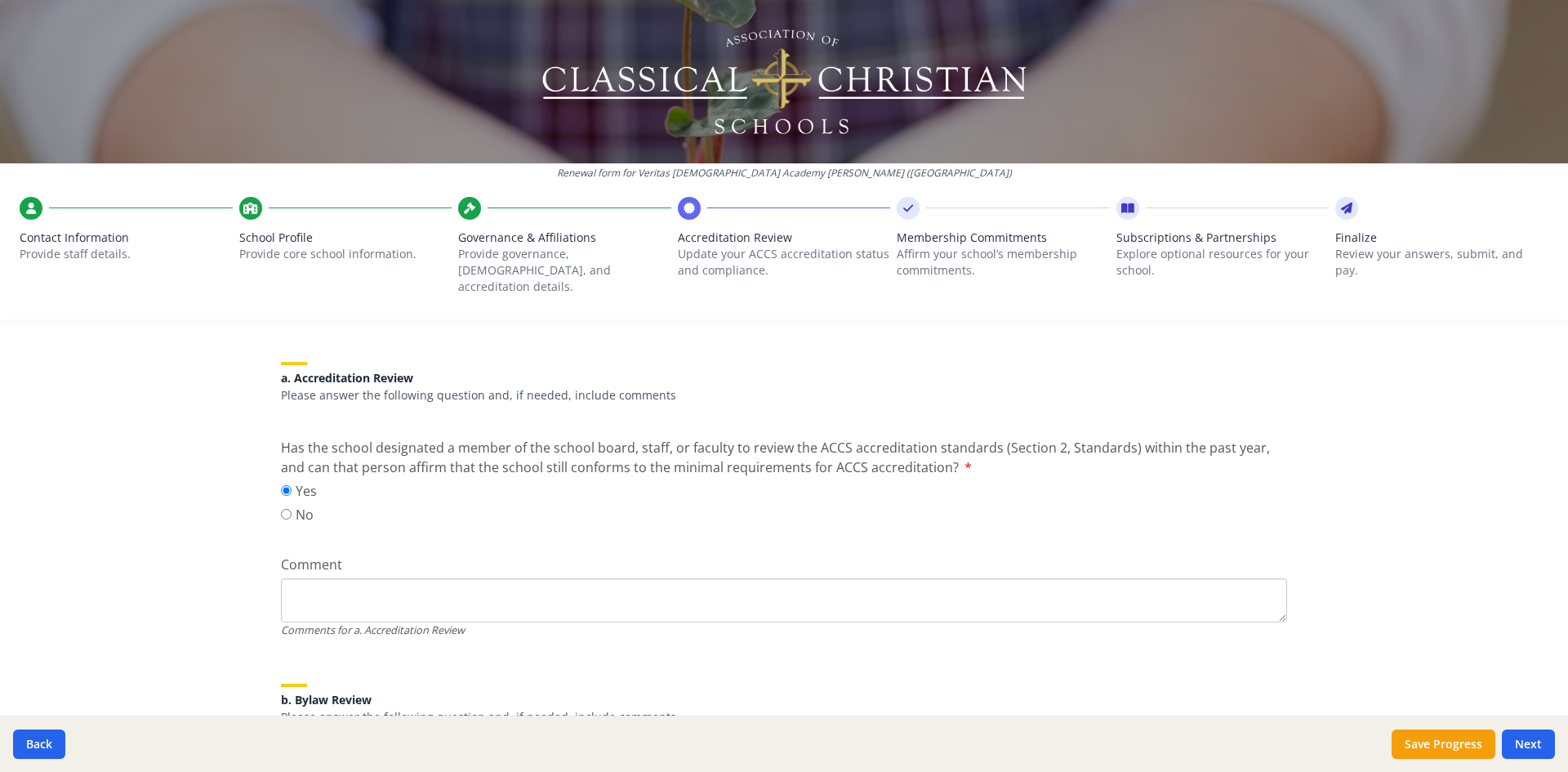
click at [475, 212] on icon at bounding box center [470, 207] width 11 height 16
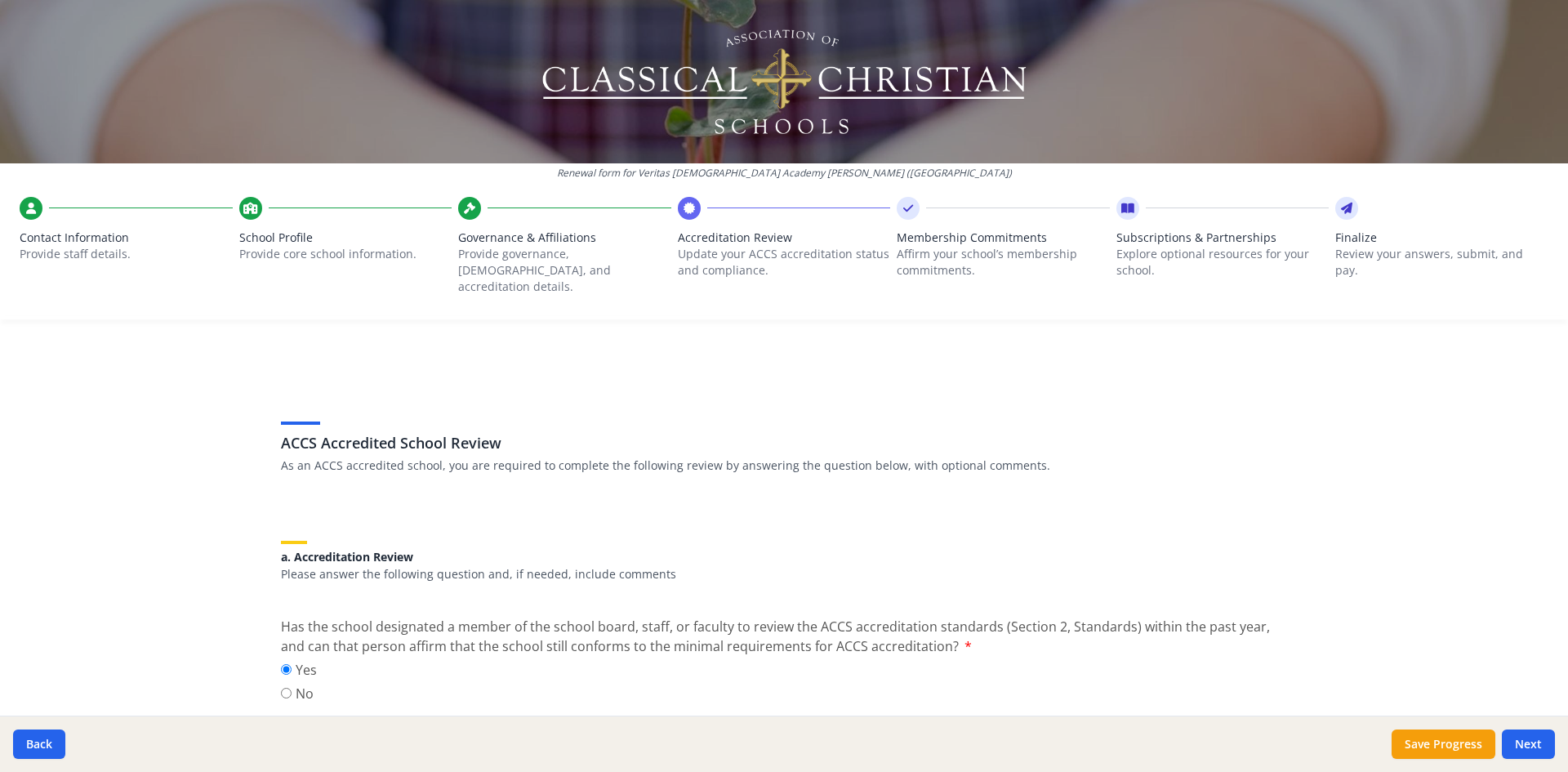
click at [250, 208] on icon at bounding box center [251, 207] width 15 height 16
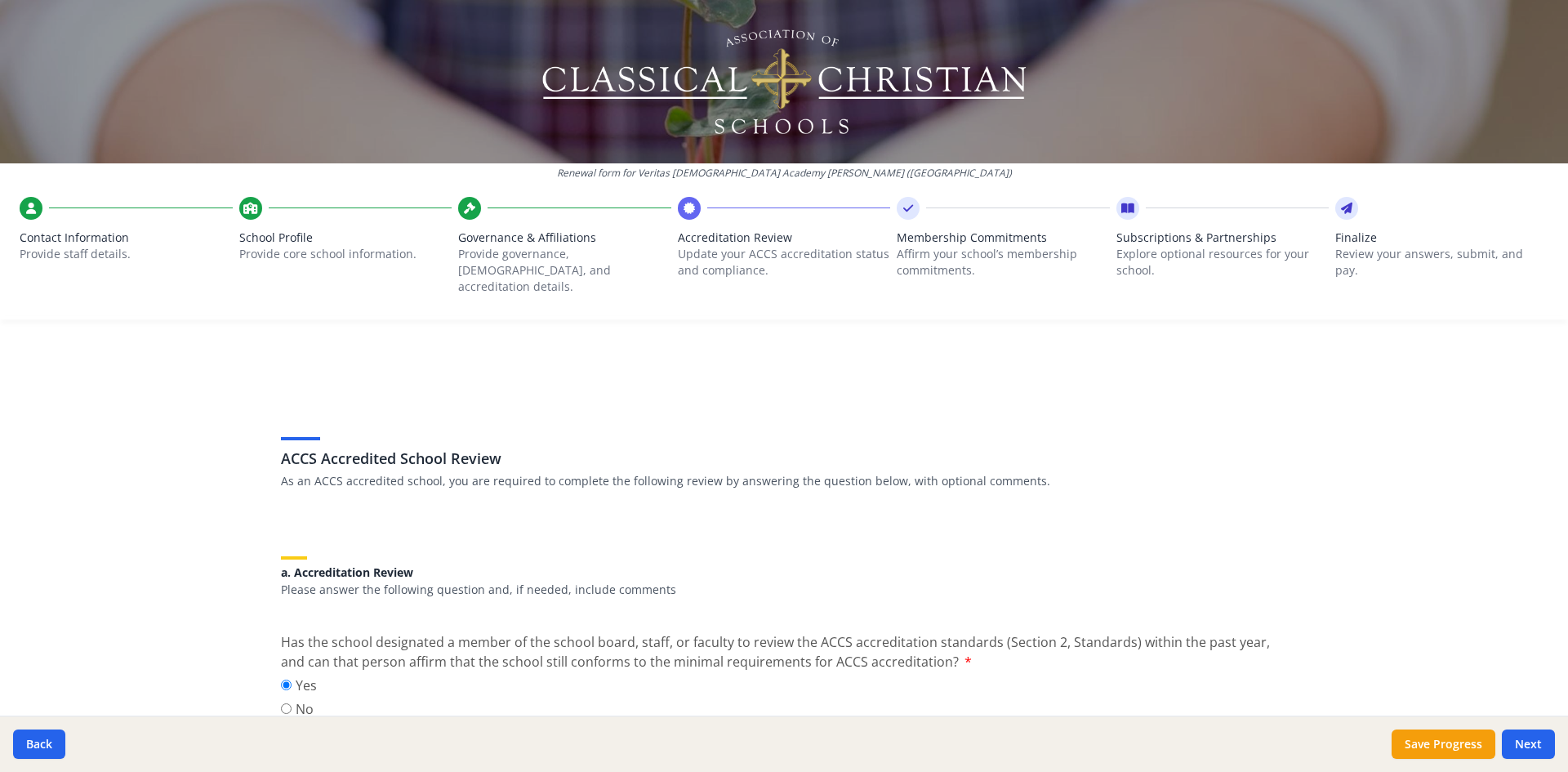
click at [40, 215] on div at bounding box center [31, 208] width 23 height 23
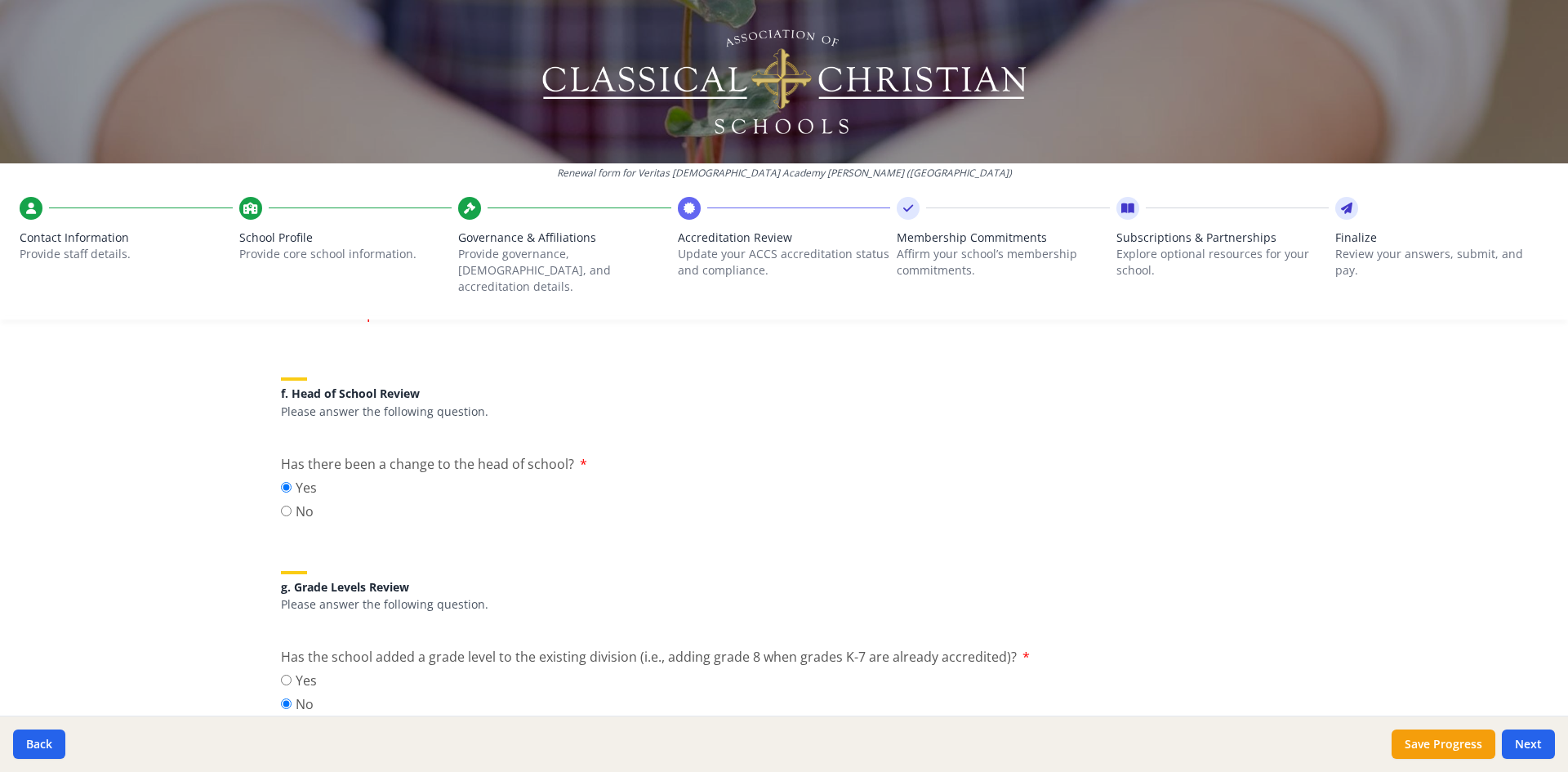
scroll to position [1480, 0]
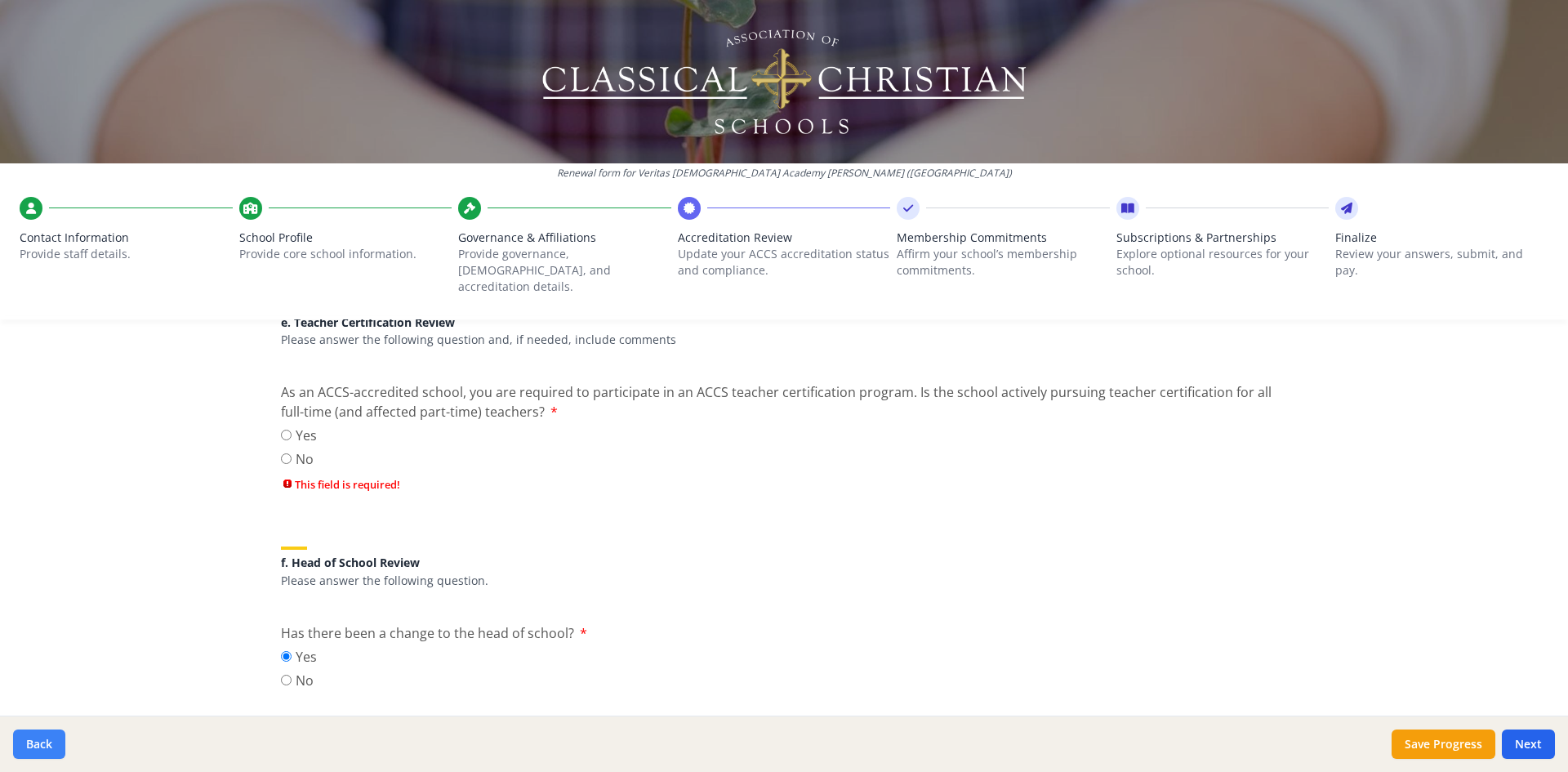
click at [41, 736] on button "Back" at bounding box center [40, 743] width 53 height 29
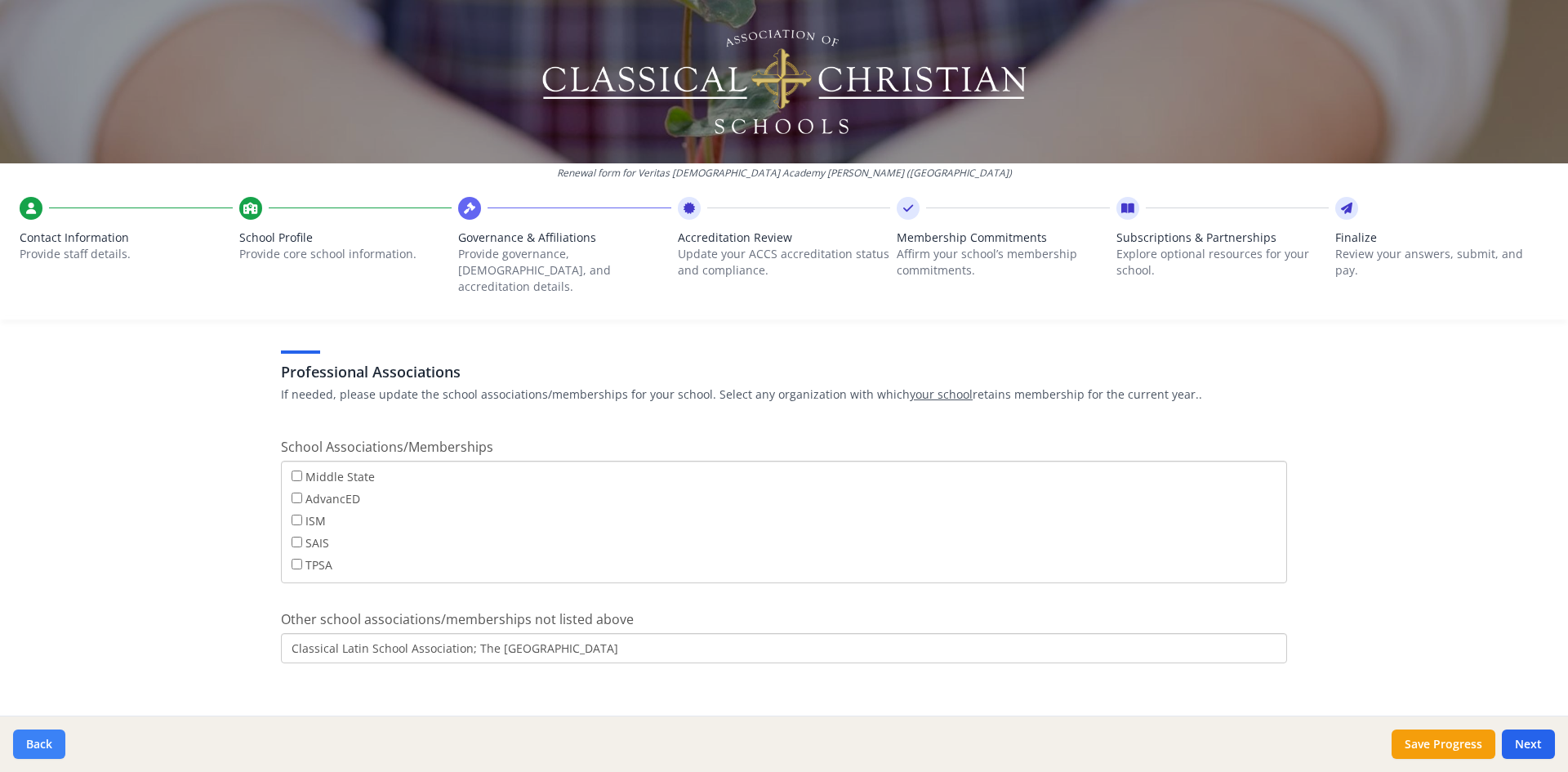
click at [41, 736] on button "Back" at bounding box center [40, 743] width 53 height 29
type input "[PHONE_NUMBER]"
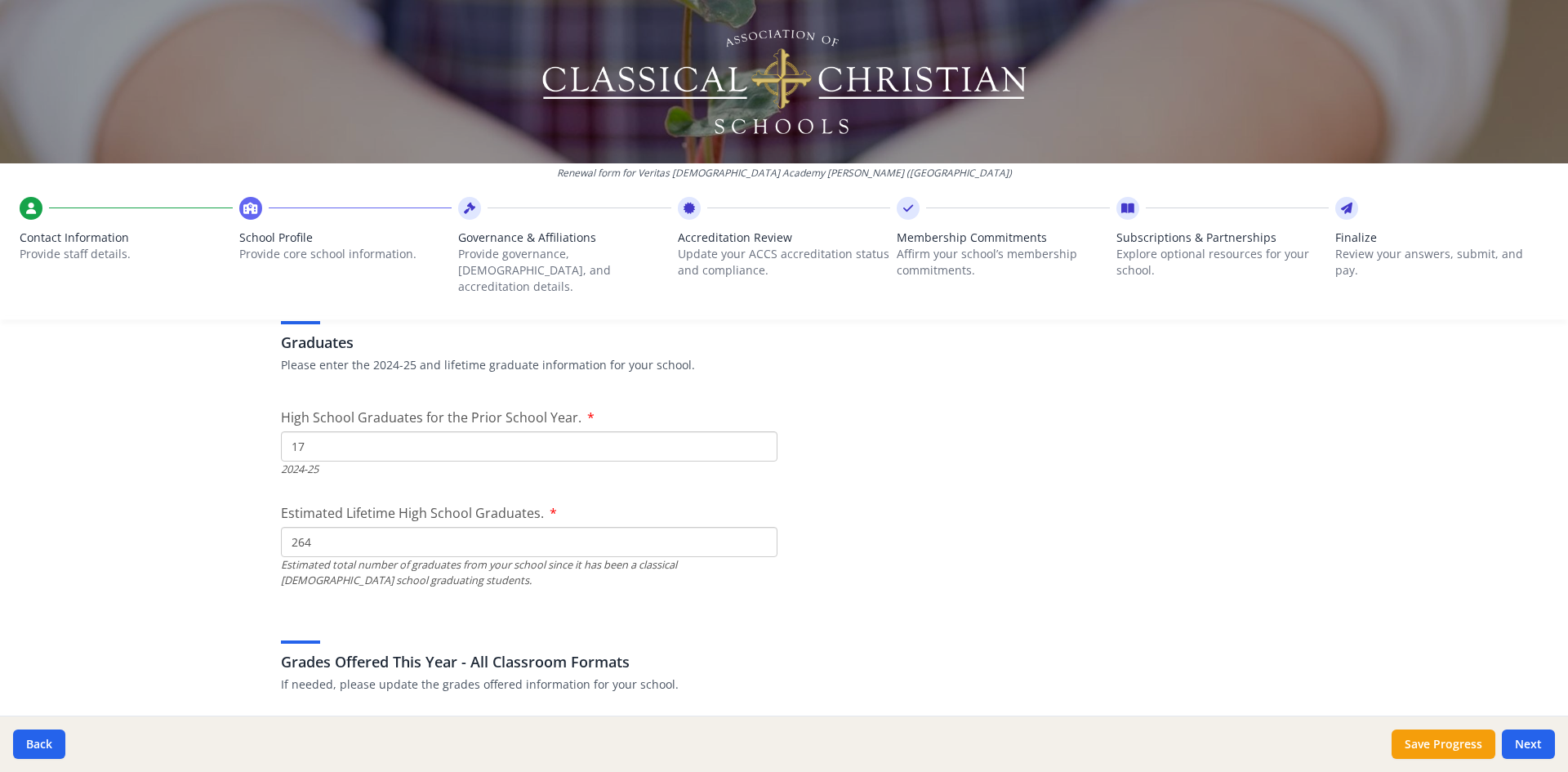
scroll to position [2464, 0]
drag, startPoint x: 326, startPoint y: 440, endPoint x: 255, endPoint y: 445, distance: 71.2
click at [255, 444] on div "Renewal form for Veritas [DEMOGRAPHIC_DATA] Academy [PERSON_NAME] ([GEOGRAPHIC_…" at bounding box center [784, 386] width 1568 height 772
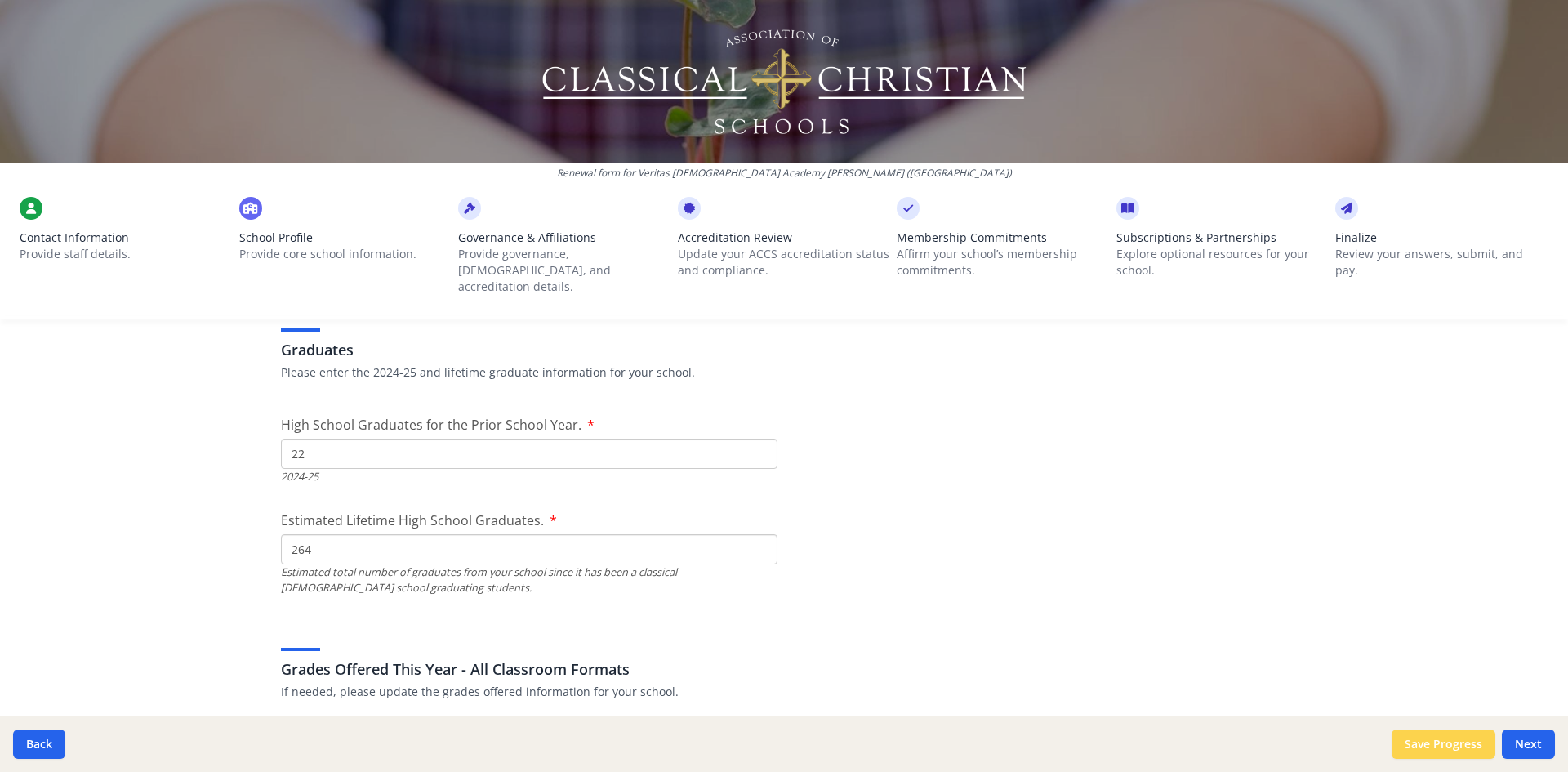
type input "22"
click at [1442, 747] on button "Save Progress" at bounding box center [1444, 743] width 104 height 29
type input "[PHONE_NUMBER]"
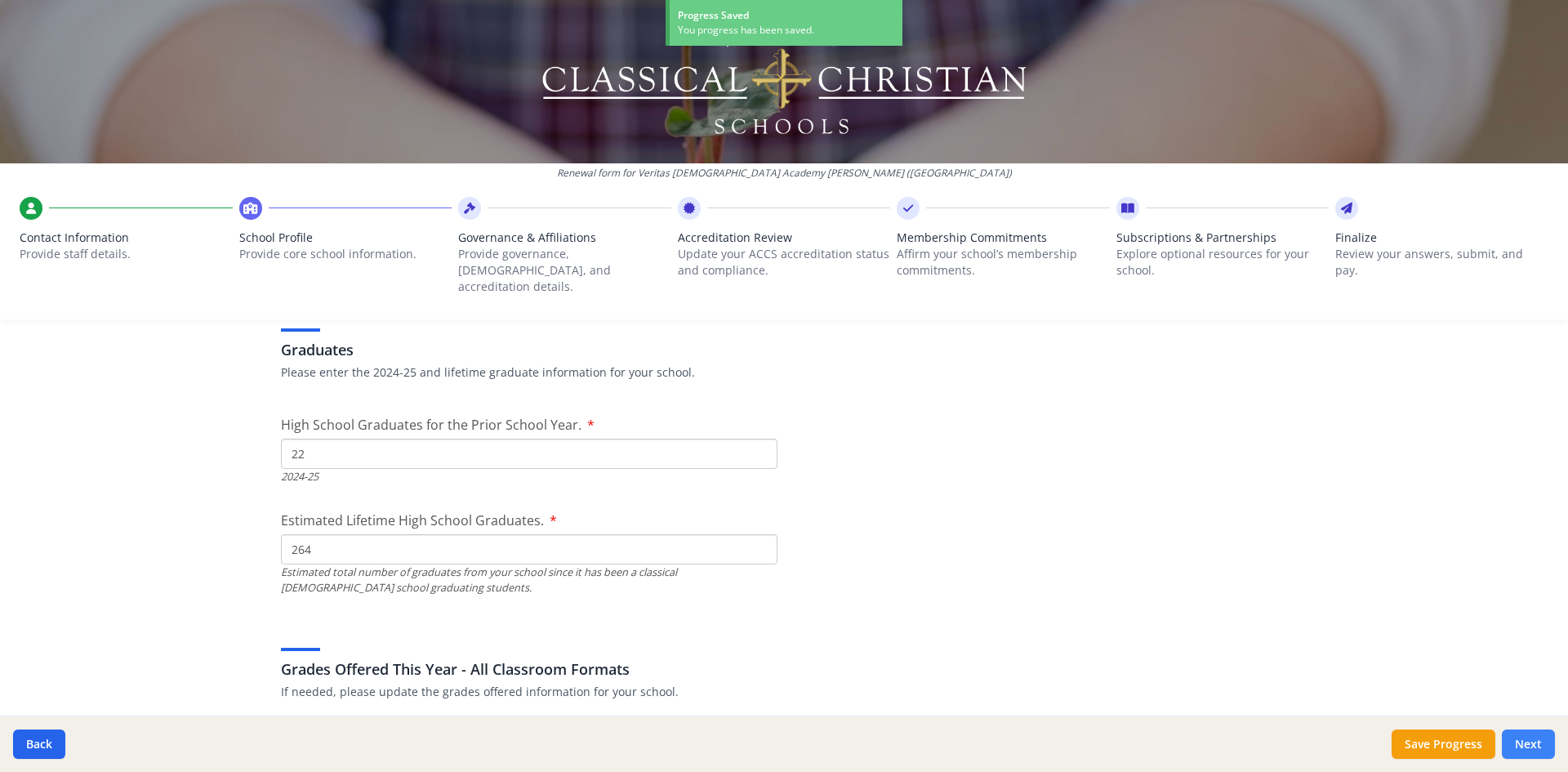
click at [1548, 738] on button "Next" at bounding box center [1528, 743] width 53 height 29
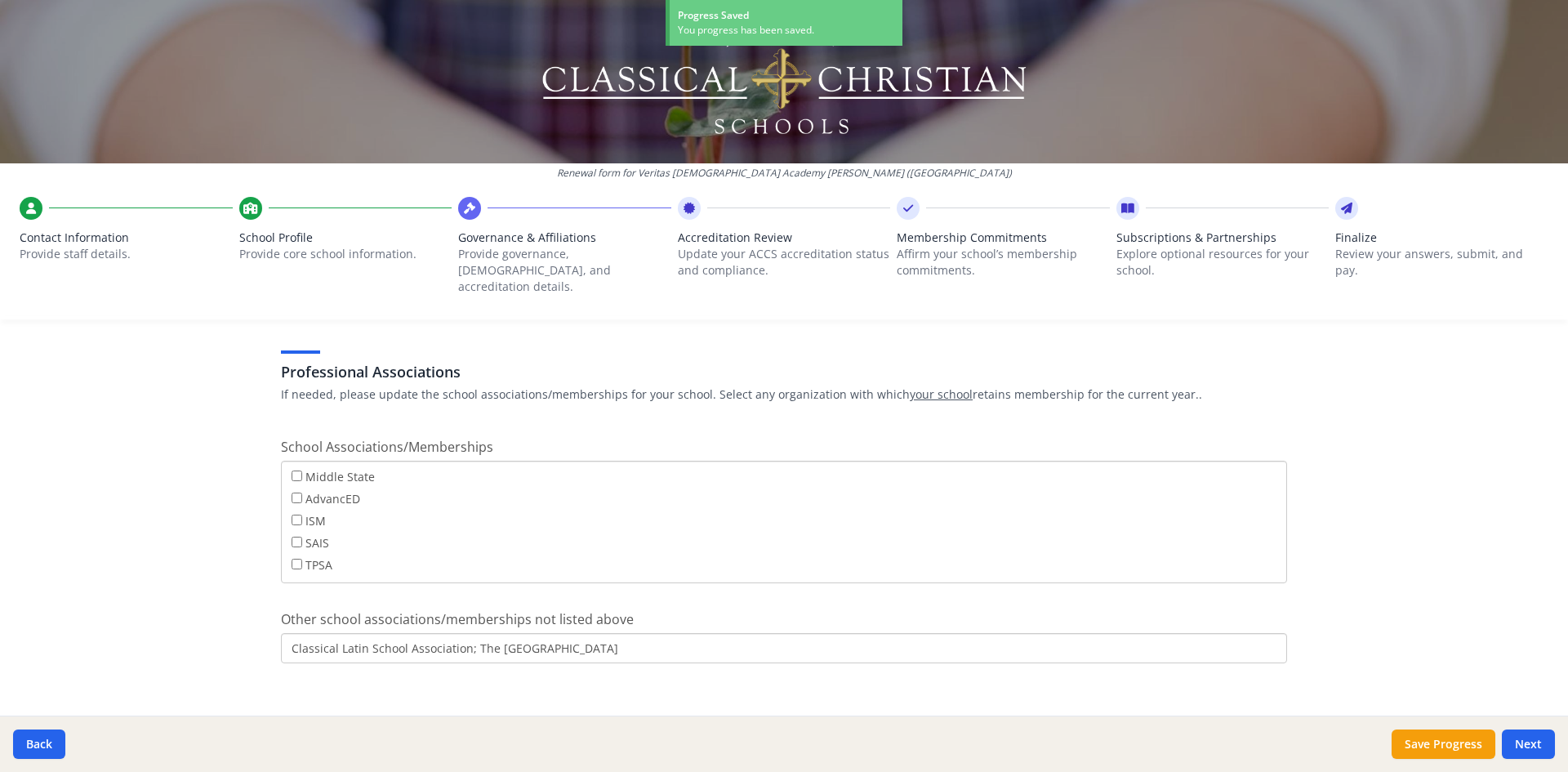
click at [1389, 519] on div "Renewal form for Veritas [DEMOGRAPHIC_DATA] Academy [PERSON_NAME] ([GEOGRAPHIC_…" at bounding box center [784, 386] width 1568 height 772
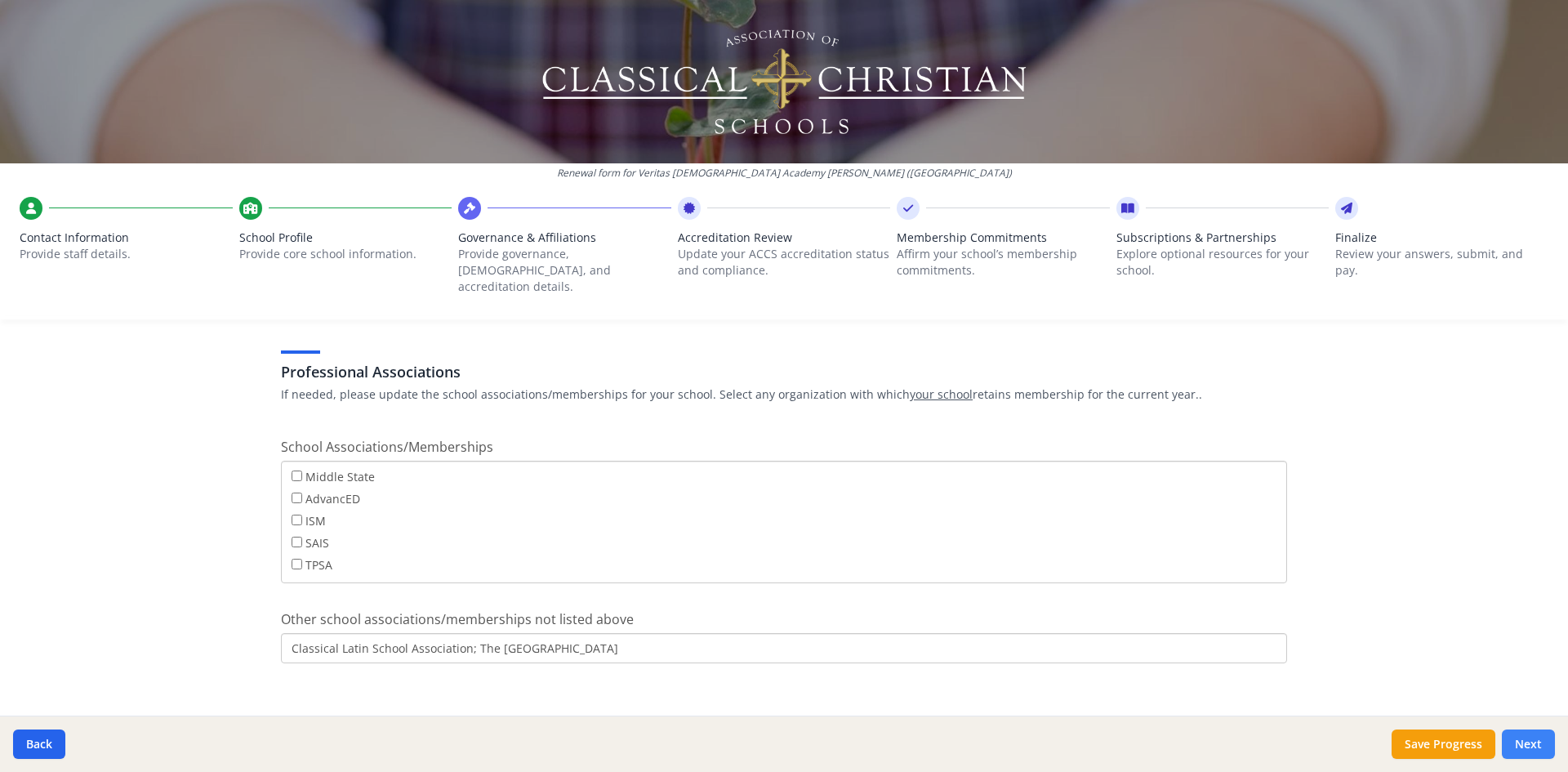
click at [1538, 747] on button "Next" at bounding box center [1528, 743] width 53 height 29
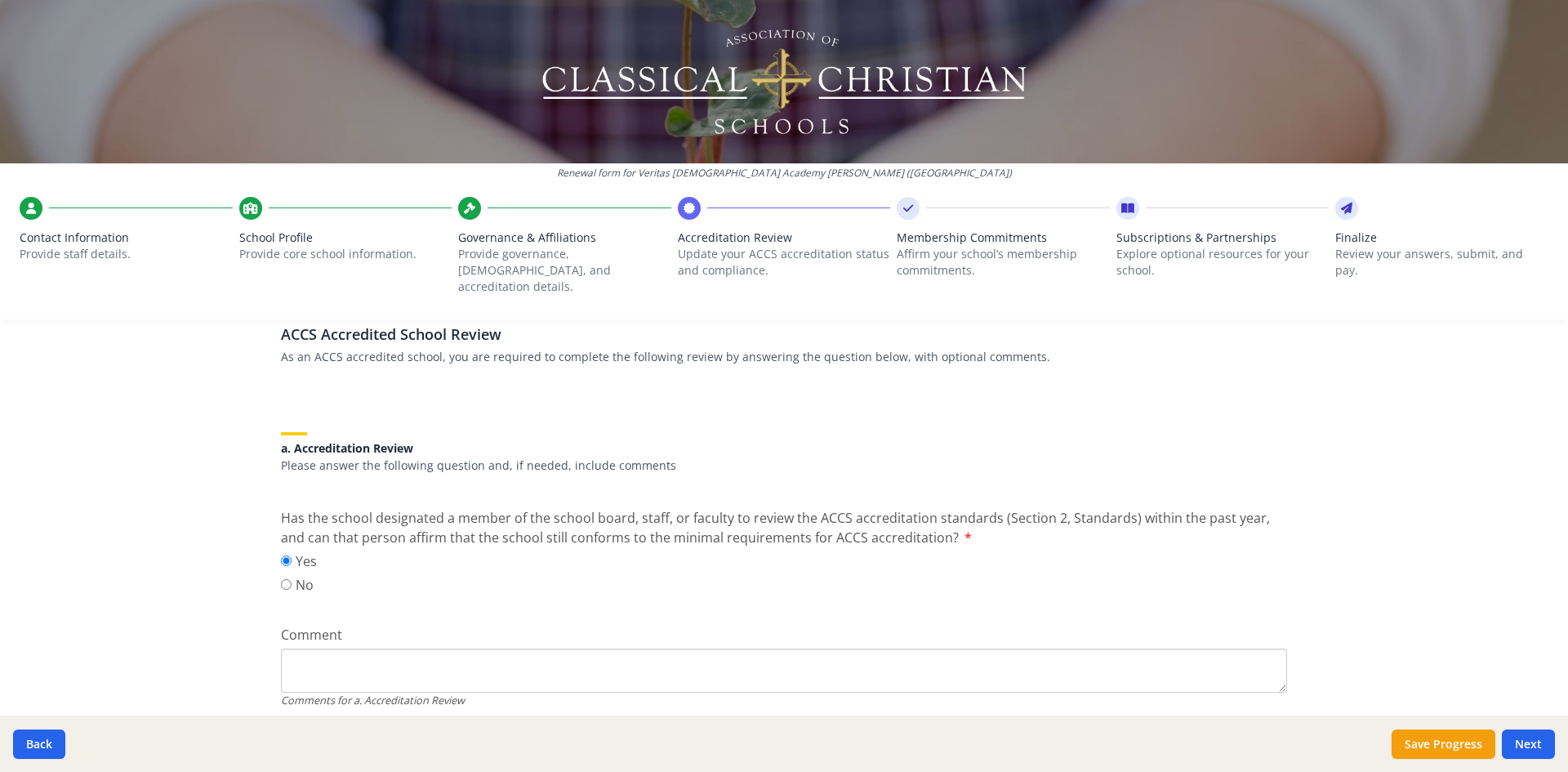
scroll to position [0, 0]
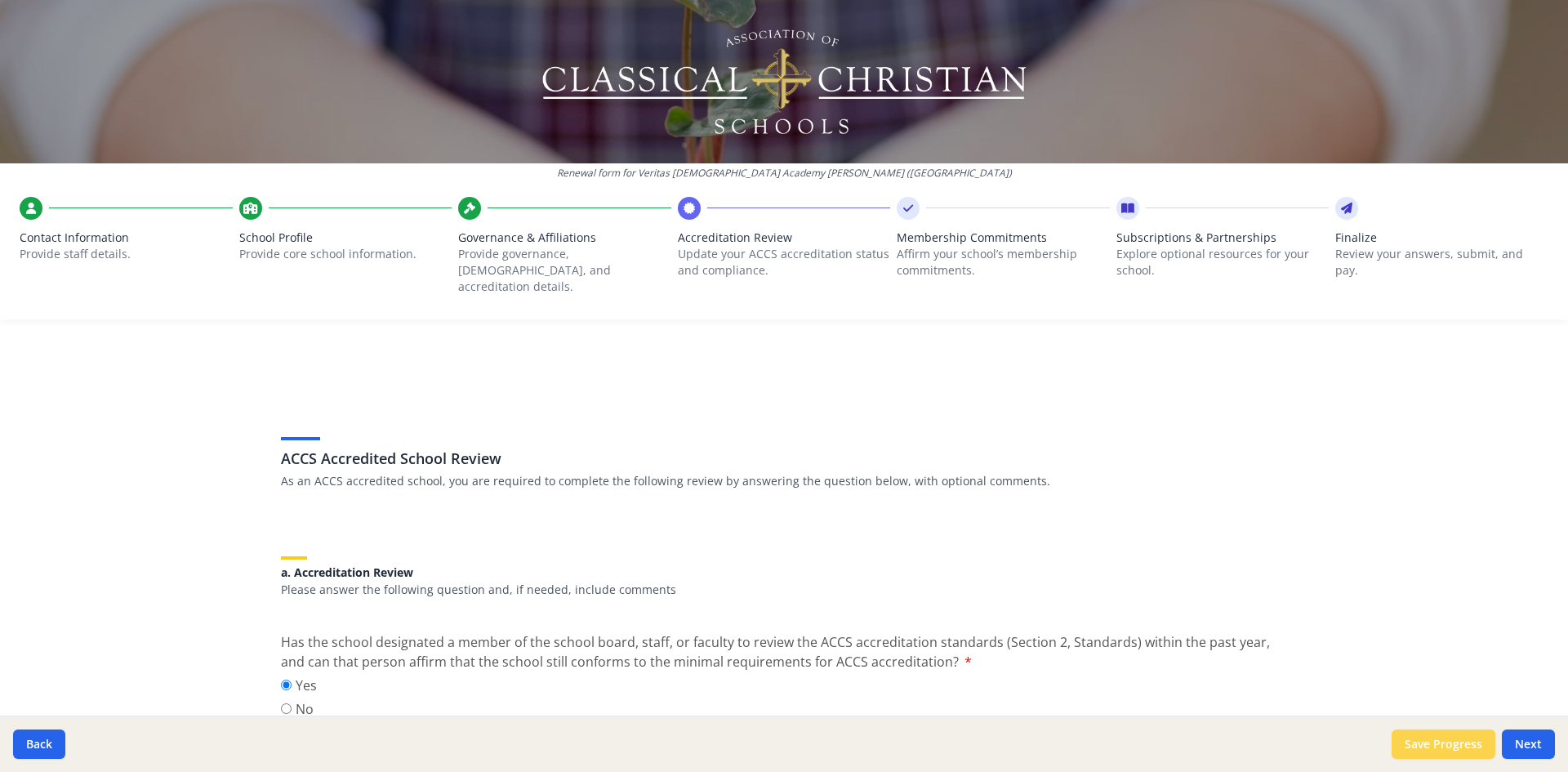
click at [1459, 746] on button "Save Progress" at bounding box center [1444, 743] width 104 height 29
